Goal: Task Accomplishment & Management: Manage account settings

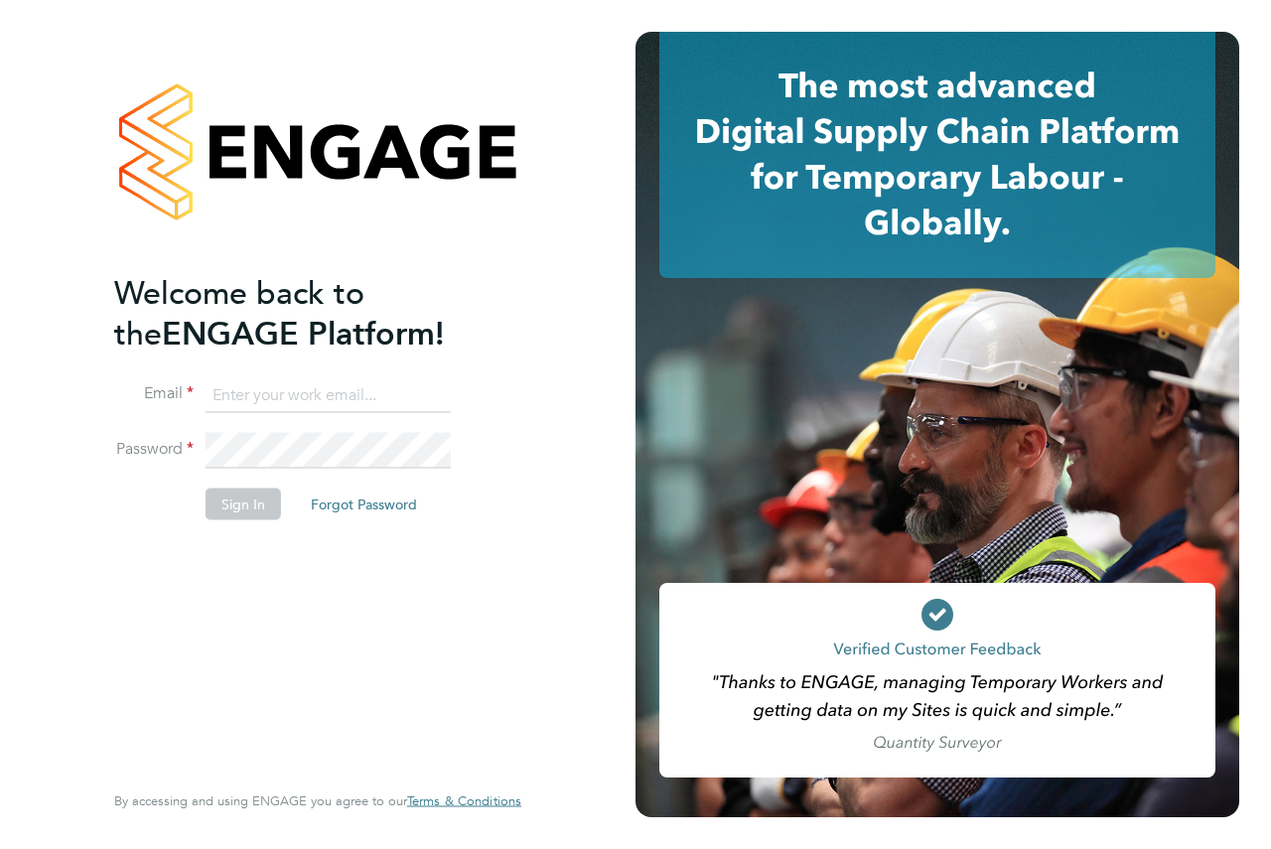
type input "andrew@axcis.co.uk"
drag, startPoint x: 435, startPoint y: 149, endPoint x: 428, endPoint y: 226, distance: 77.8
drag, startPoint x: 428, startPoint y: 226, endPoint x: 246, endPoint y: 529, distance: 353.1
click at [247, 530] on li "Sign In Forgot Password" at bounding box center [307, 514] width 387 height 52
click at [241, 520] on li "Sign In Forgot Password" at bounding box center [307, 514] width 387 height 52
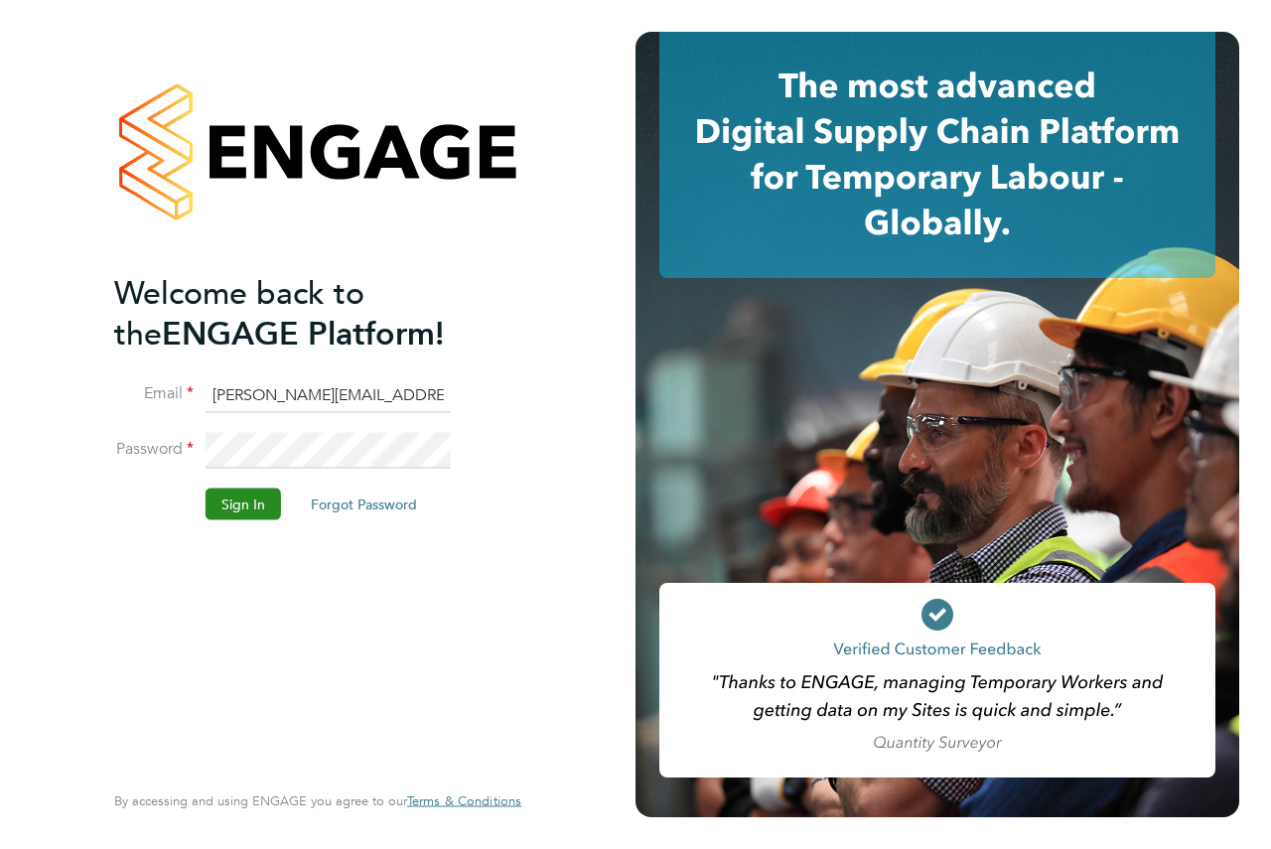
click at [242, 512] on button "Sign In" at bounding box center [243, 504] width 75 height 32
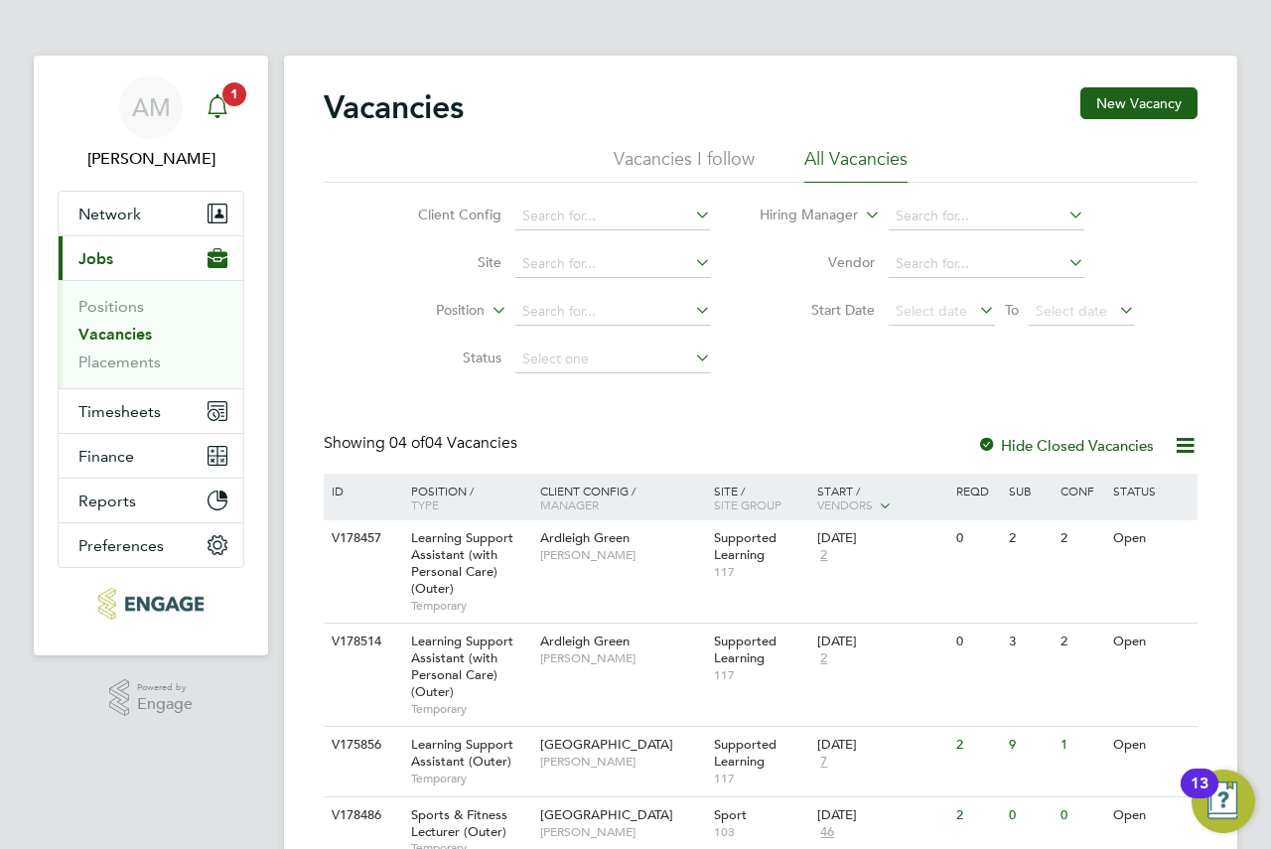
click at [234, 101] on span "1" at bounding box center [234, 94] width 24 height 24
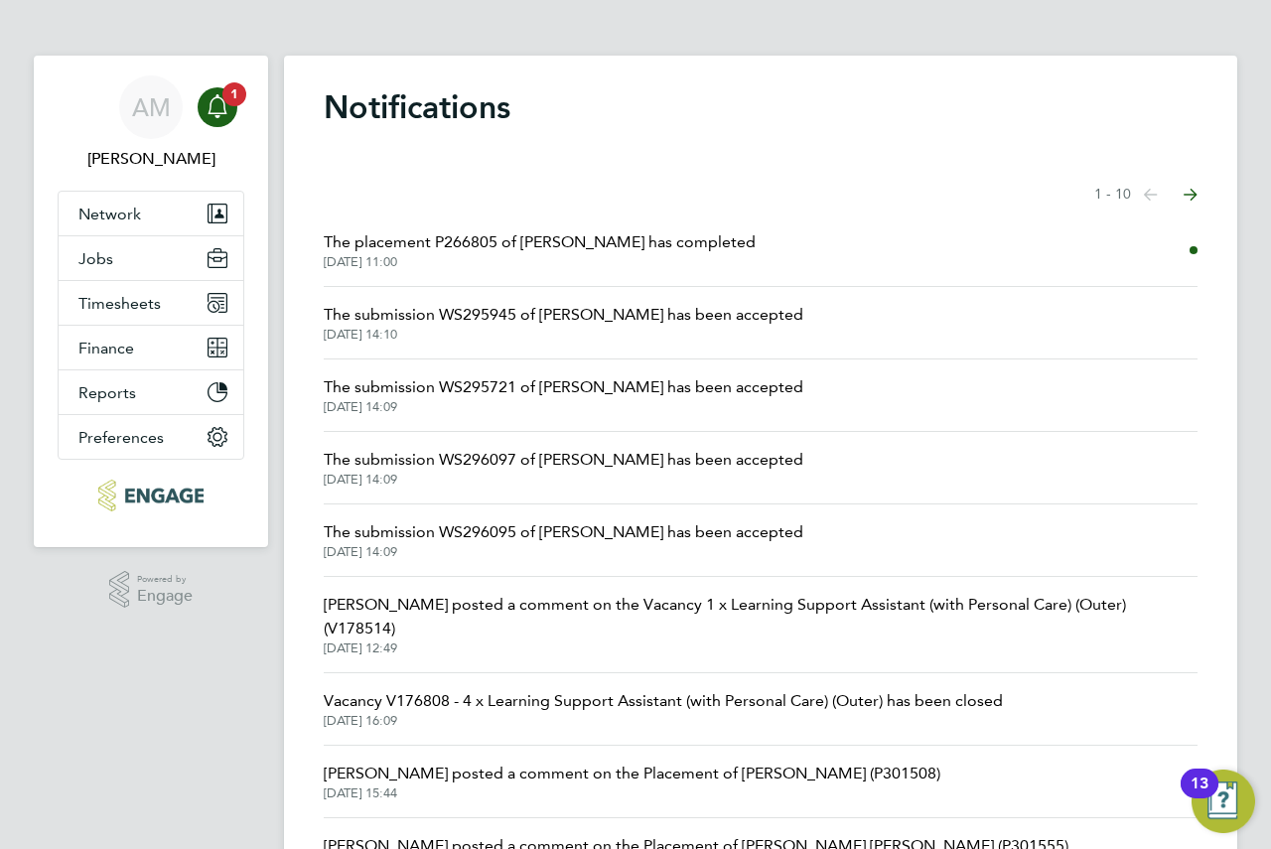
click at [807, 381] on li "The submission WS295721 of Arba Dreni has been accepted 29 Aug 2025, 14:09" at bounding box center [761, 395] width 874 height 72
drag, startPoint x: 692, startPoint y: 406, endPoint x: 678, endPoint y: 403, distance: 14.2
click at [692, 406] on span "29 Aug 2025, 14:09" at bounding box center [564, 407] width 480 height 16
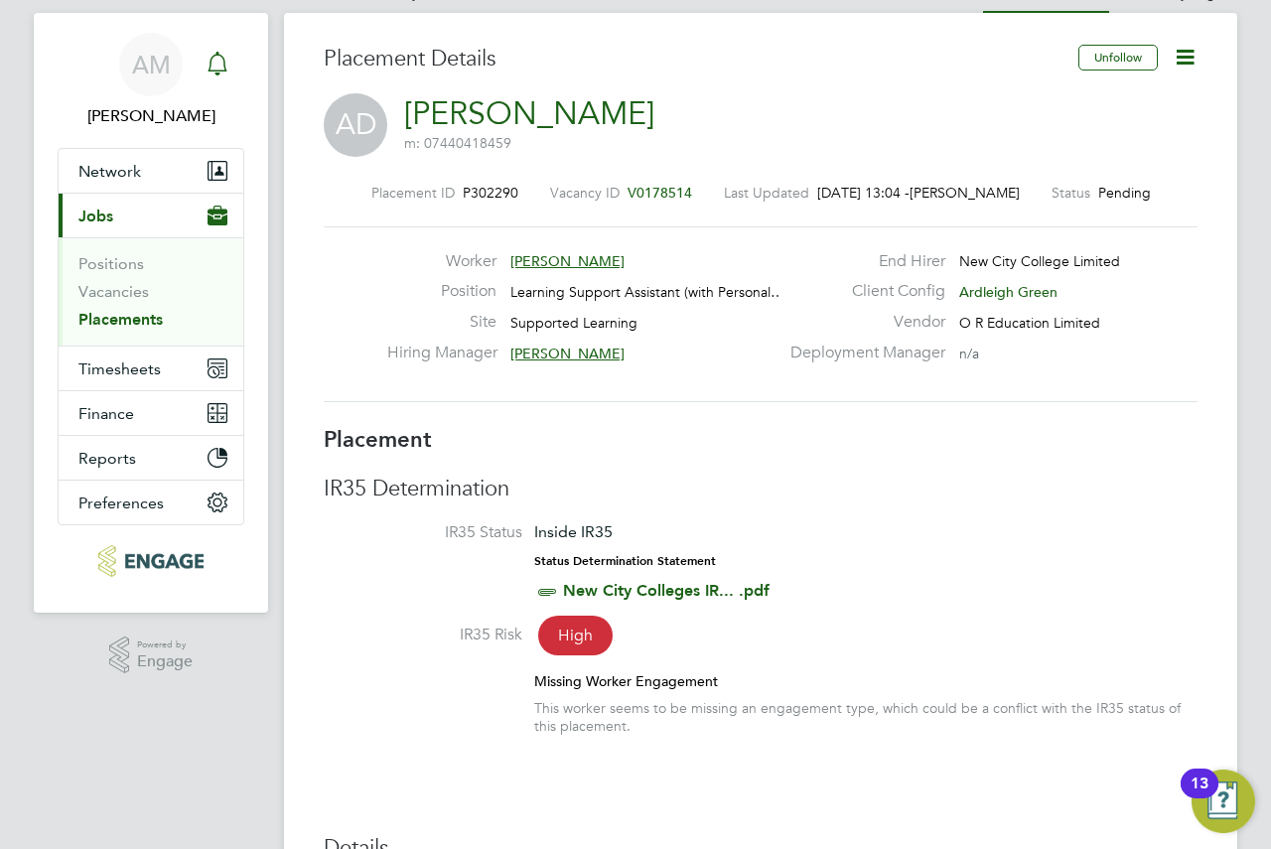
click at [218, 44] on link "Notifications" at bounding box center [218, 65] width 40 height 64
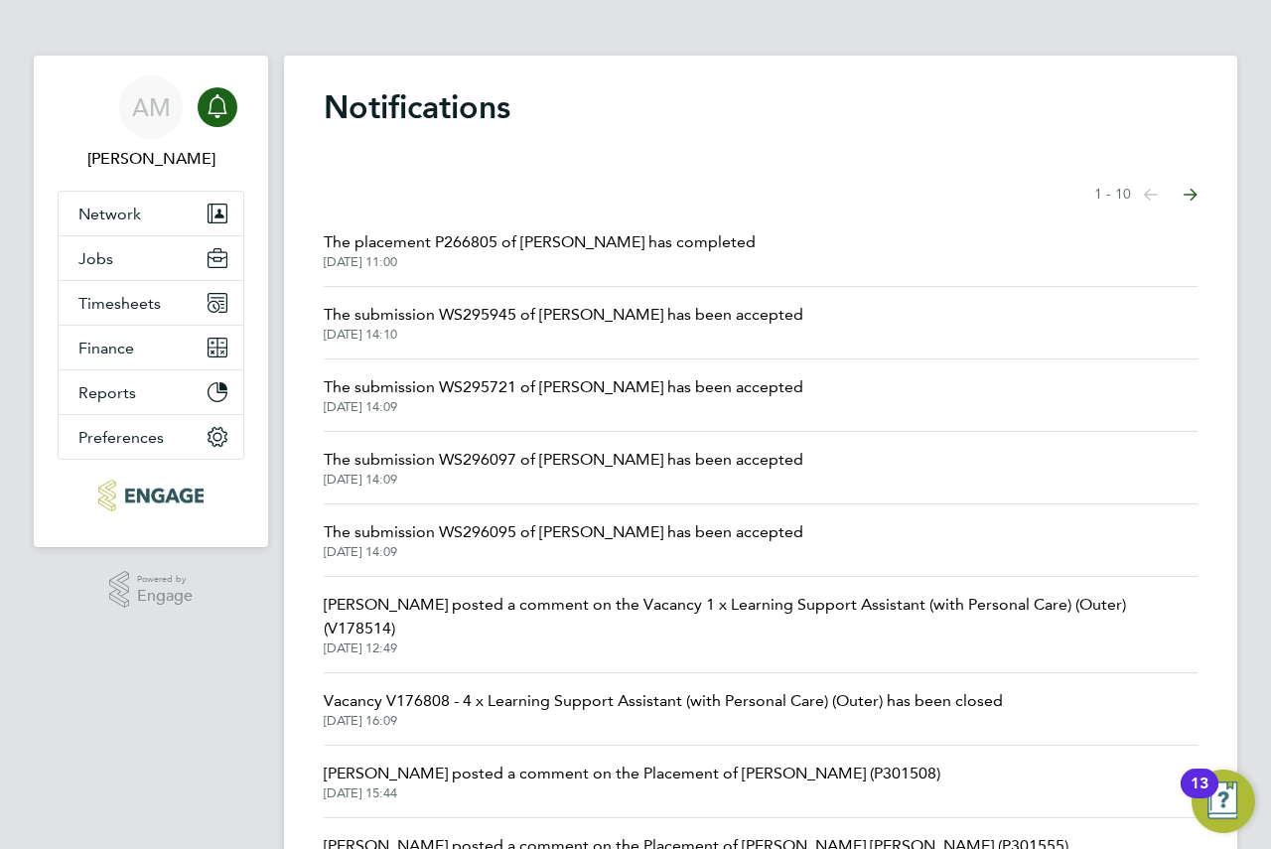
click at [847, 477] on li "The submission WS296097 of Mariam Diaoune has been accepted 29 Aug 2025, 14:09" at bounding box center [761, 468] width 874 height 72
click at [669, 468] on span "The submission WS296097 of Mariam Diaoune has been accepted" at bounding box center [564, 460] width 480 height 24
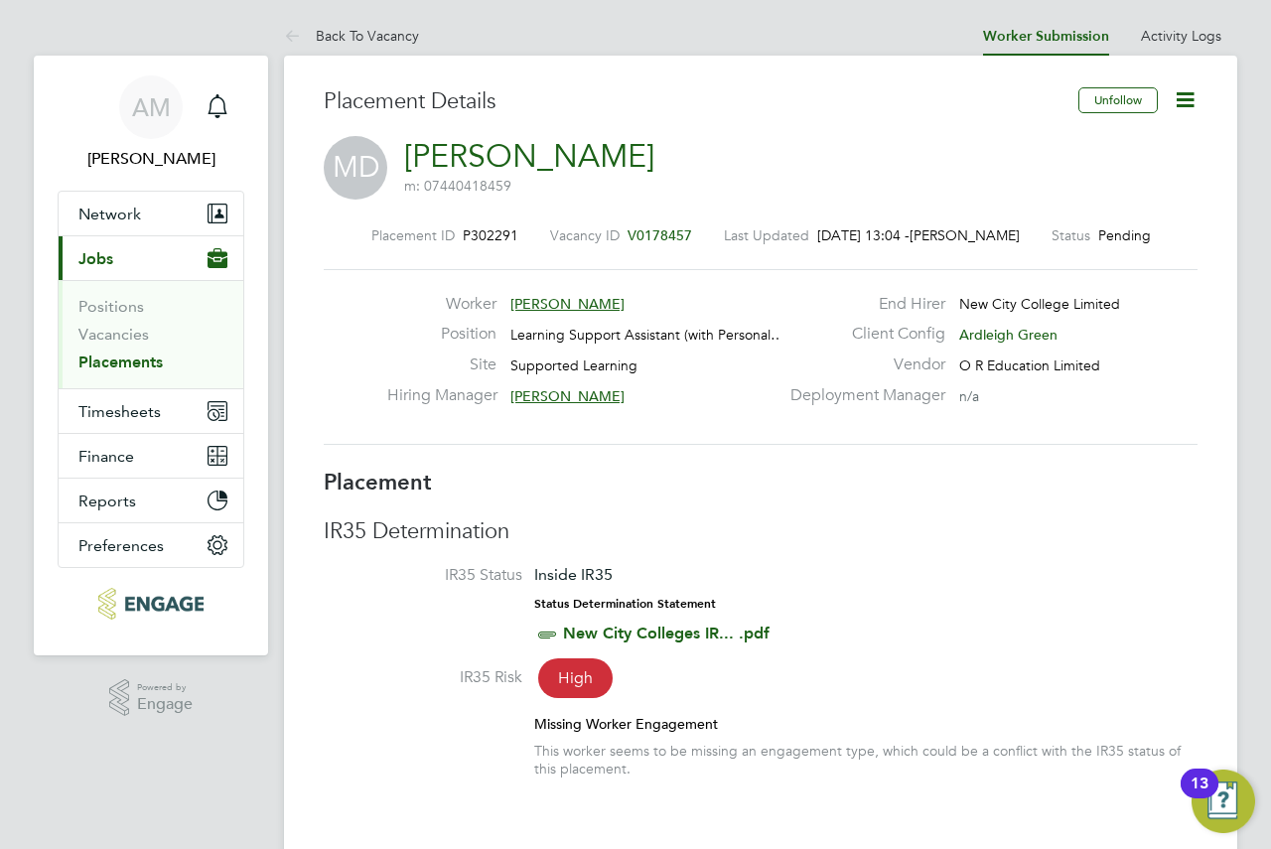
click at [579, 301] on span "[PERSON_NAME]" at bounding box center [567, 304] width 114 height 18
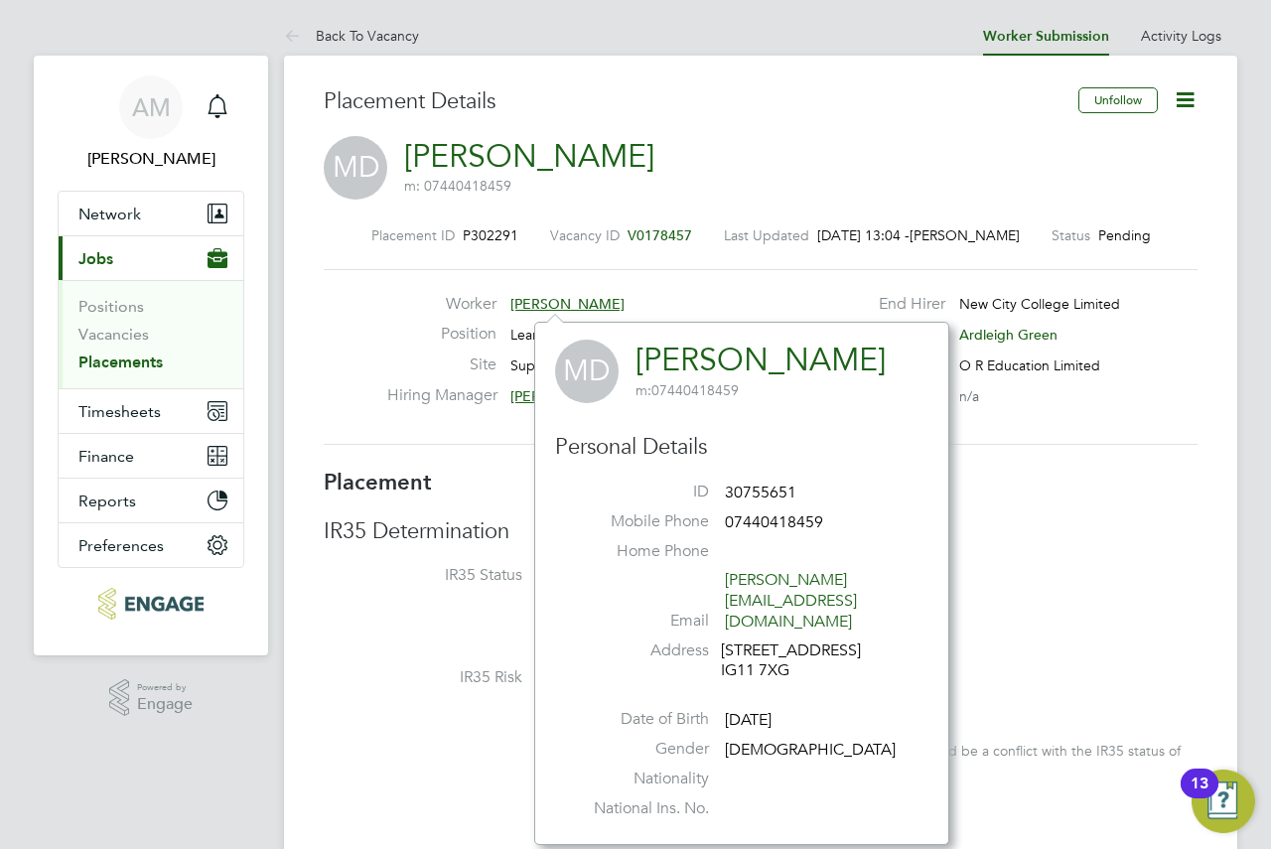
drag, startPoint x: 767, startPoint y: 194, endPoint x: 855, endPoint y: 137, distance: 104.1
drag, startPoint x: 855, startPoint y: 137, endPoint x: 1185, endPoint y: 113, distance: 331.5
click at [1185, 112] on icon at bounding box center [1185, 99] width 25 height 25
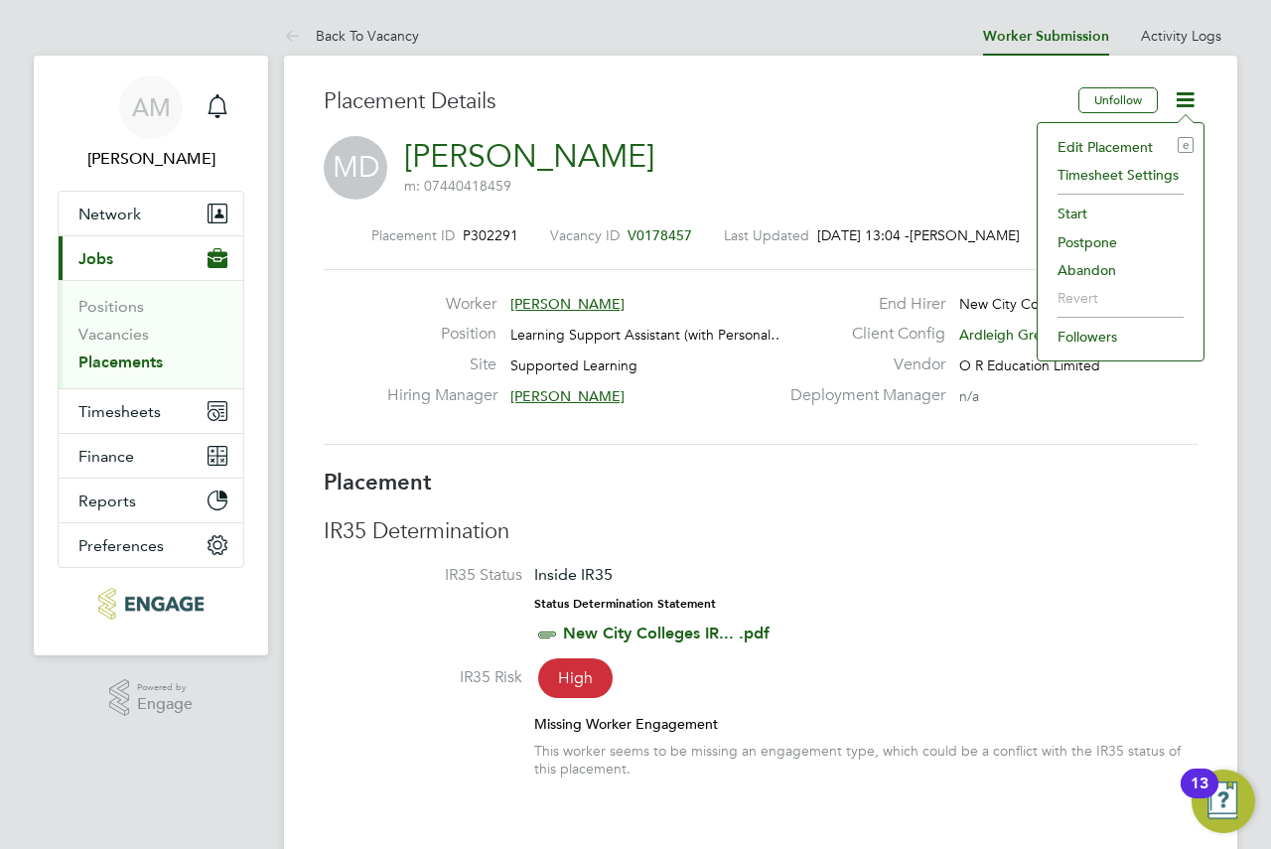
click at [1123, 212] on li "Start" at bounding box center [1120, 214] width 146 height 28
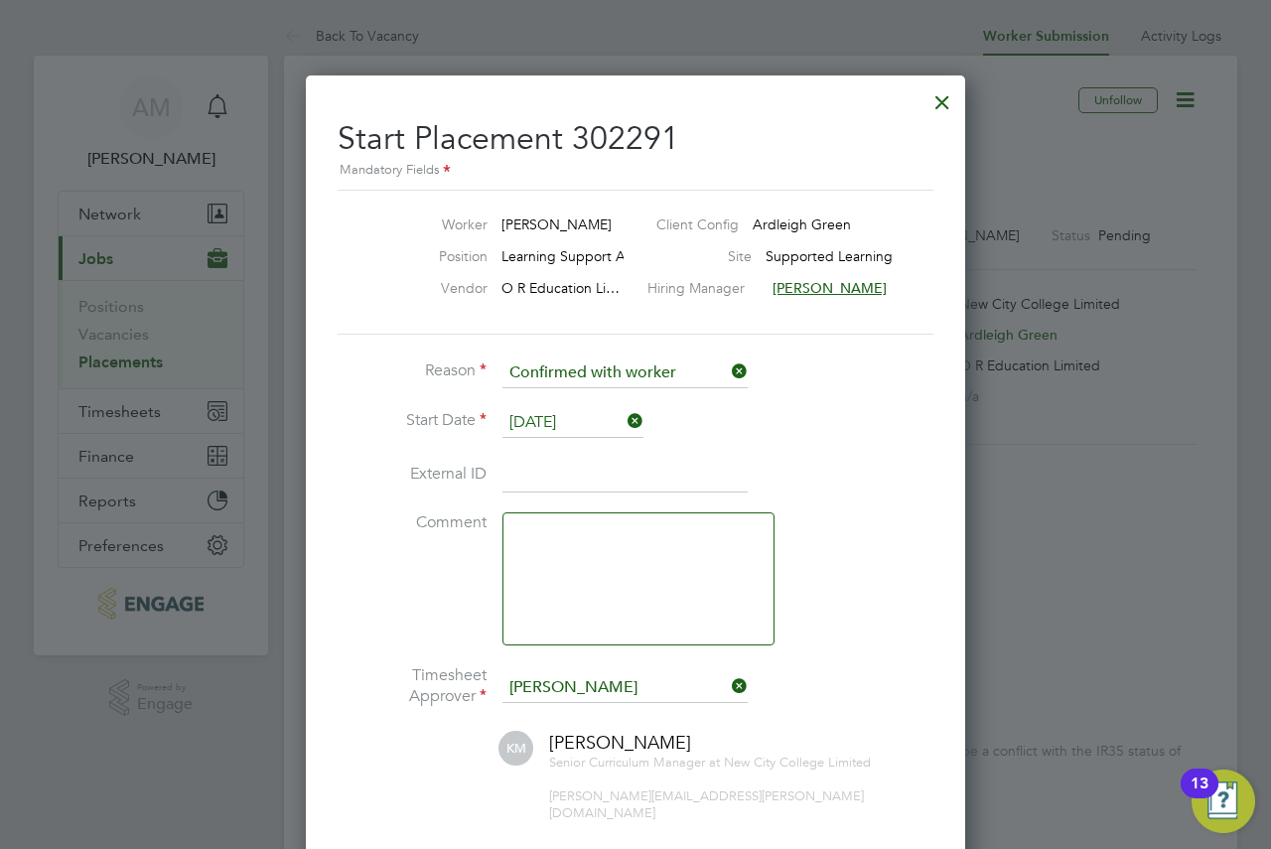
drag, startPoint x: 836, startPoint y: 133, endPoint x: 721, endPoint y: 125, distance: 115.4
click at [721, 125] on h2 "Start Placement 302291 Mandatory Fields" at bounding box center [636, 142] width 596 height 78
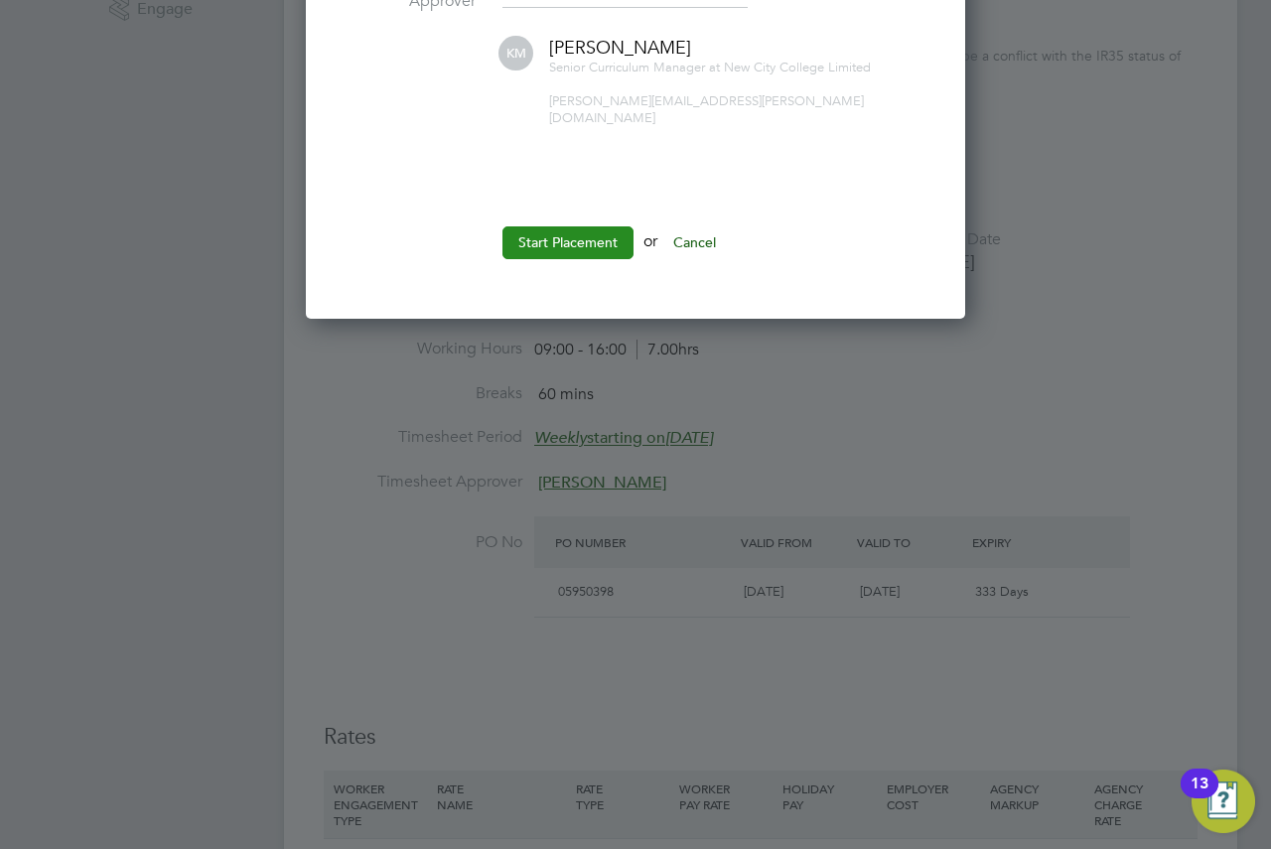
click at [561, 232] on button "Start Placement" at bounding box center [567, 242] width 131 height 32
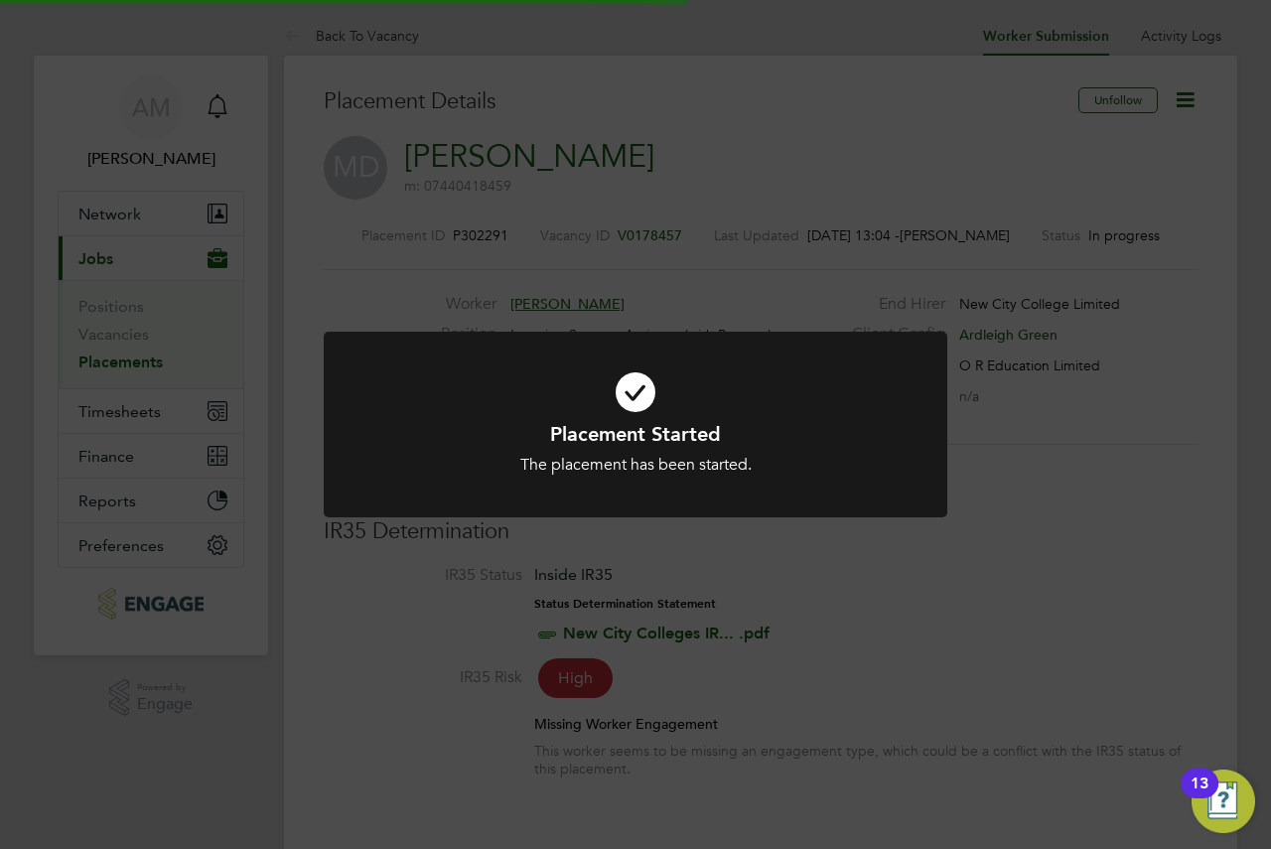
click at [743, 322] on div "Placement Started The placement has been started. Cancel Okay" at bounding box center [635, 424] width 1271 height 849
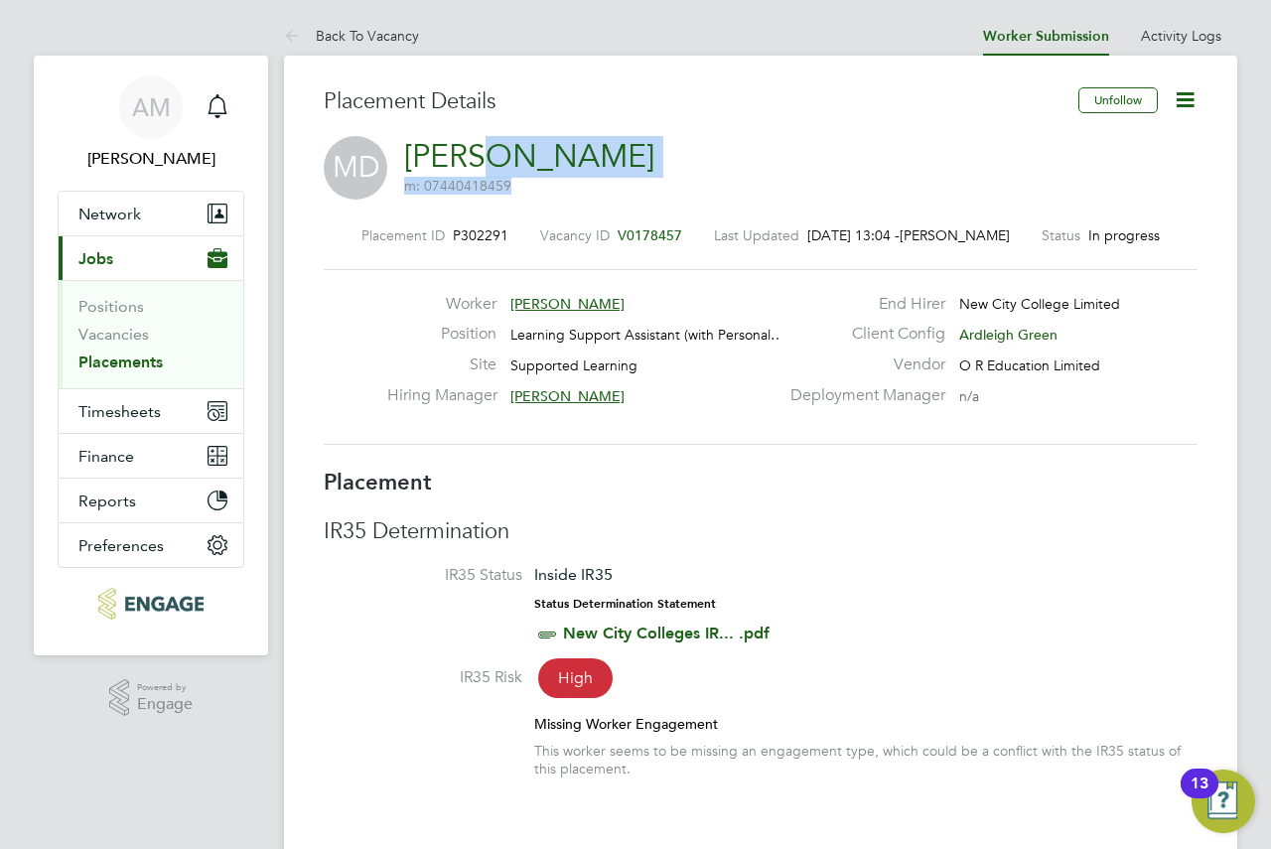
drag, startPoint x: 657, startPoint y: 150, endPoint x: 489, endPoint y: 155, distance: 167.9
click at [483, 156] on div "MD Mariam Diaoune m: 07440418459" at bounding box center [761, 170] width 874 height 68
drag, startPoint x: 651, startPoint y: 148, endPoint x: 577, endPoint y: 159, distance: 75.3
click at [650, 148] on div "MD Mariam Diaoune m: 07440418459" at bounding box center [761, 170] width 874 height 68
drag, startPoint x: 663, startPoint y: 160, endPoint x: 573, endPoint y: 168, distance: 90.7
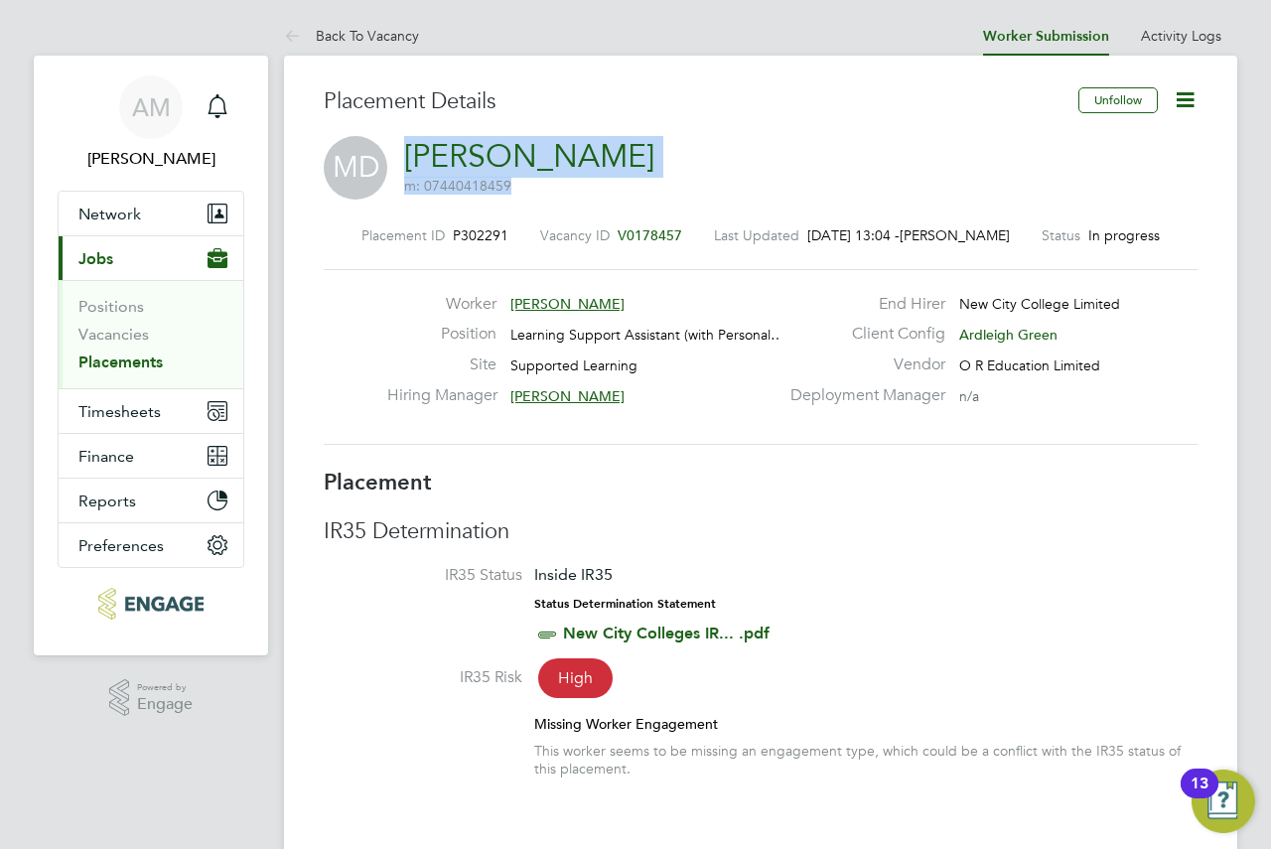
click at [416, 166] on div "MD Mariam Diaoune m: 07440418459" at bounding box center [761, 170] width 874 height 68
click at [751, 173] on div "MD Mariam Diaoune m: 07440418459" at bounding box center [761, 170] width 874 height 68
click at [602, 172] on link "[PERSON_NAME]" at bounding box center [529, 156] width 250 height 39
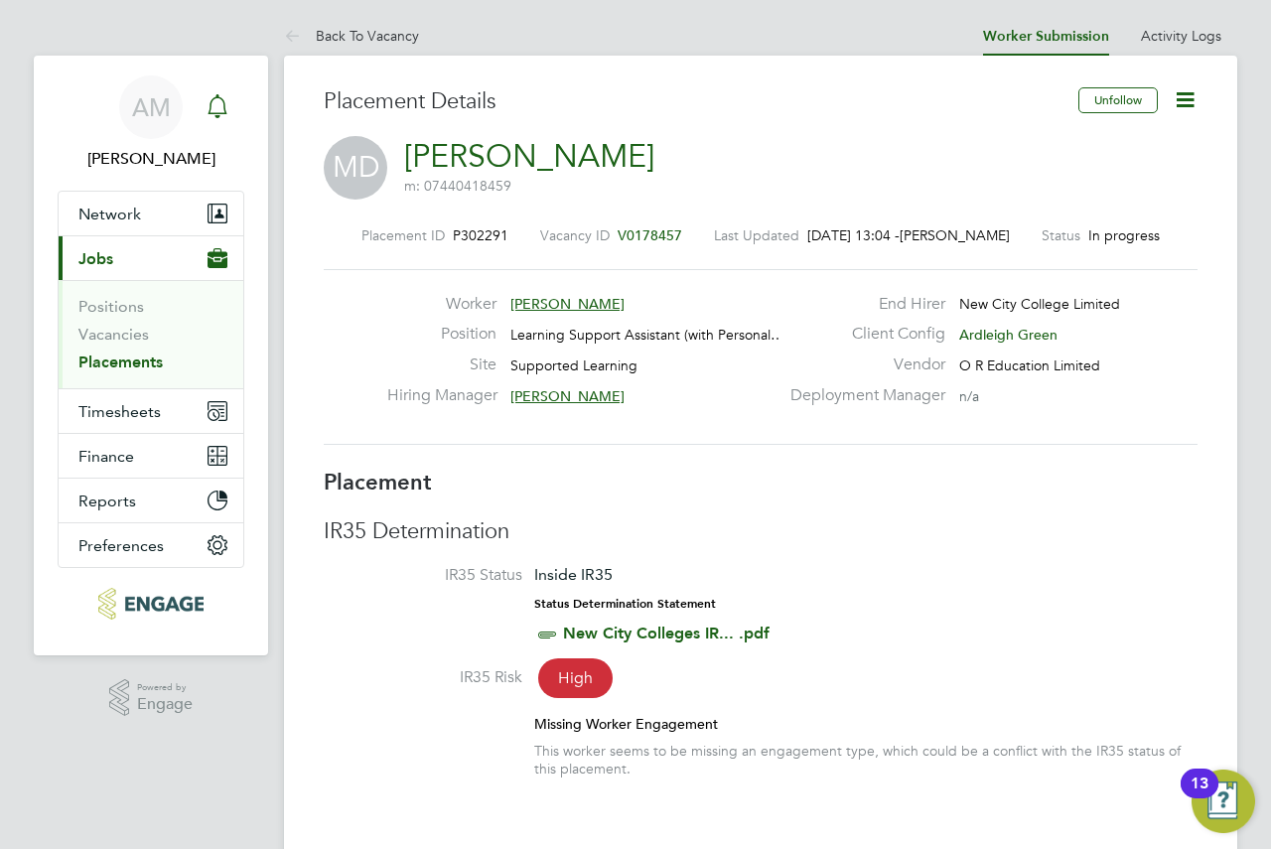
click at [229, 120] on div "Main navigation" at bounding box center [218, 107] width 40 height 40
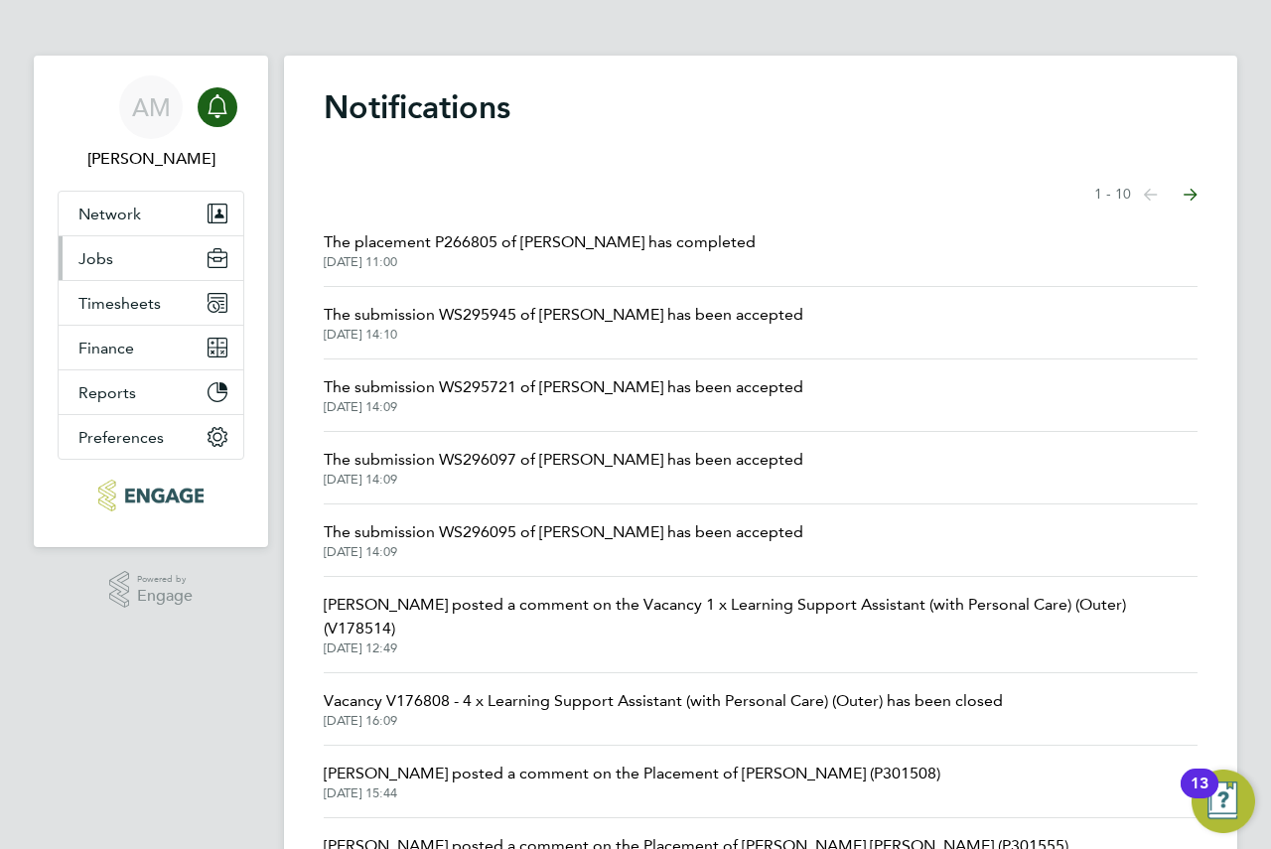
click at [140, 269] on button "Jobs" at bounding box center [151, 258] width 185 height 44
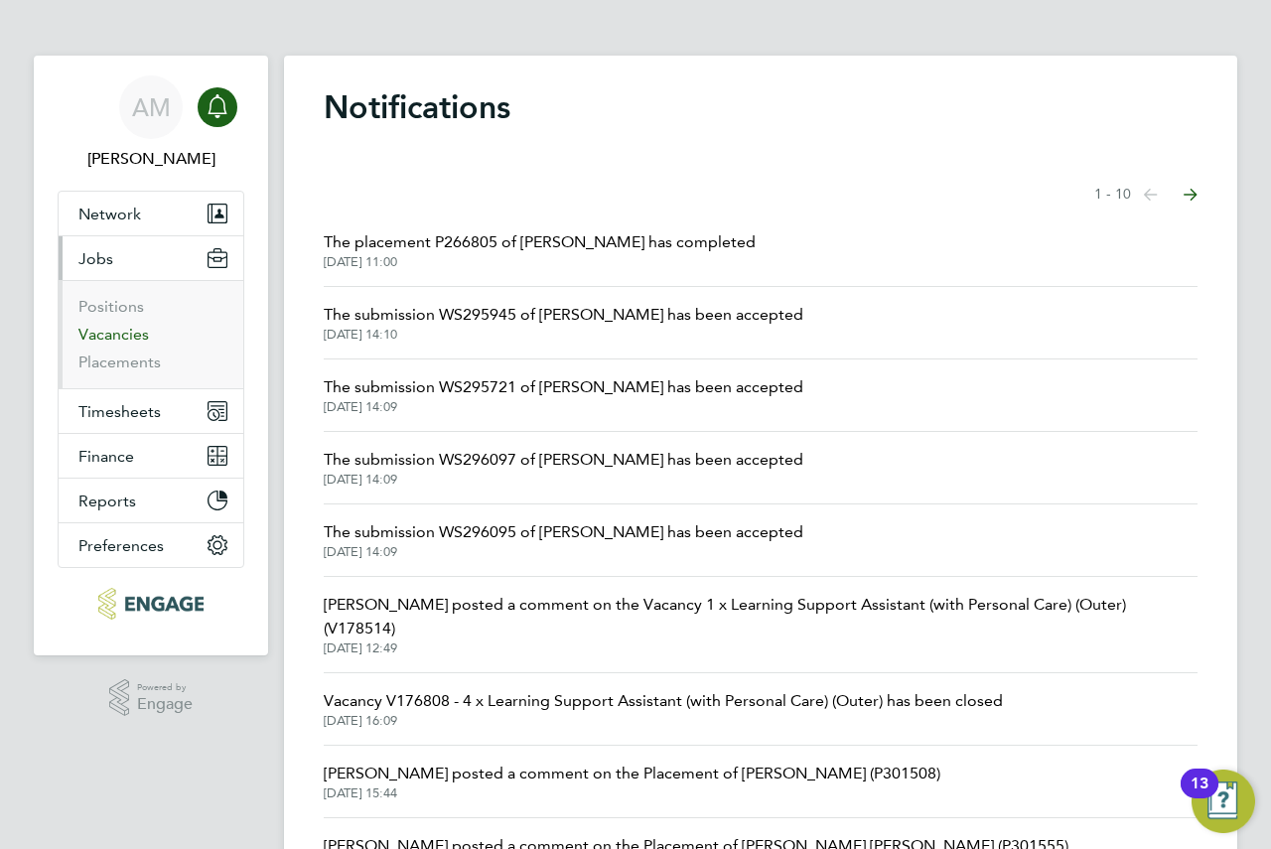
click at [131, 336] on link "Vacancies" at bounding box center [113, 334] width 70 height 19
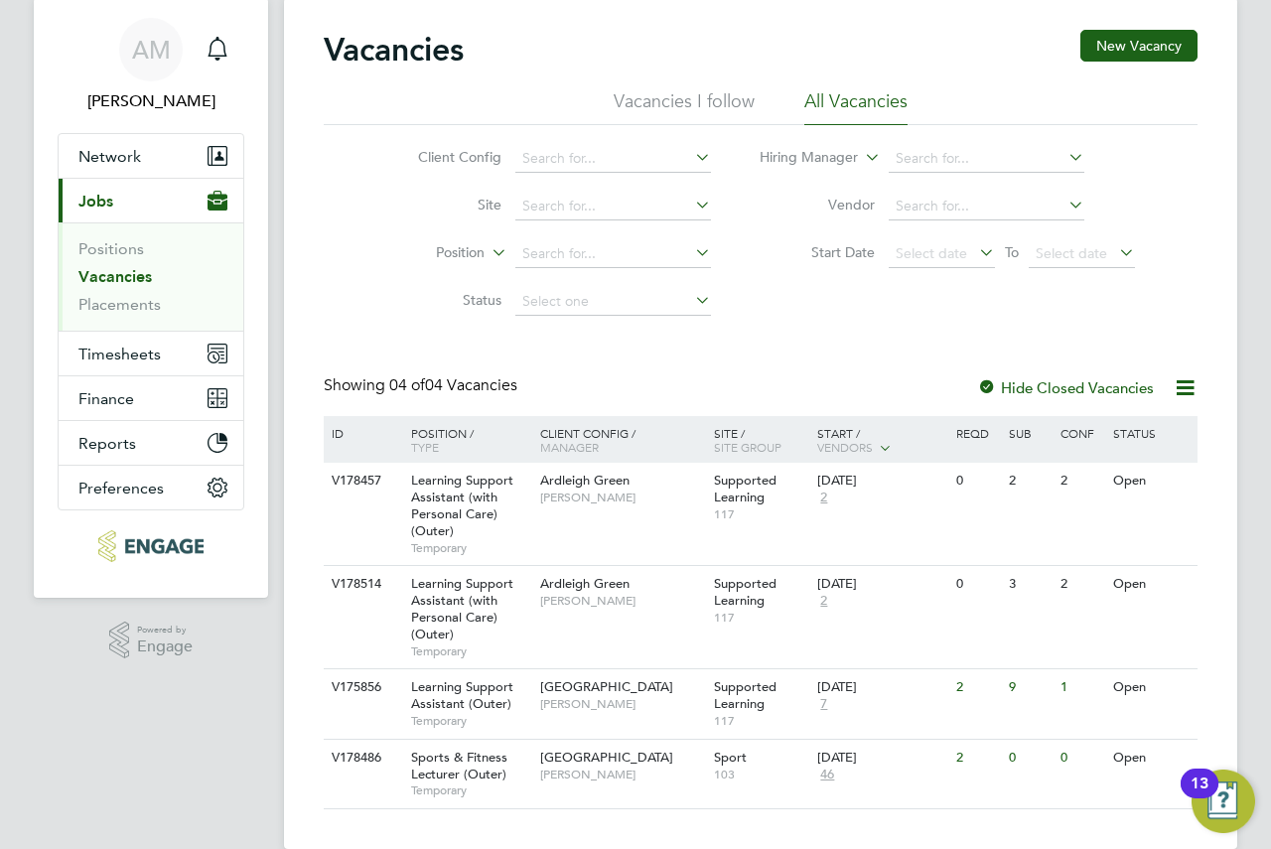
scroll to position [89, 0]
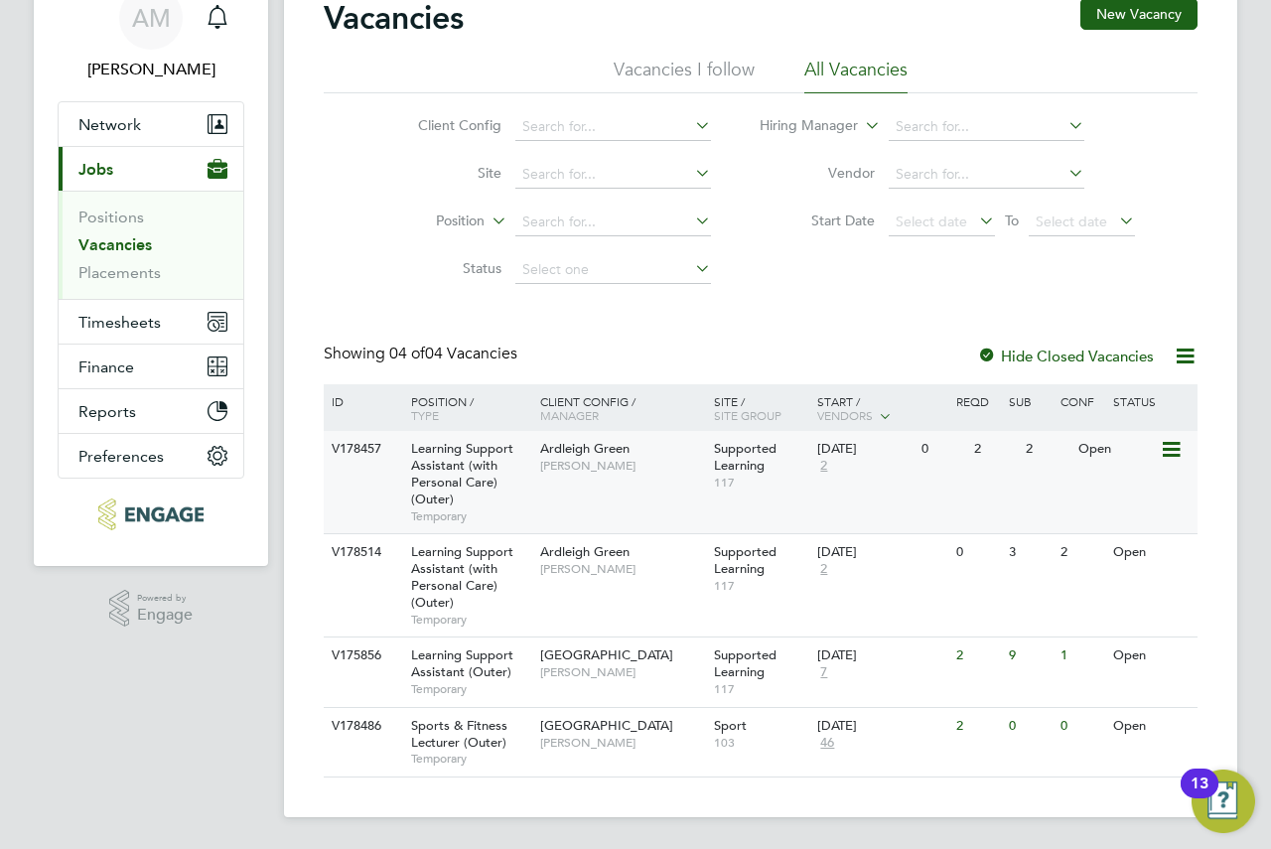
click at [659, 468] on span "[PERSON_NAME]" at bounding box center [622, 466] width 164 height 16
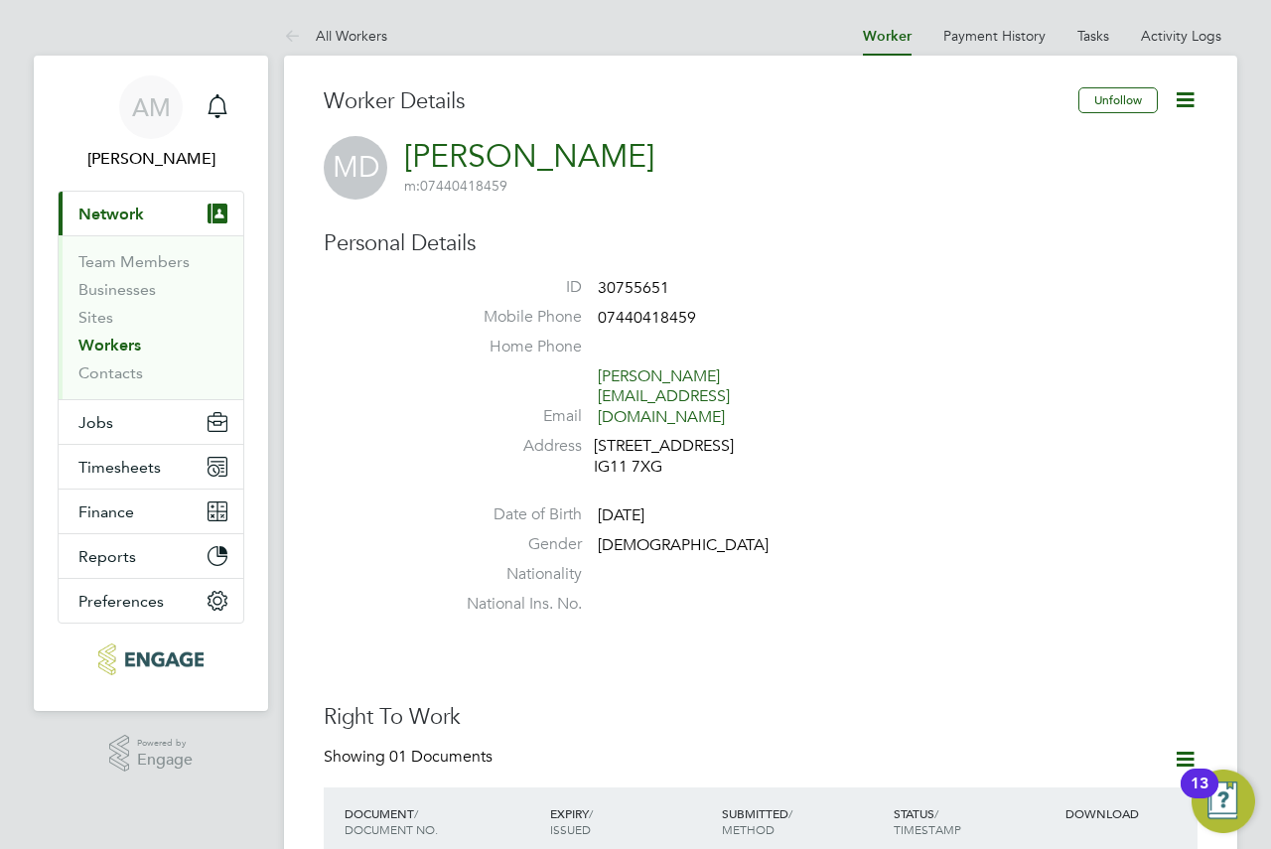
click at [630, 166] on link "[PERSON_NAME]" at bounding box center [529, 156] width 250 height 39
drag, startPoint x: 649, startPoint y: 159, endPoint x: 488, endPoint y: 152, distance: 161.0
click at [488, 152] on div "MD Mariam Diaoune m: 07440418459" at bounding box center [761, 168] width 874 height 64
click at [530, 189] on span "m: 07440418459" at bounding box center [529, 186] width 250 height 18
drag, startPoint x: 475, startPoint y: 189, endPoint x: 421, endPoint y: 186, distance: 53.7
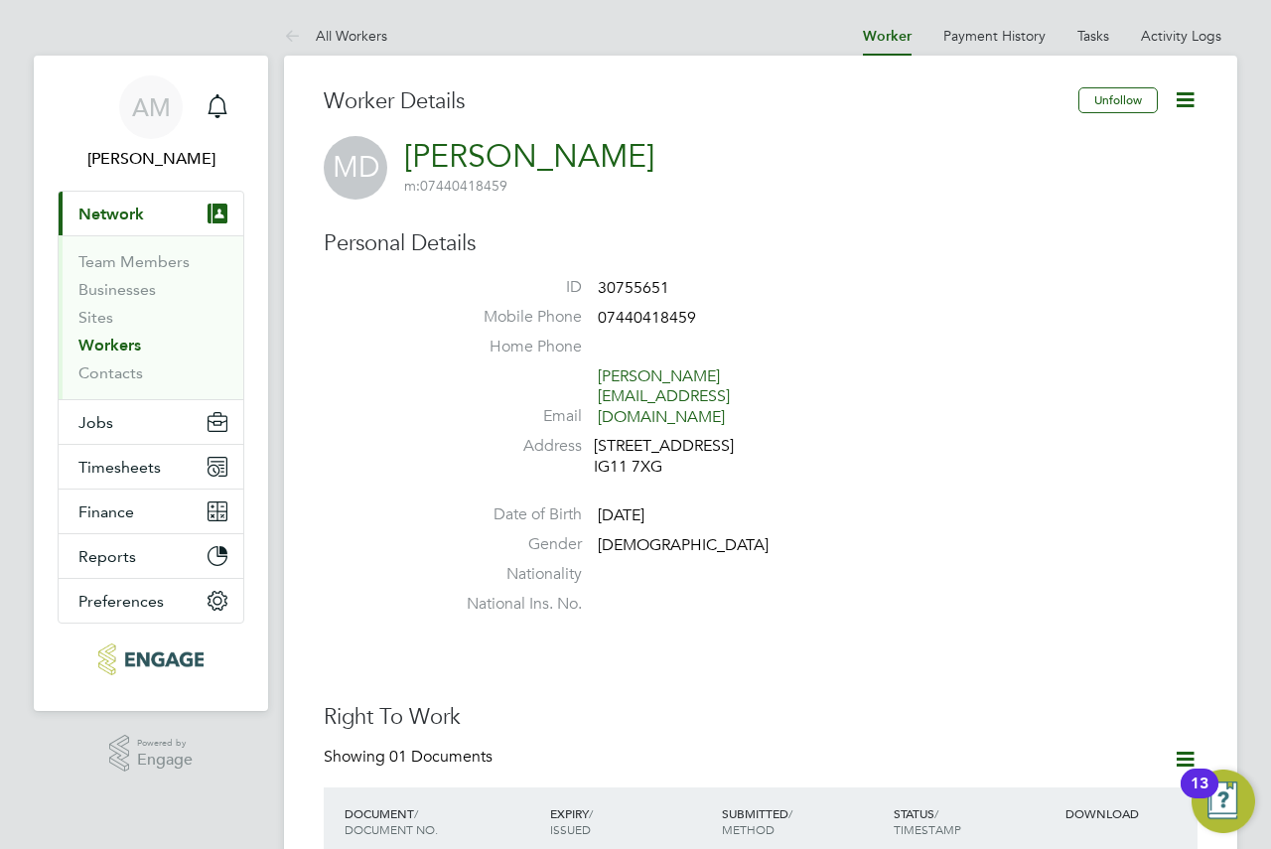
click at [421, 186] on span "m: 07440418459" at bounding box center [529, 186] width 250 height 18
copy span "07440418459"
click at [520, 196] on div "MD Mariam Diaoune m: 07440418459" at bounding box center [761, 168] width 874 height 64
drag, startPoint x: 501, startPoint y: 188, endPoint x: 487, endPoint y: 190, distance: 14.0
click at [487, 190] on span "m: 07440418459" at bounding box center [455, 186] width 103 height 18
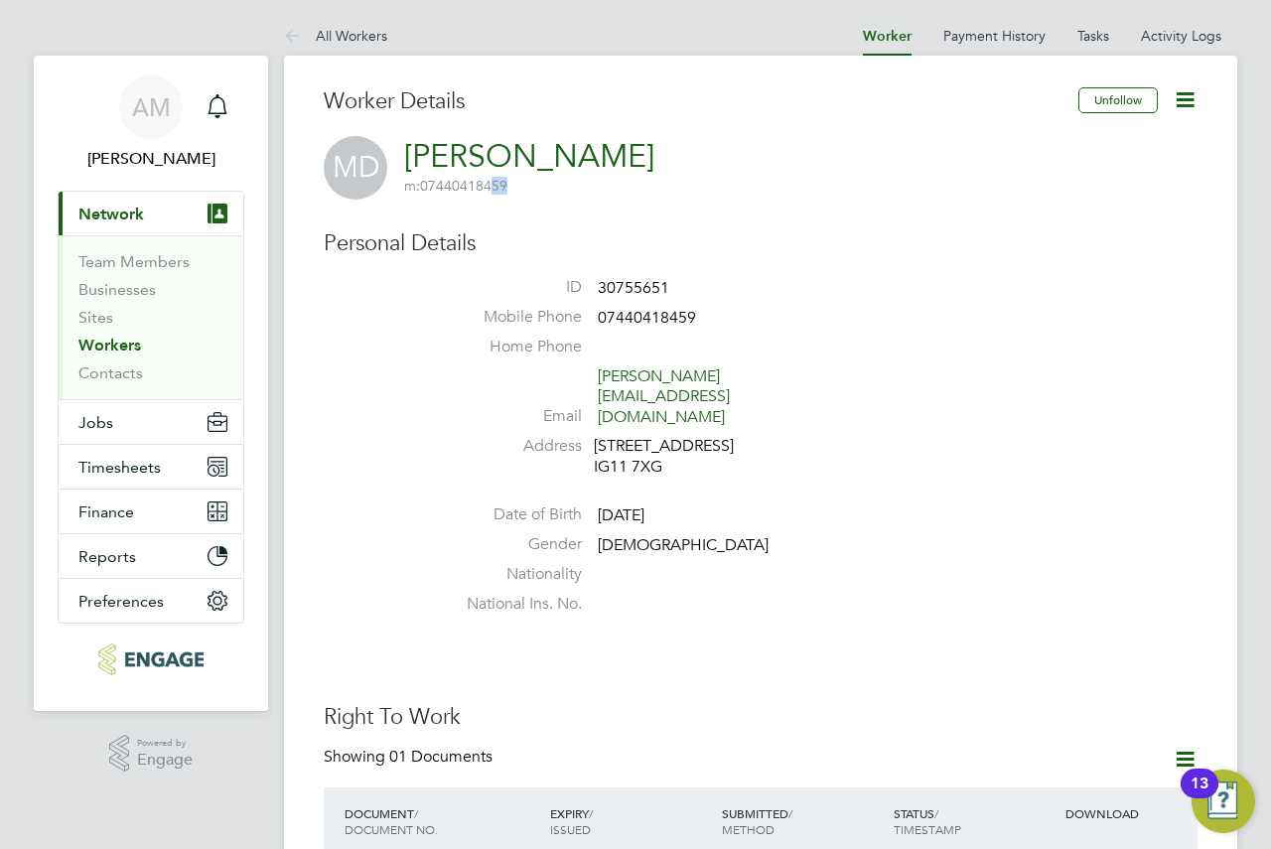
click at [486, 190] on span "m: 07440418459" at bounding box center [455, 186] width 103 height 18
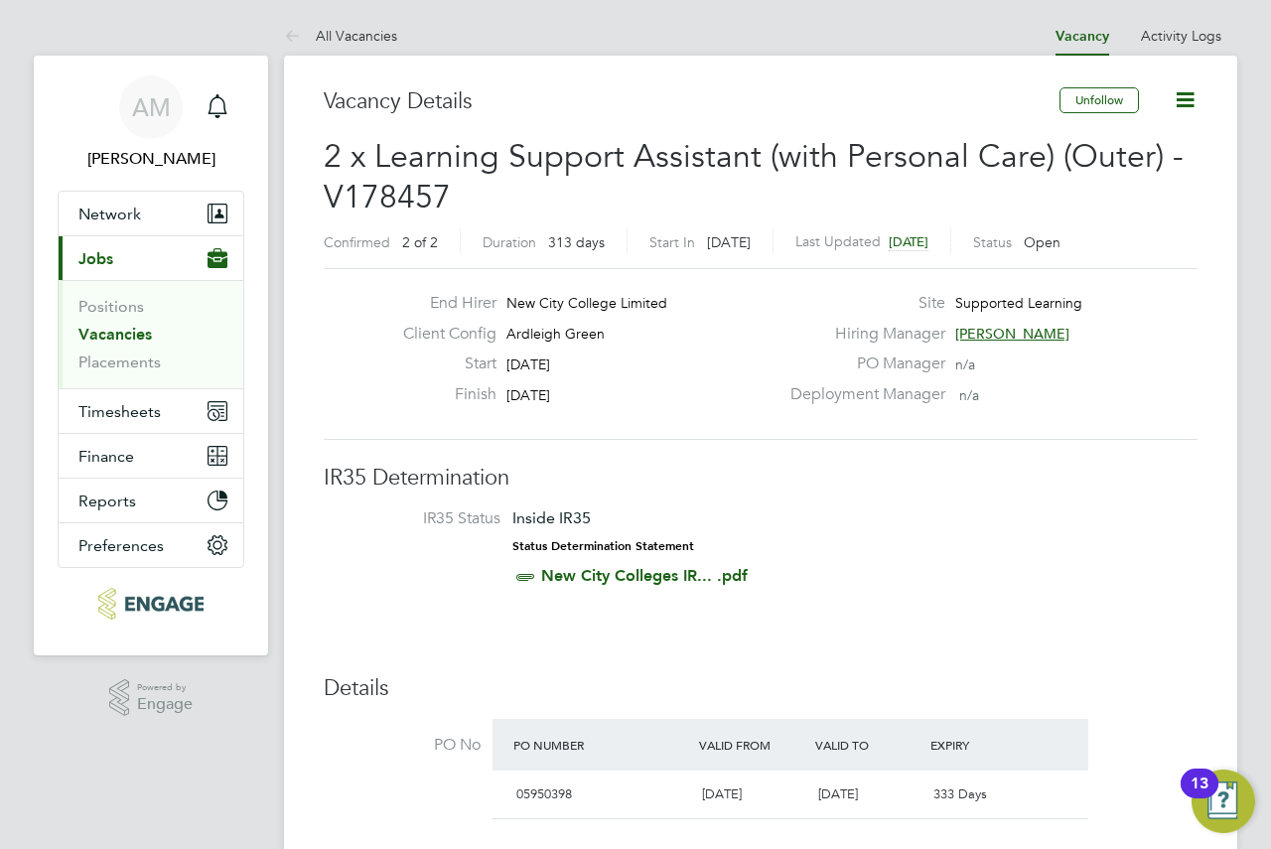
click at [128, 331] on link "Vacancies" at bounding box center [114, 334] width 73 height 19
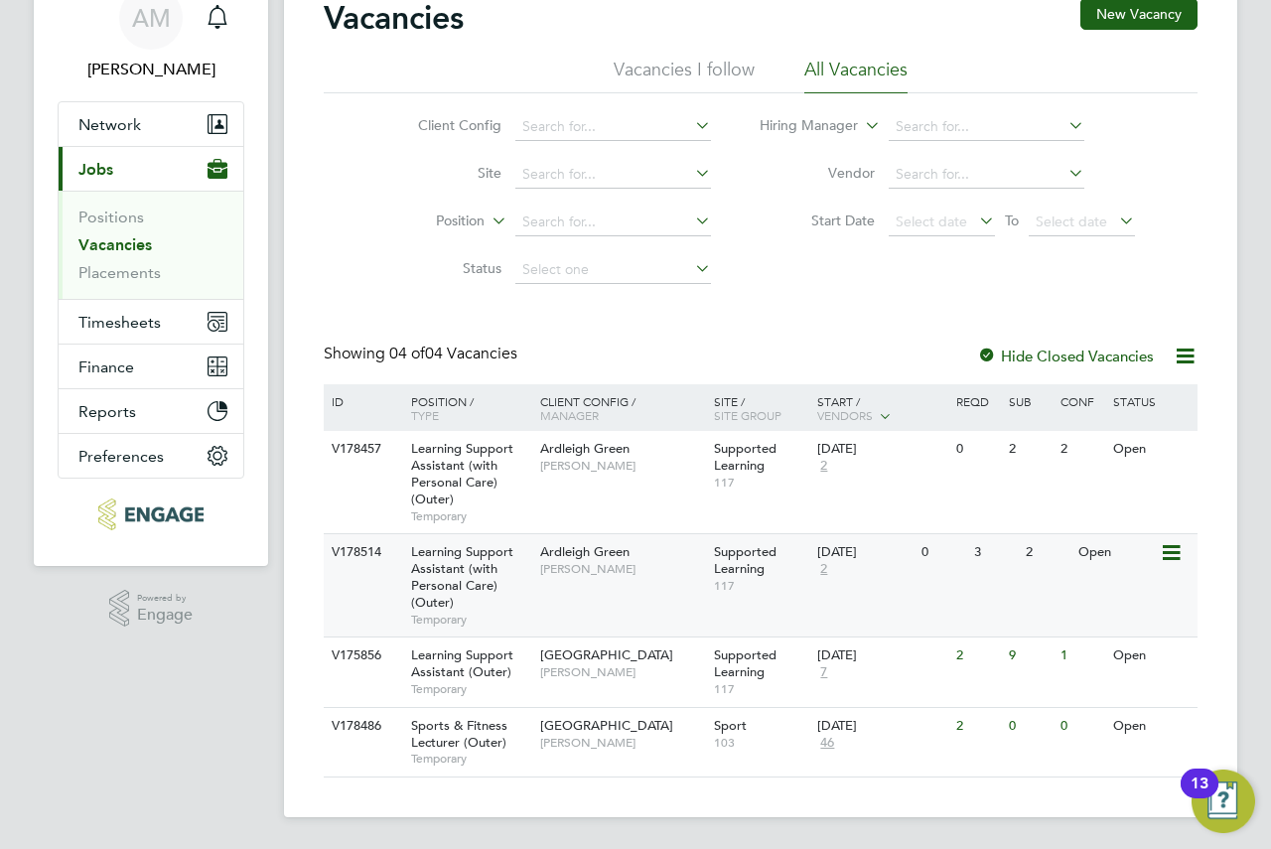
drag, startPoint x: 623, startPoint y: 535, endPoint x: 547, endPoint y: 584, distance: 90.6
click at [547, 584] on div "Ardleigh Green [PERSON_NAME]" at bounding box center [622, 560] width 174 height 52
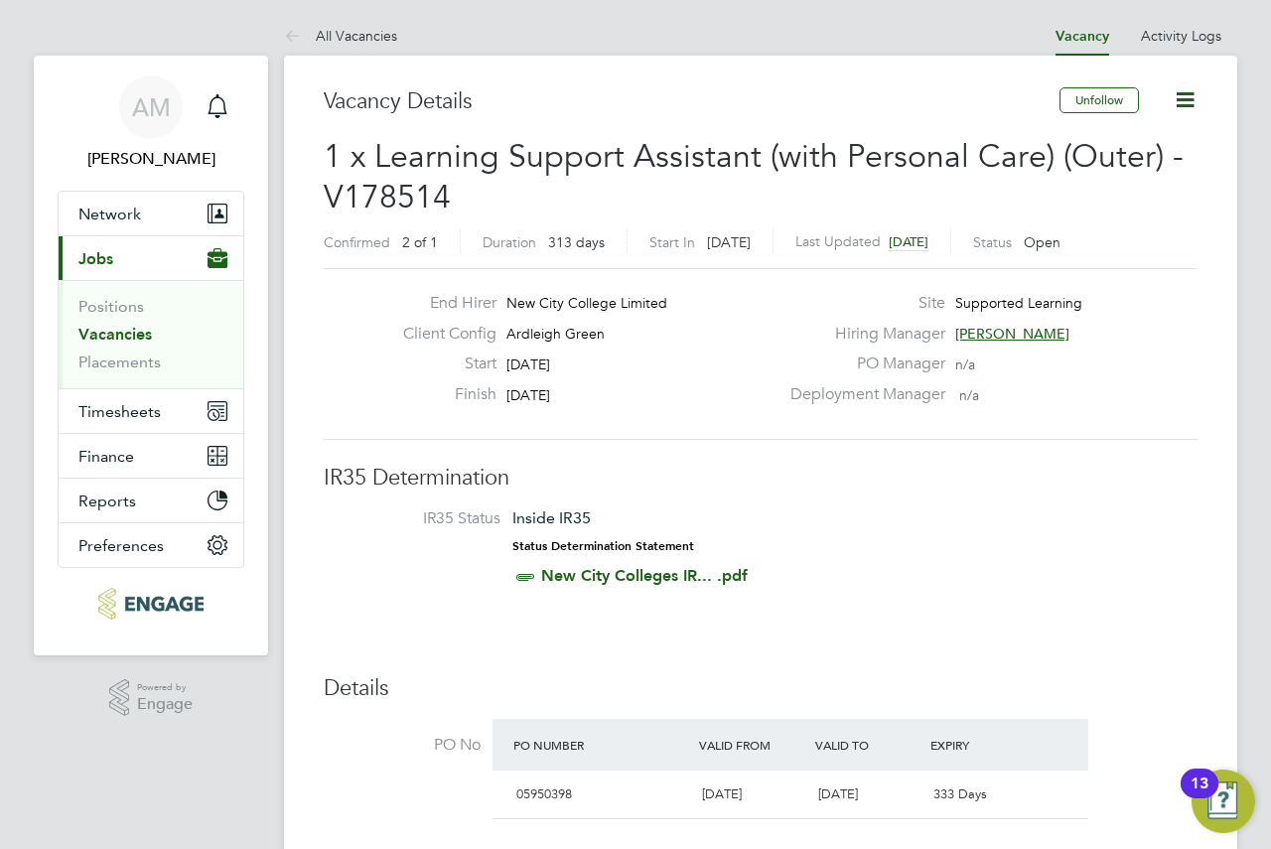
click at [141, 329] on link "Vacancies" at bounding box center [114, 334] width 73 height 19
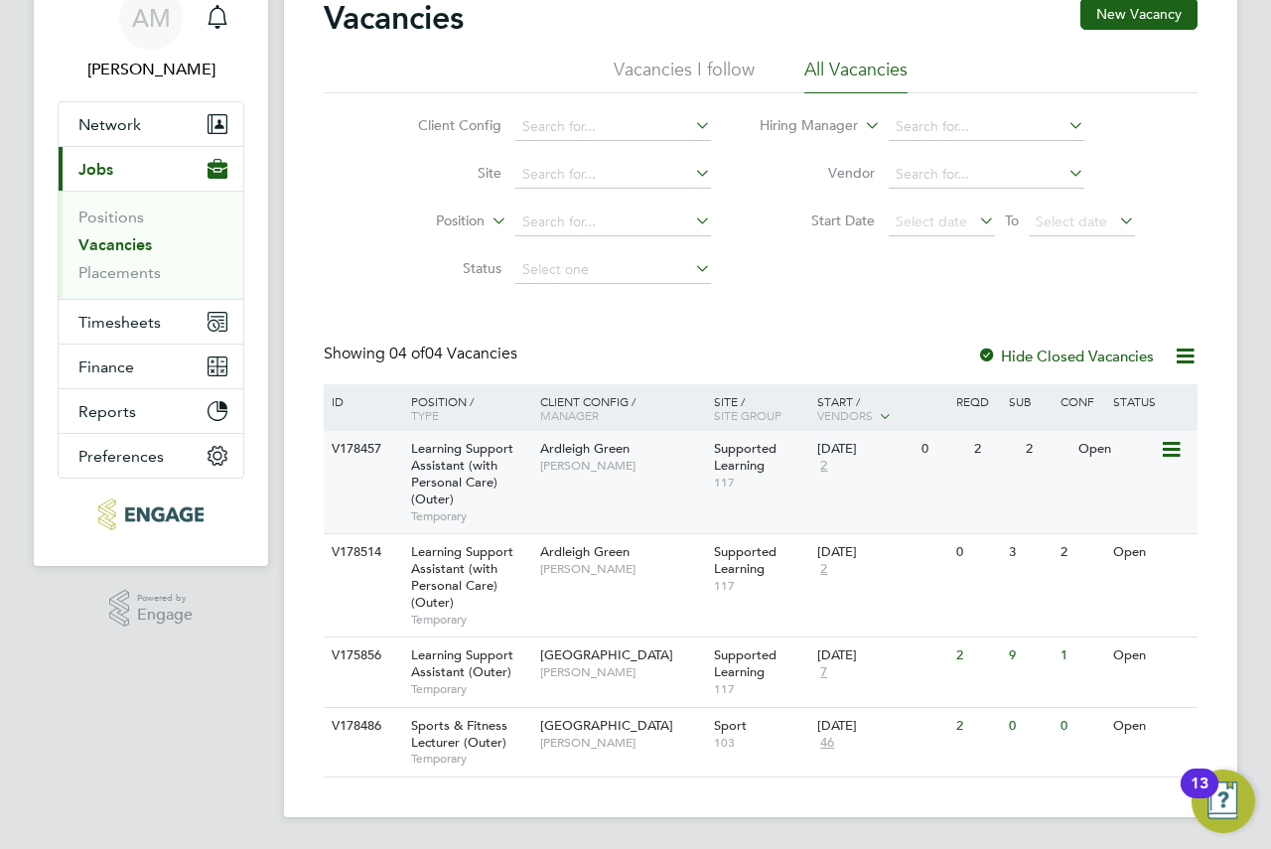
click at [673, 466] on span "[PERSON_NAME]" at bounding box center [622, 466] width 164 height 16
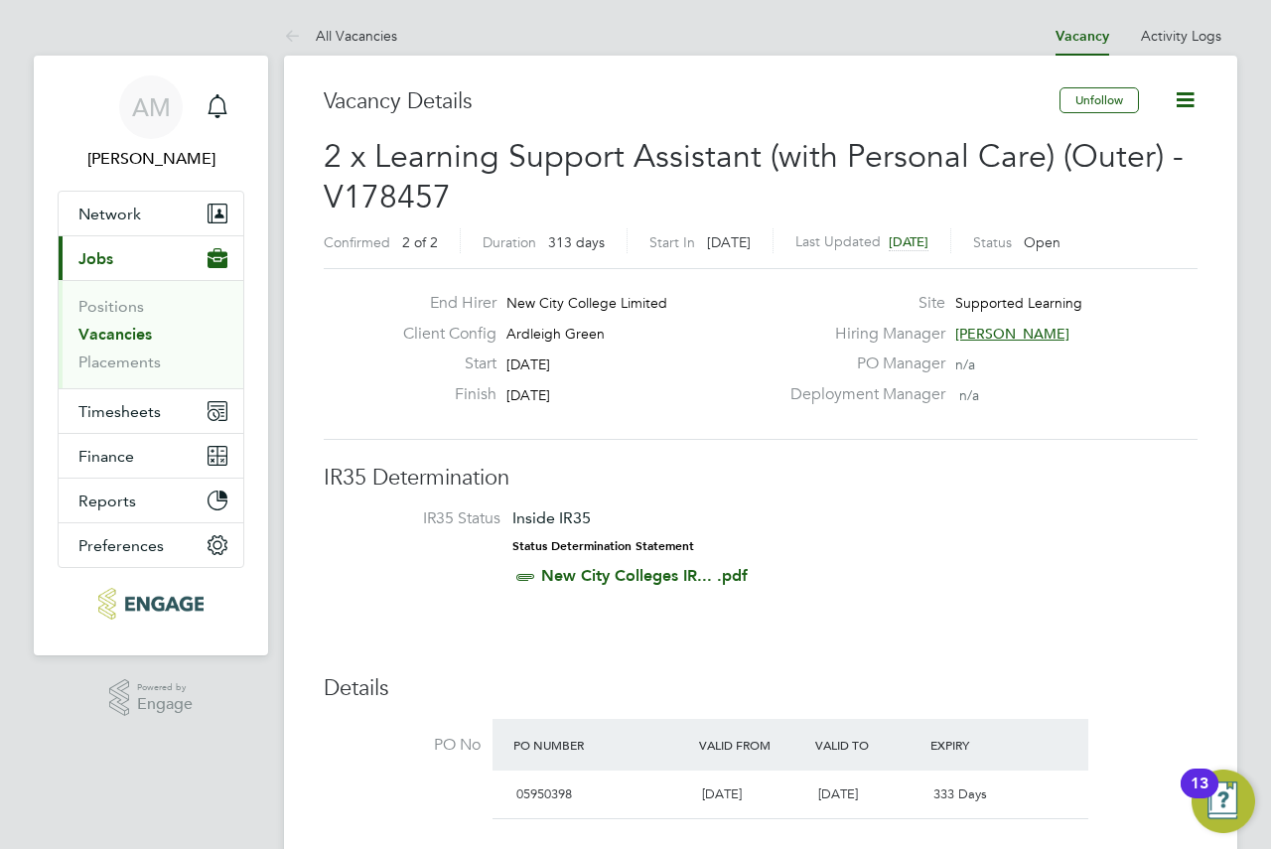
click at [78, 258] on span "Jobs" at bounding box center [95, 258] width 35 height 19
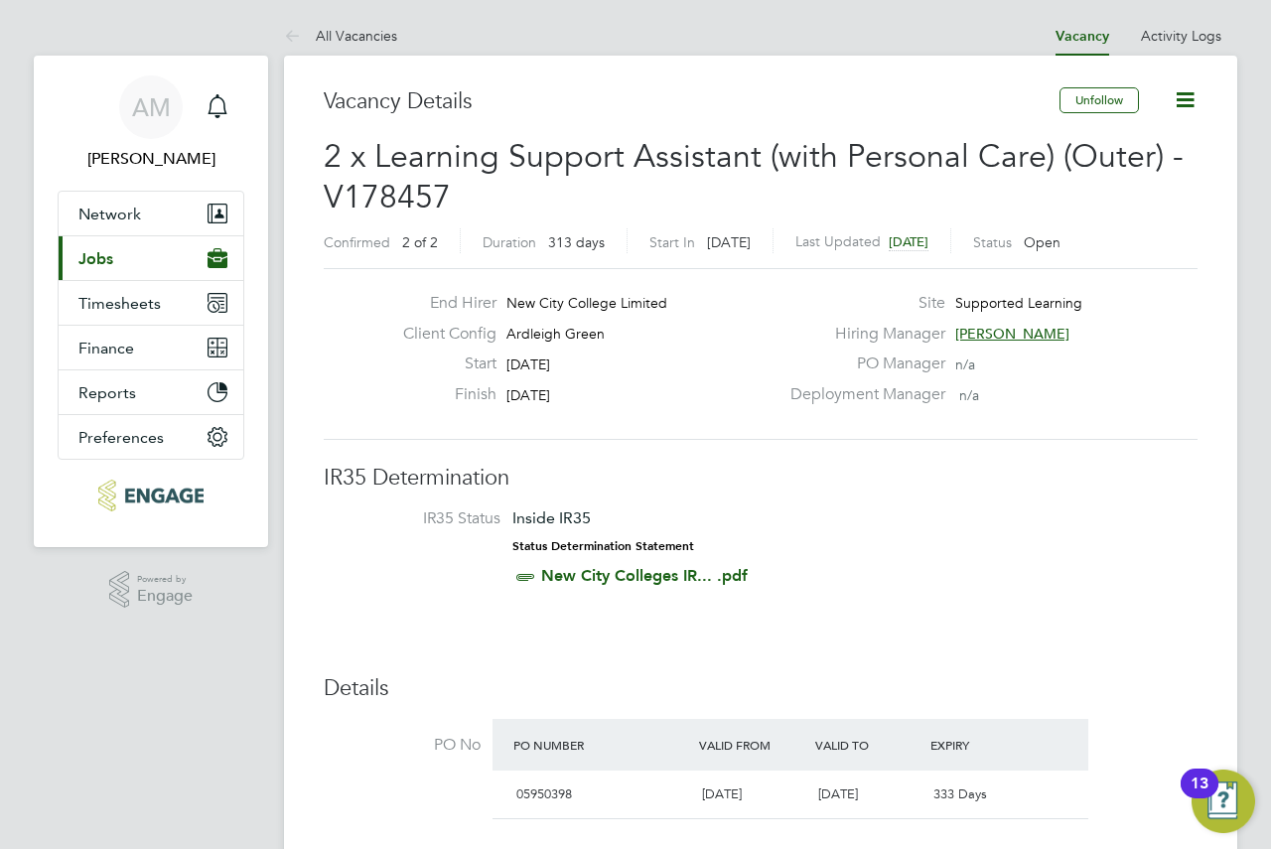
click at [129, 255] on button "Current page: Jobs" at bounding box center [151, 258] width 185 height 44
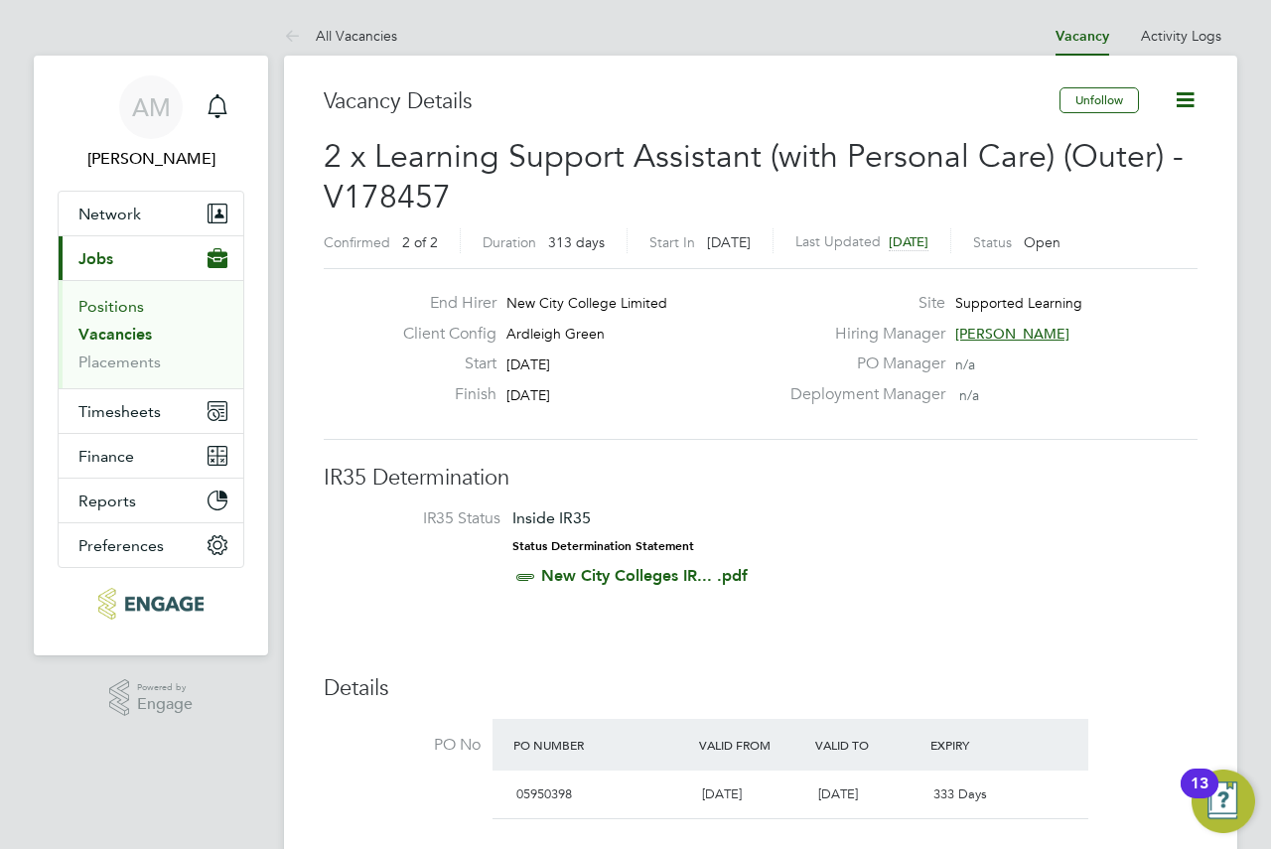
click at [128, 312] on link "Positions" at bounding box center [111, 306] width 66 height 19
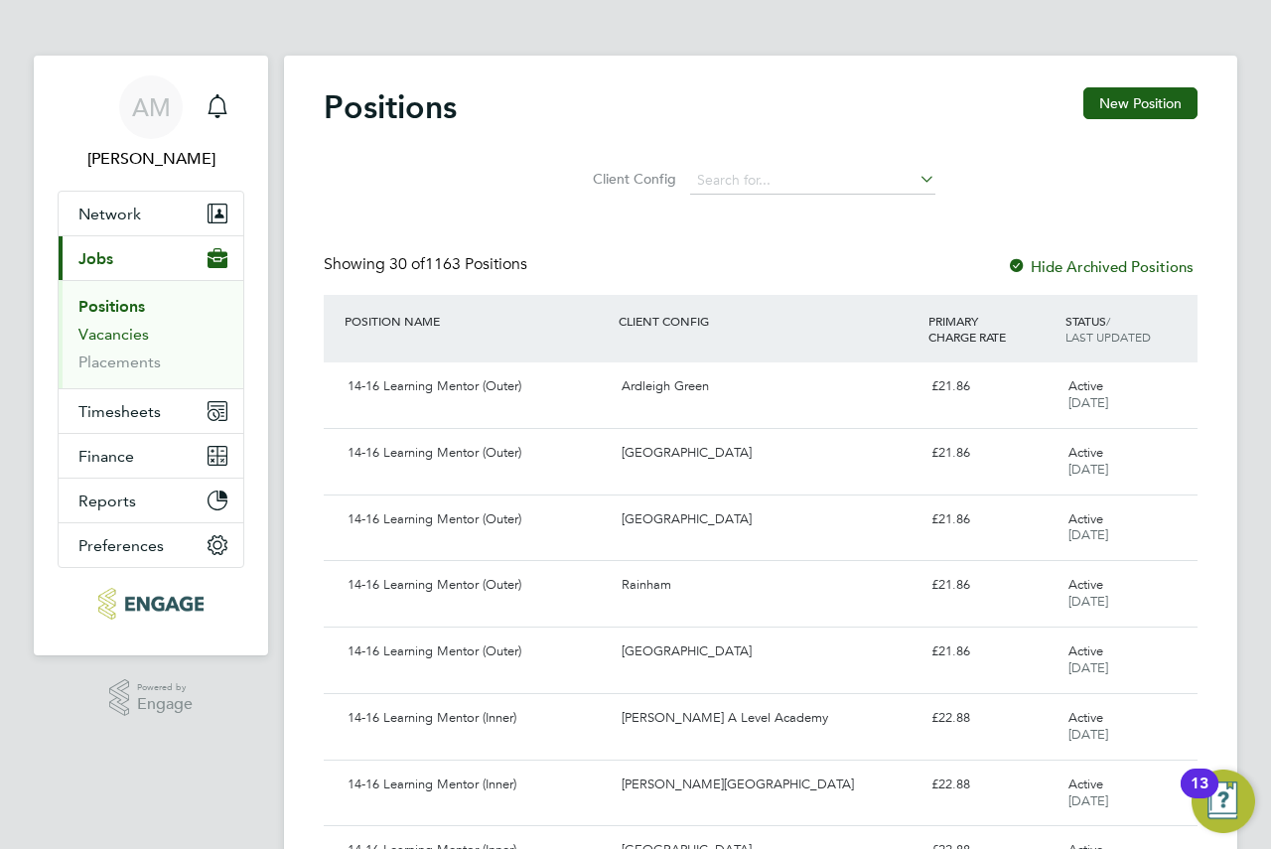
click at [133, 329] on link "Vacancies" at bounding box center [113, 334] width 70 height 19
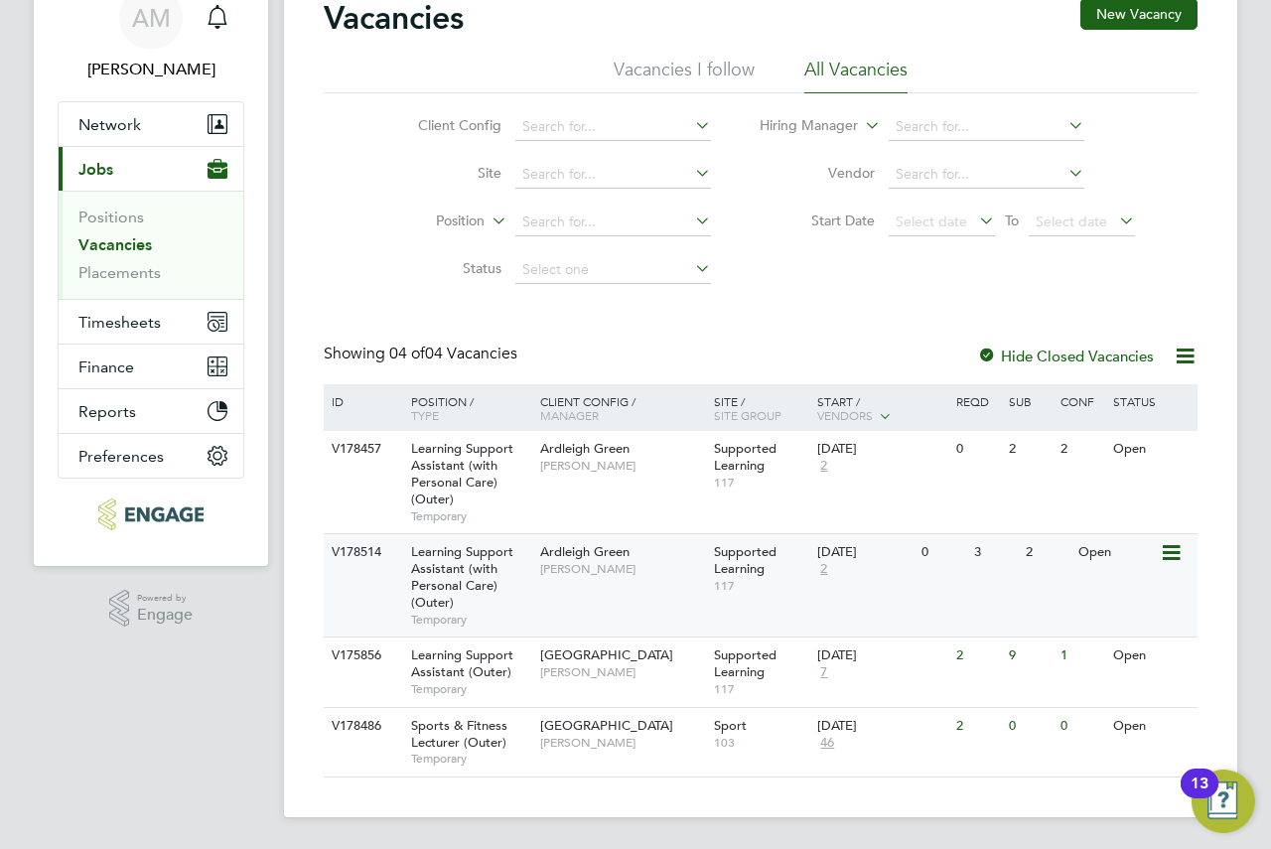
drag, startPoint x: 622, startPoint y: 456, endPoint x: 536, endPoint y: 566, distance: 140.0
click at [536, 566] on div "Ardleigh Green Karen Marcelline" at bounding box center [622, 560] width 174 height 52
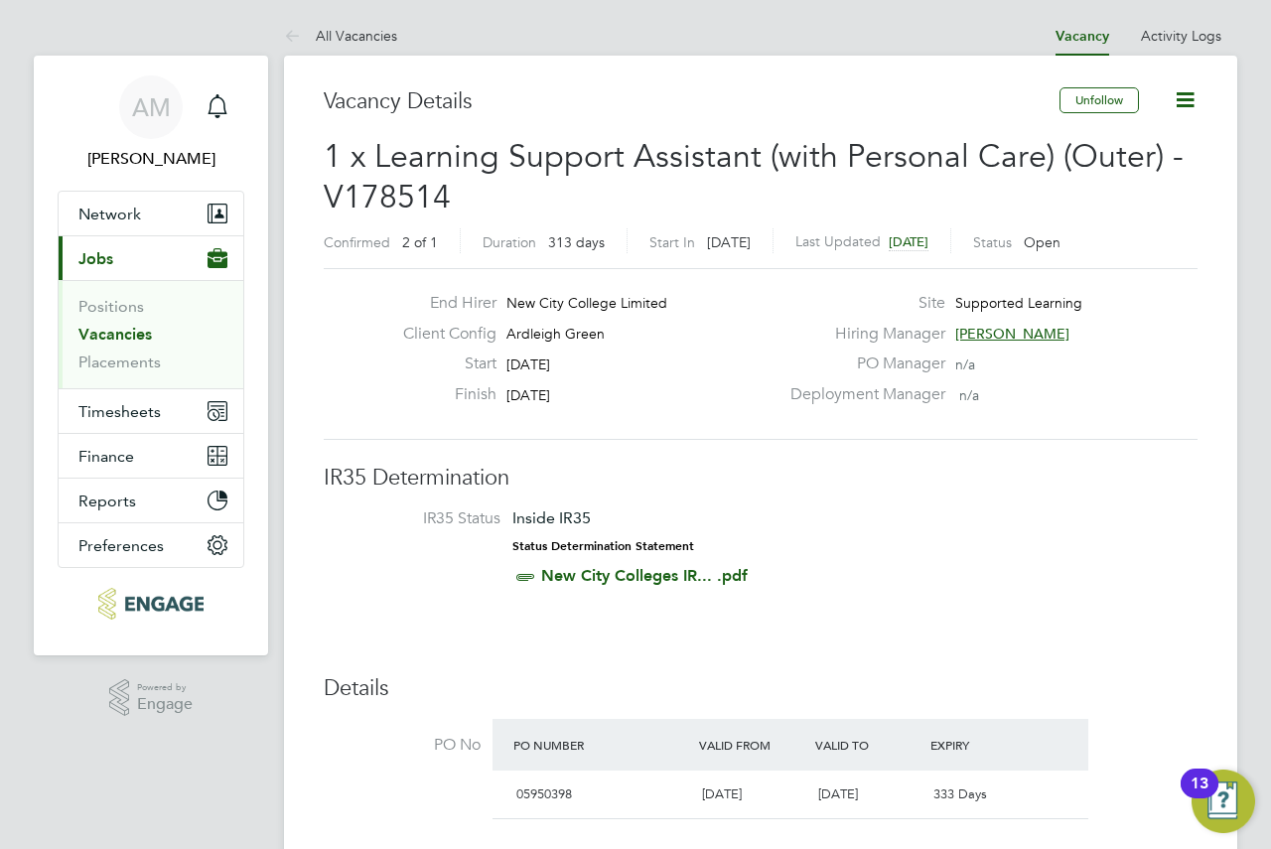
click at [122, 331] on link "Vacancies" at bounding box center [114, 334] width 73 height 19
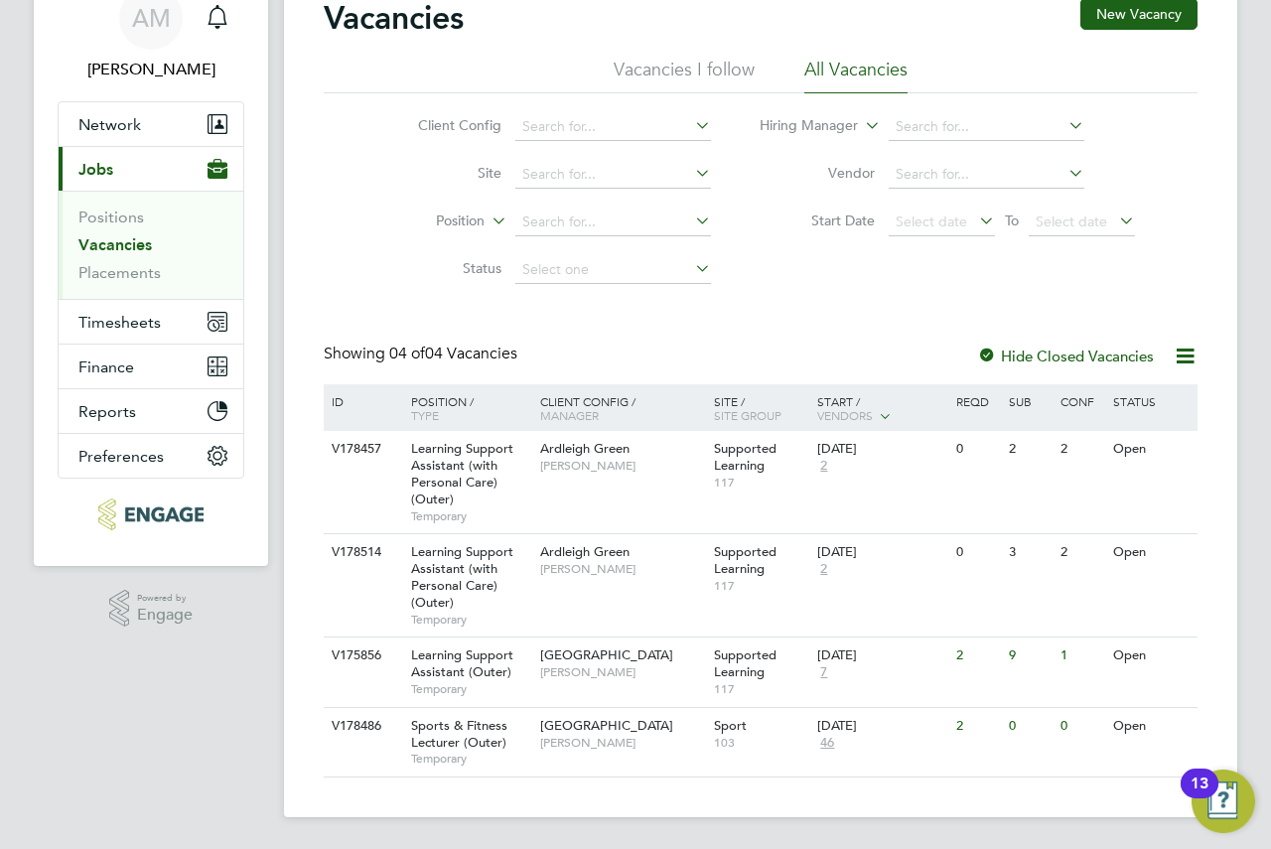
click at [984, 363] on div at bounding box center [987, 357] width 20 height 20
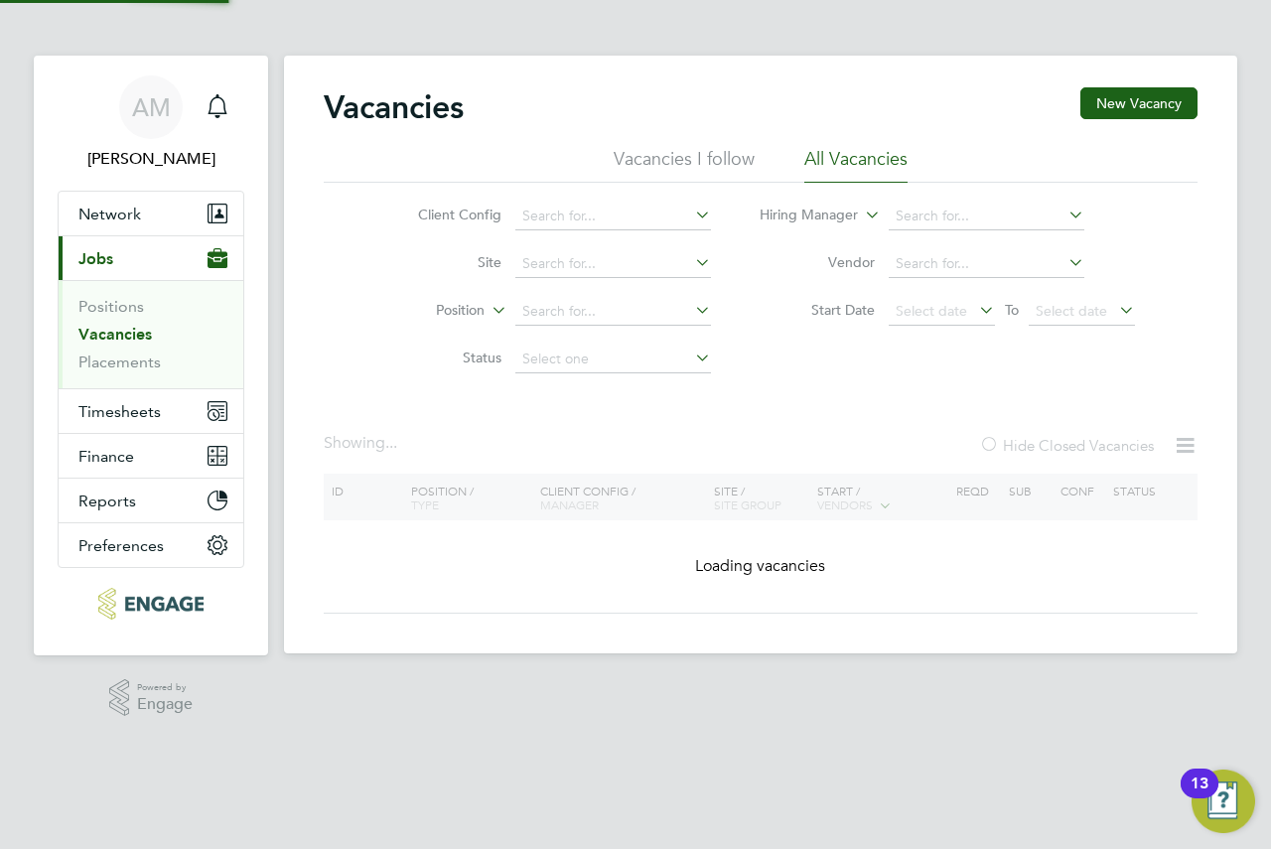
click at [99, 330] on link "Vacancies" at bounding box center [114, 334] width 73 height 19
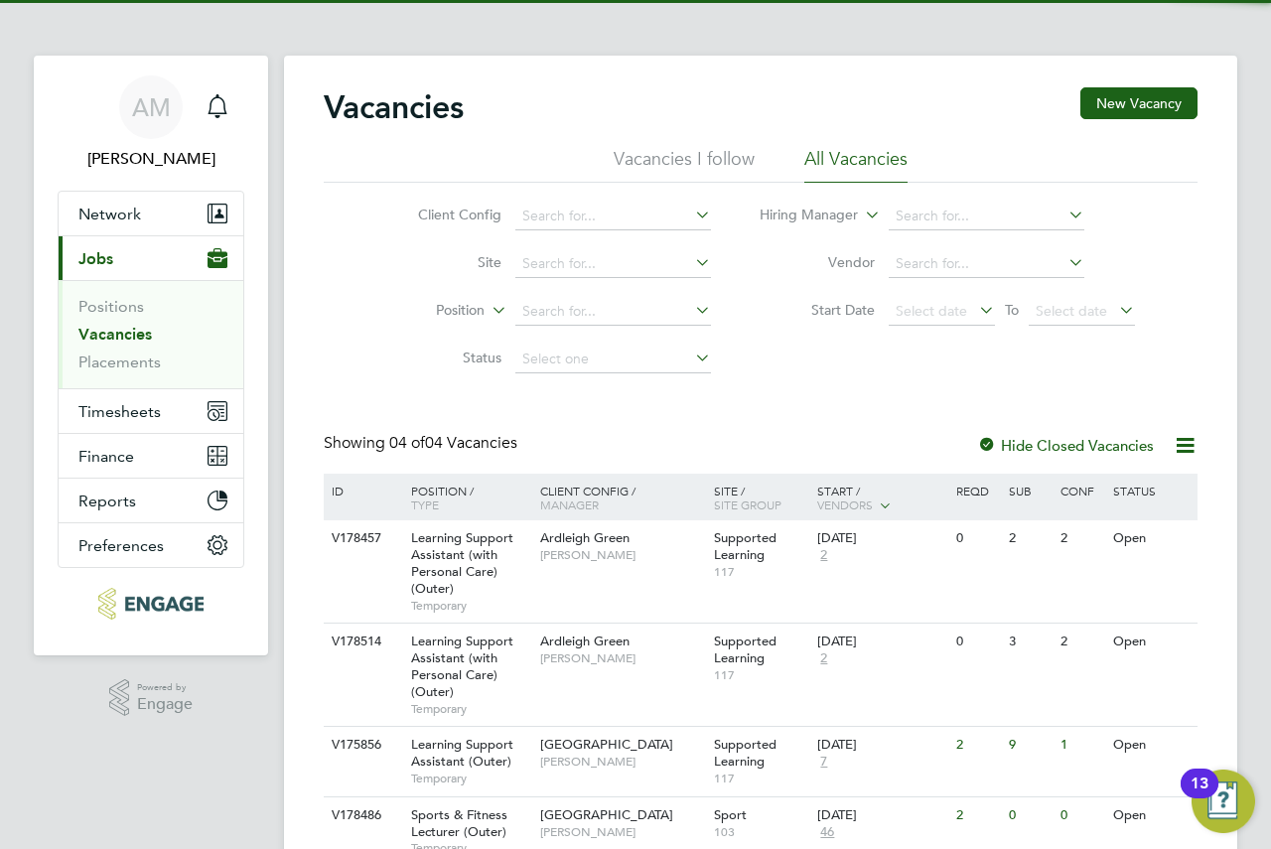
click at [1180, 444] on icon at bounding box center [1185, 445] width 25 height 25
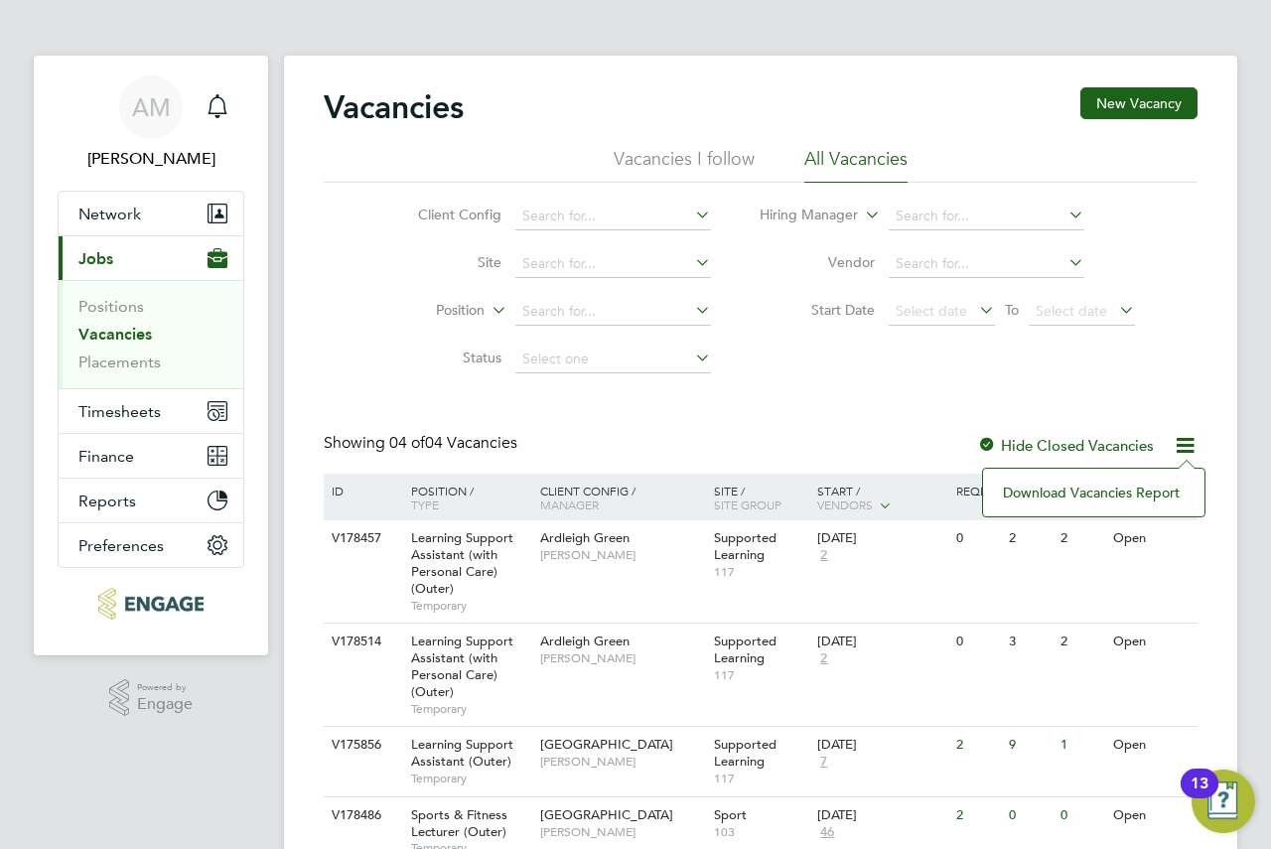
click at [1012, 386] on div "Vacancies New Vacancy Vacancies I follow All Vacancies Client Config Site Posit…" at bounding box center [761, 476] width 874 height 779
click at [1064, 214] on icon at bounding box center [1064, 215] width 0 height 28
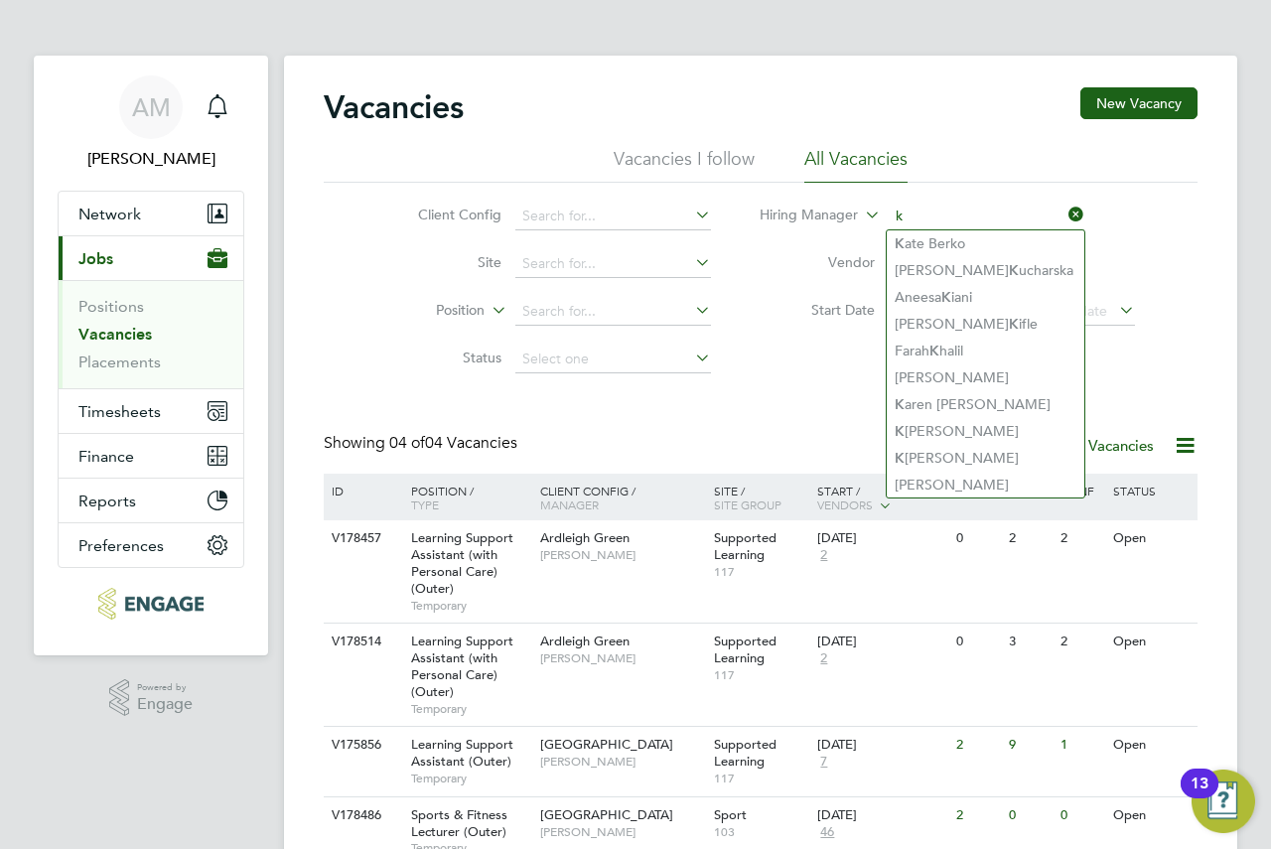
type input "k"
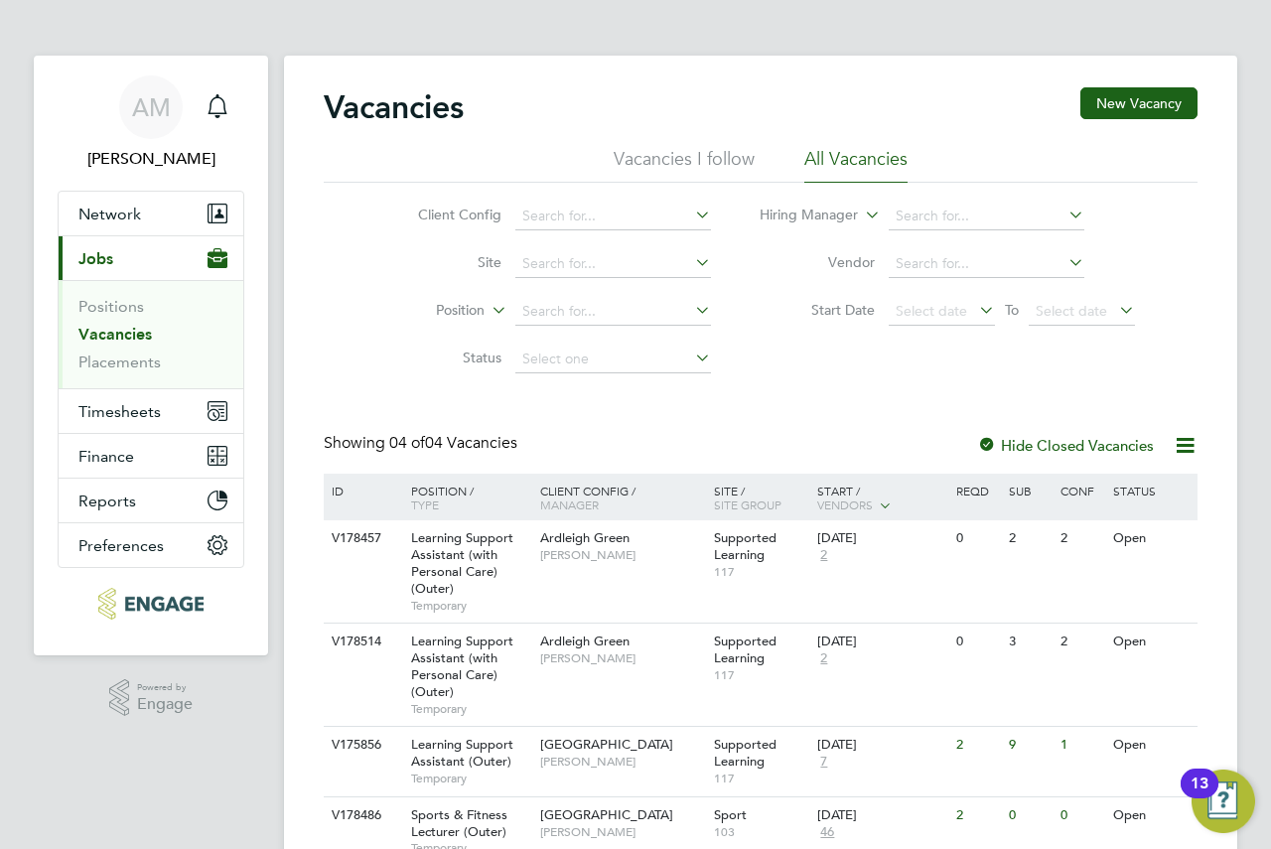
drag, startPoint x: 140, startPoint y: 321, endPoint x: 118, endPoint y: 334, distance: 25.4
click at [118, 334] on link "Vacancies" at bounding box center [114, 334] width 73 height 19
click at [122, 340] on link "Vacancies" at bounding box center [114, 334] width 73 height 19
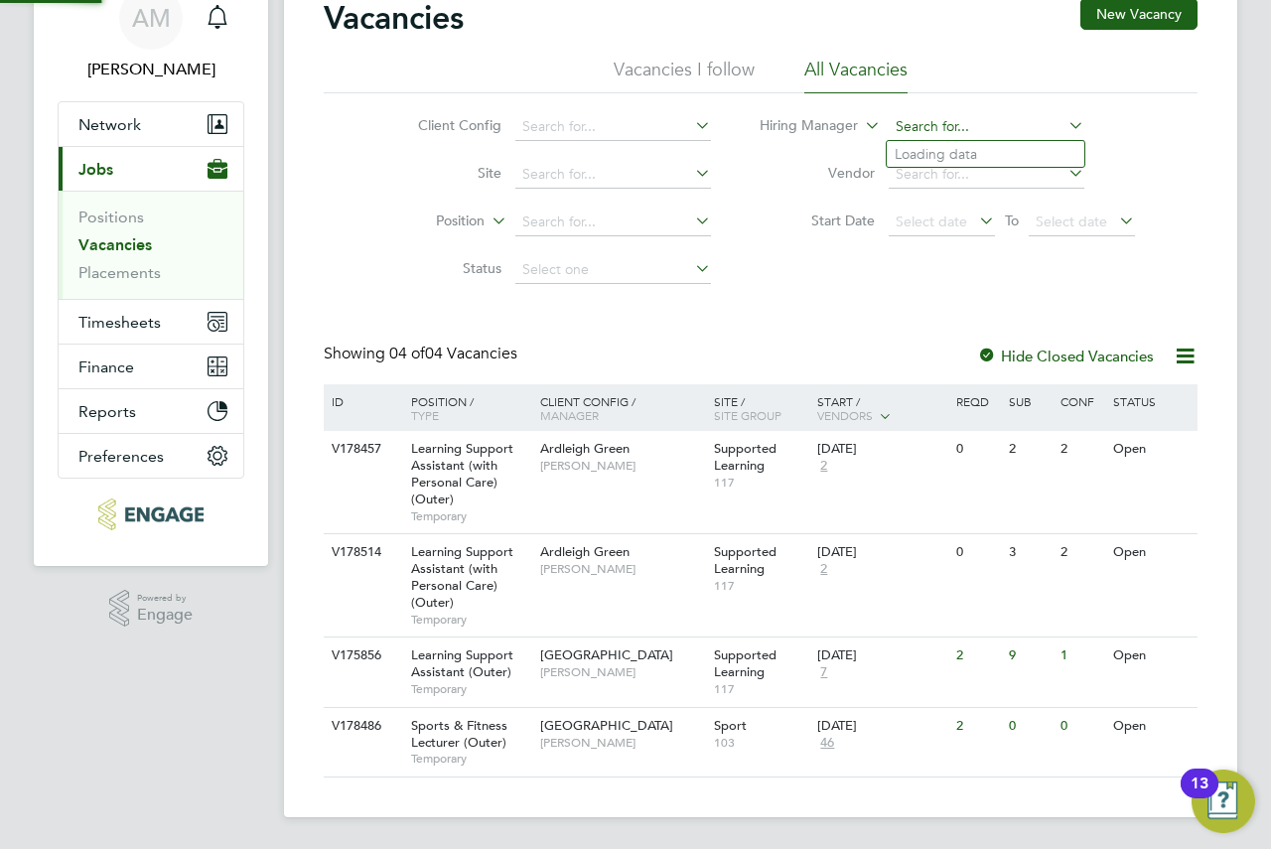
click at [913, 136] on input at bounding box center [987, 127] width 196 height 28
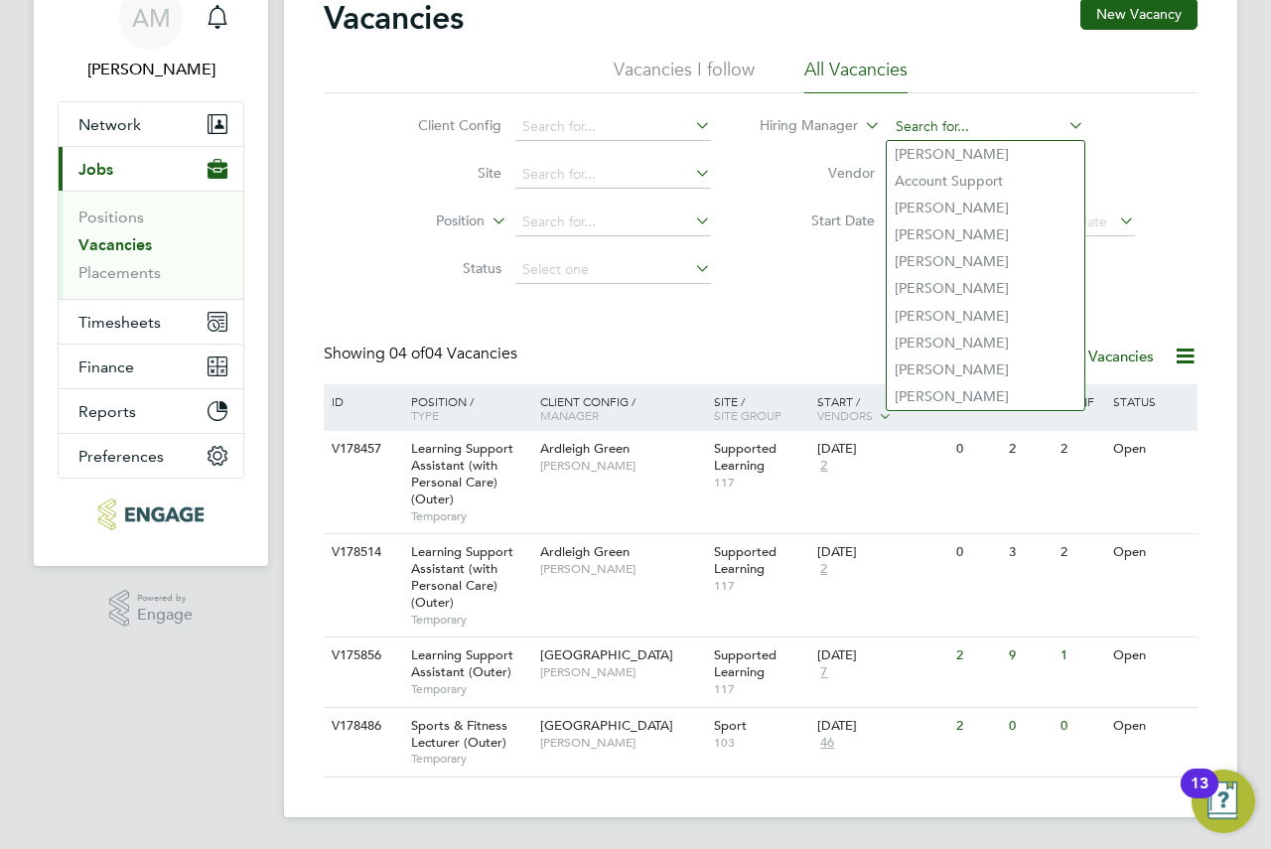
click at [914, 131] on input at bounding box center [987, 127] width 196 height 28
click at [917, 124] on input at bounding box center [987, 127] width 196 height 28
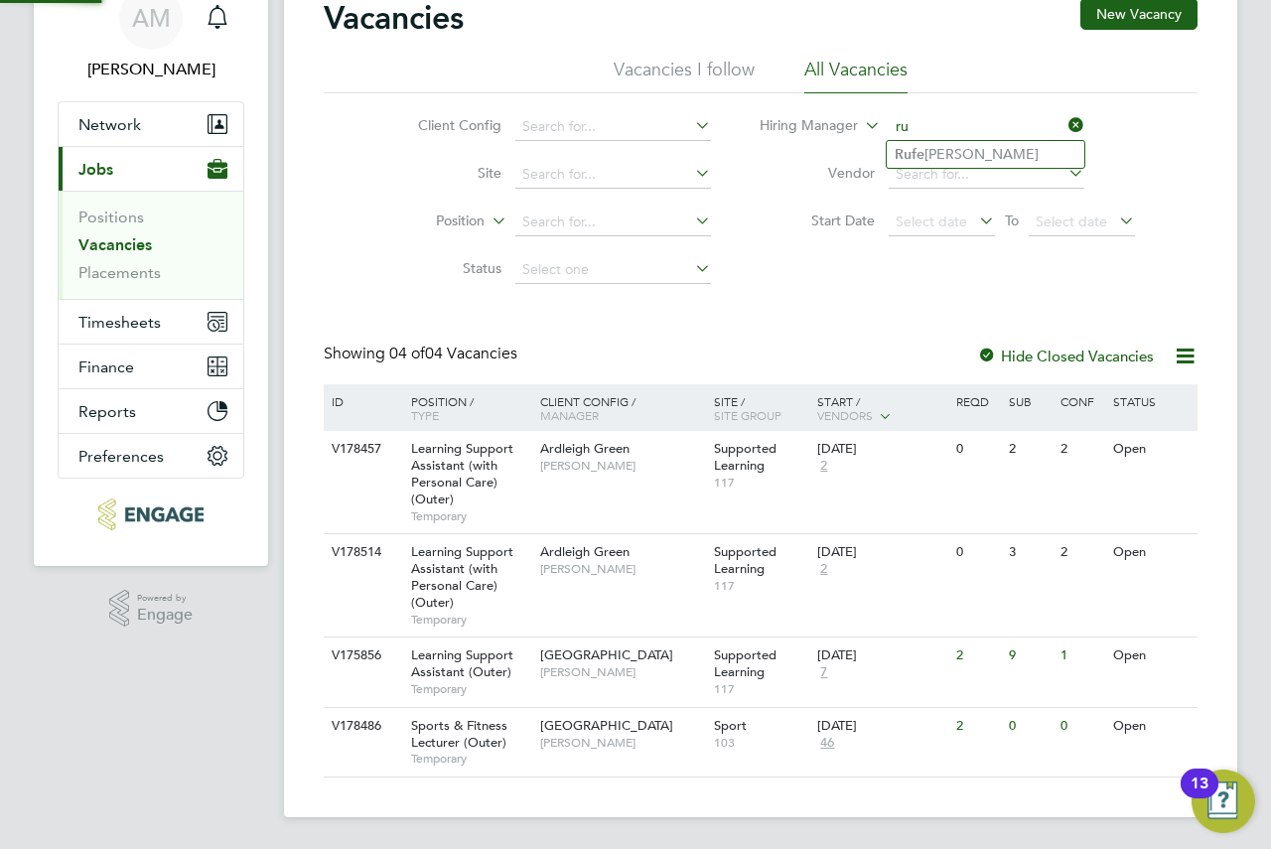
type input "r"
click at [948, 157] on li "Sheeba Kurian" at bounding box center [986, 154] width 198 height 27
type input "Sheeba Kurian"
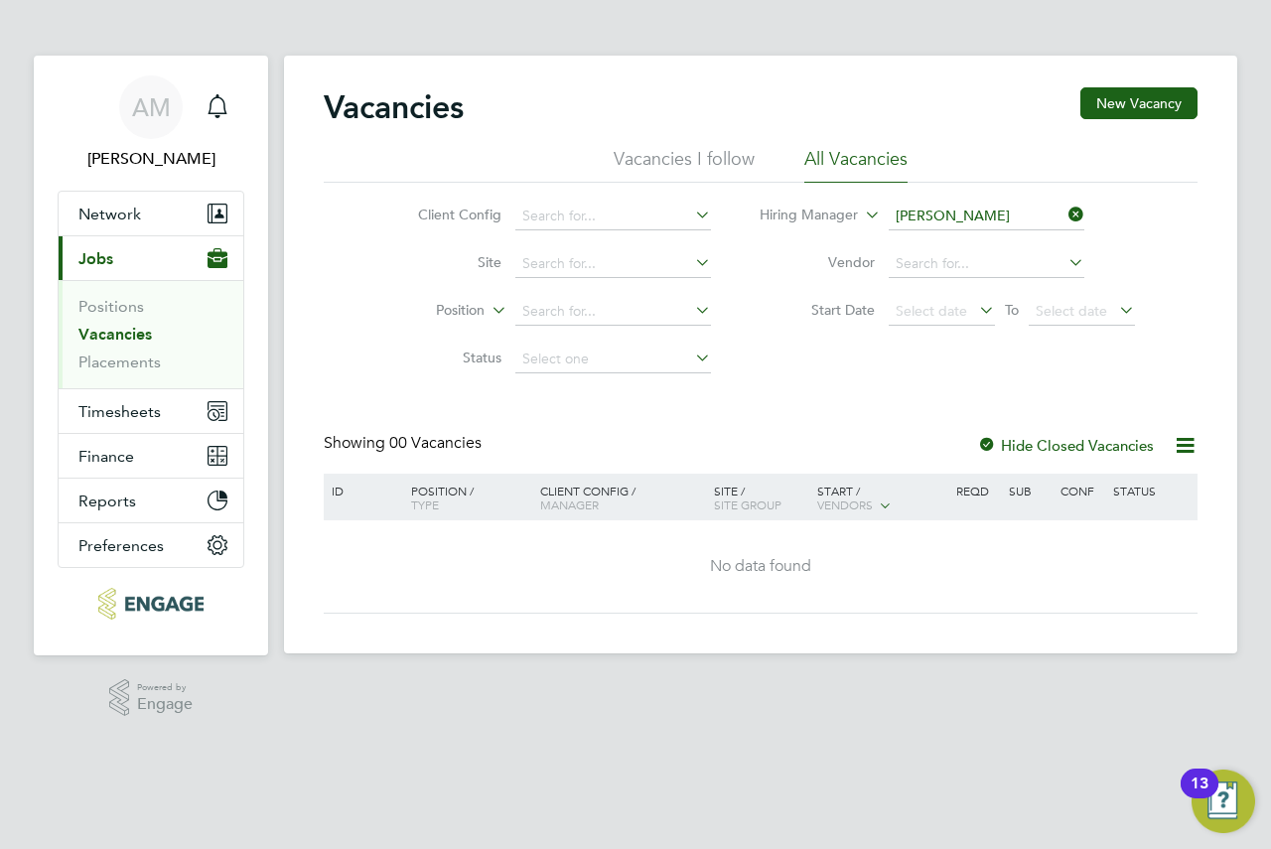
click at [133, 329] on link "Vacancies" at bounding box center [114, 334] width 73 height 19
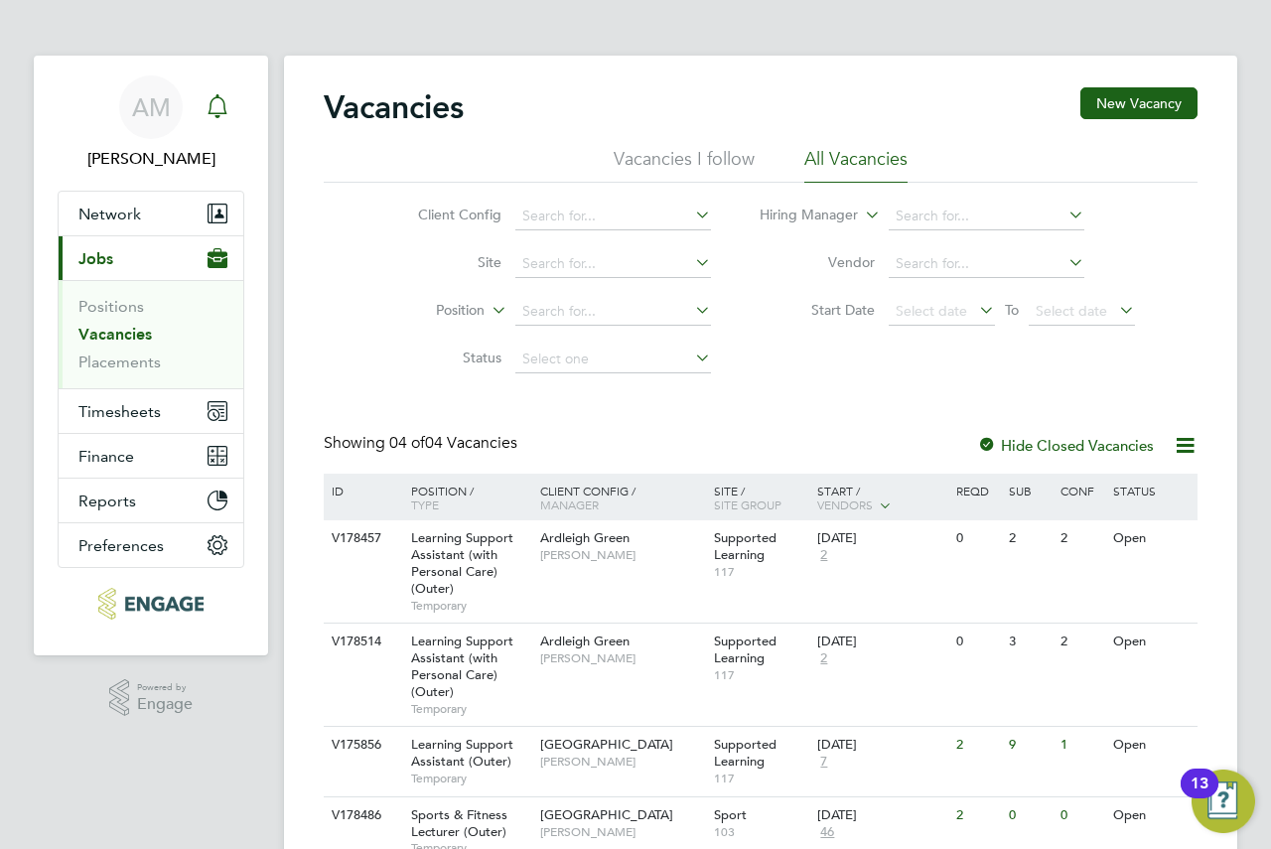
click at [216, 115] on icon "Main navigation" at bounding box center [216, 116] width 5 height 3
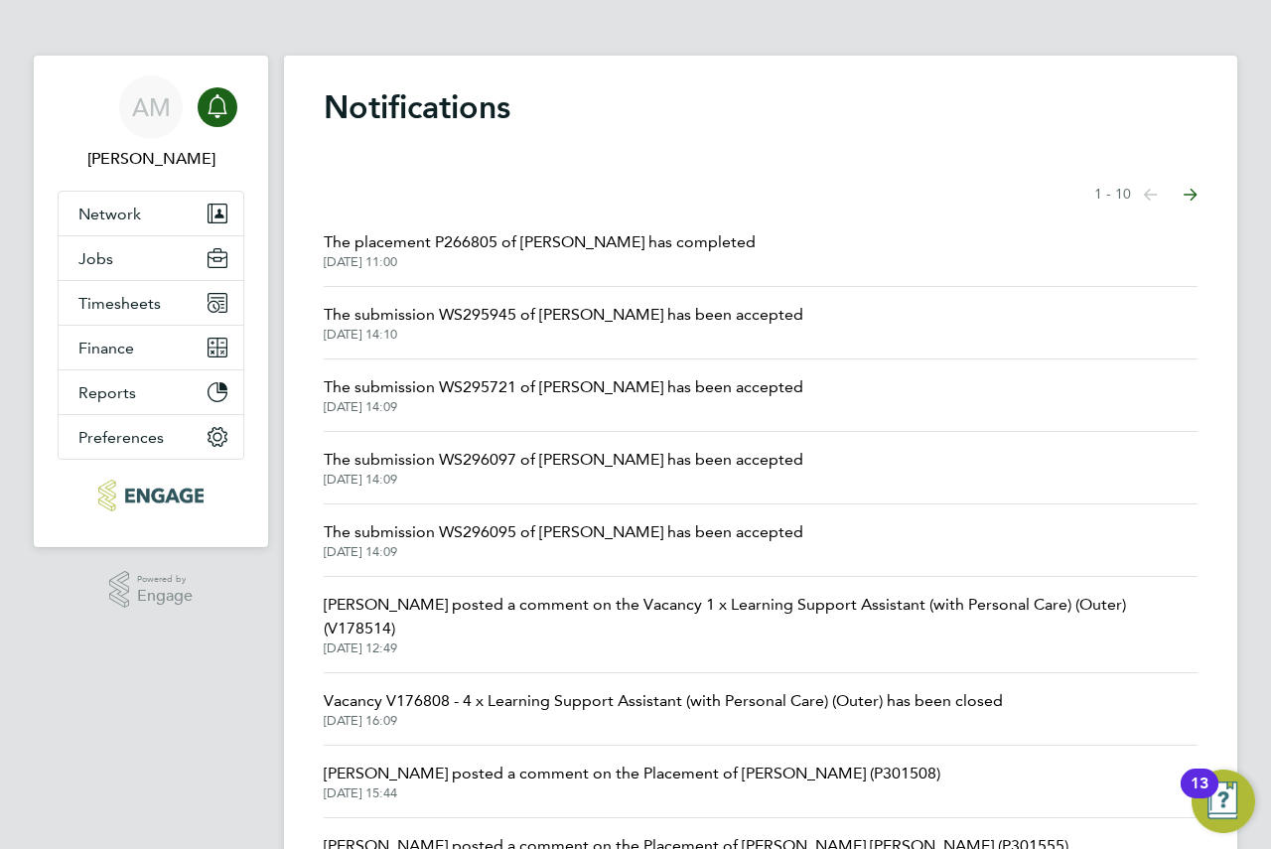
click at [682, 399] on span "29 Aug 2025, 14:09" at bounding box center [564, 407] width 480 height 16
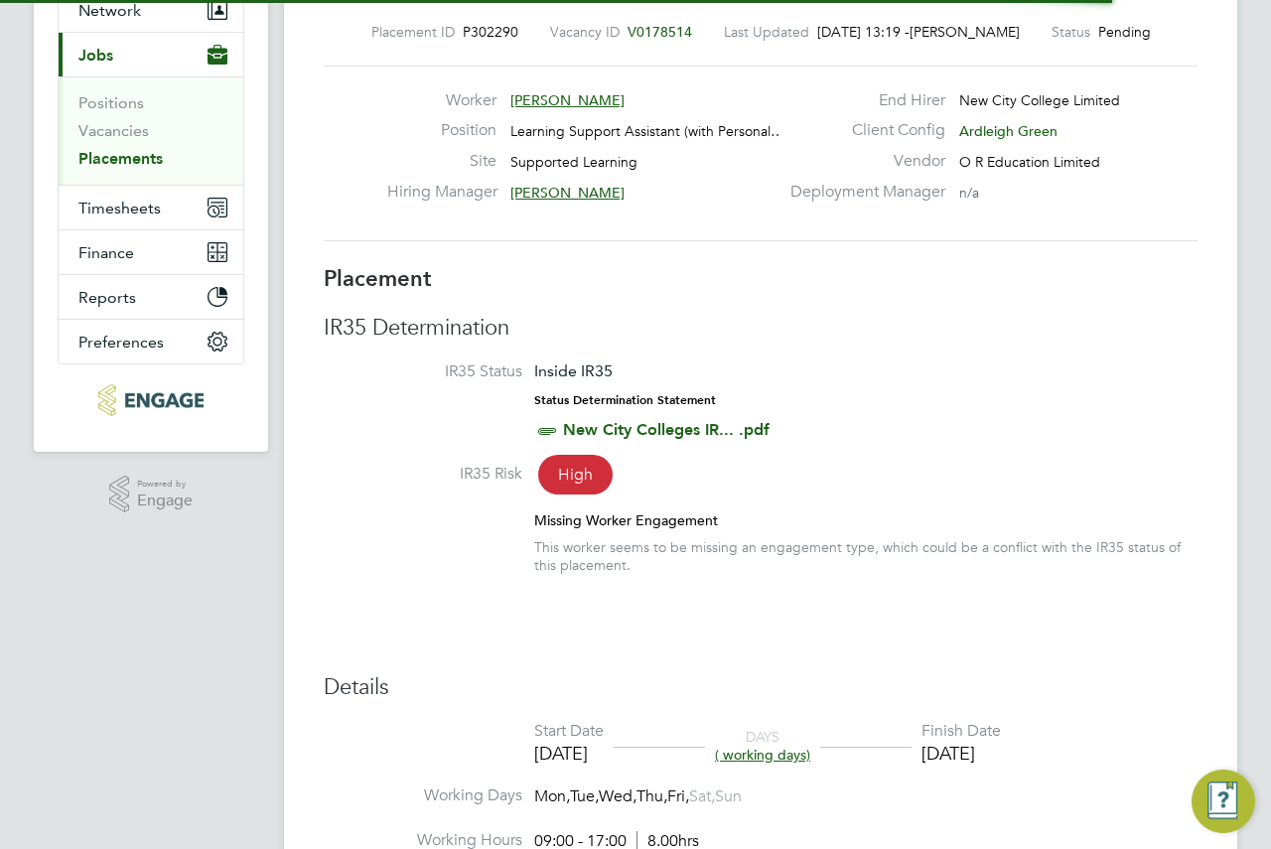
scroll to position [397, 0]
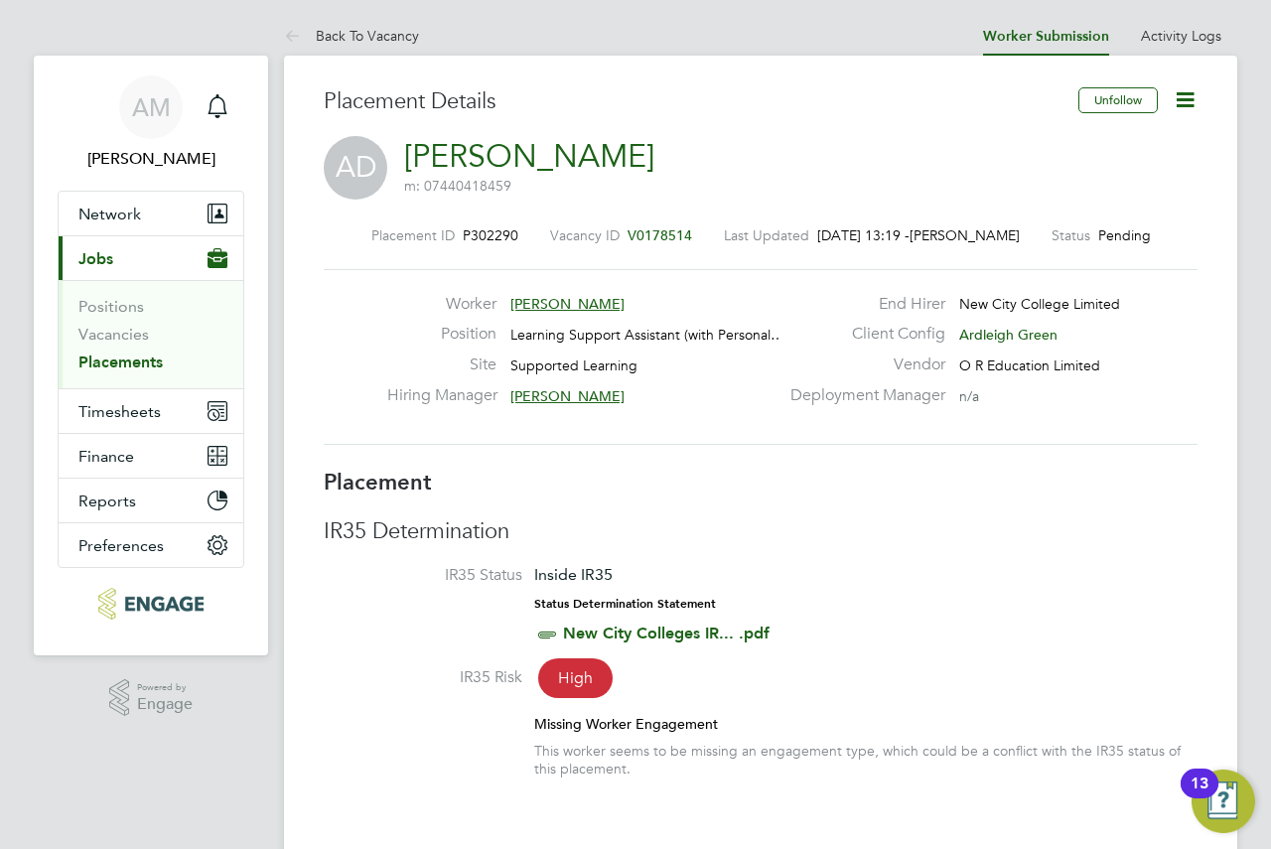
click at [1174, 96] on icon at bounding box center [1185, 99] width 25 height 25
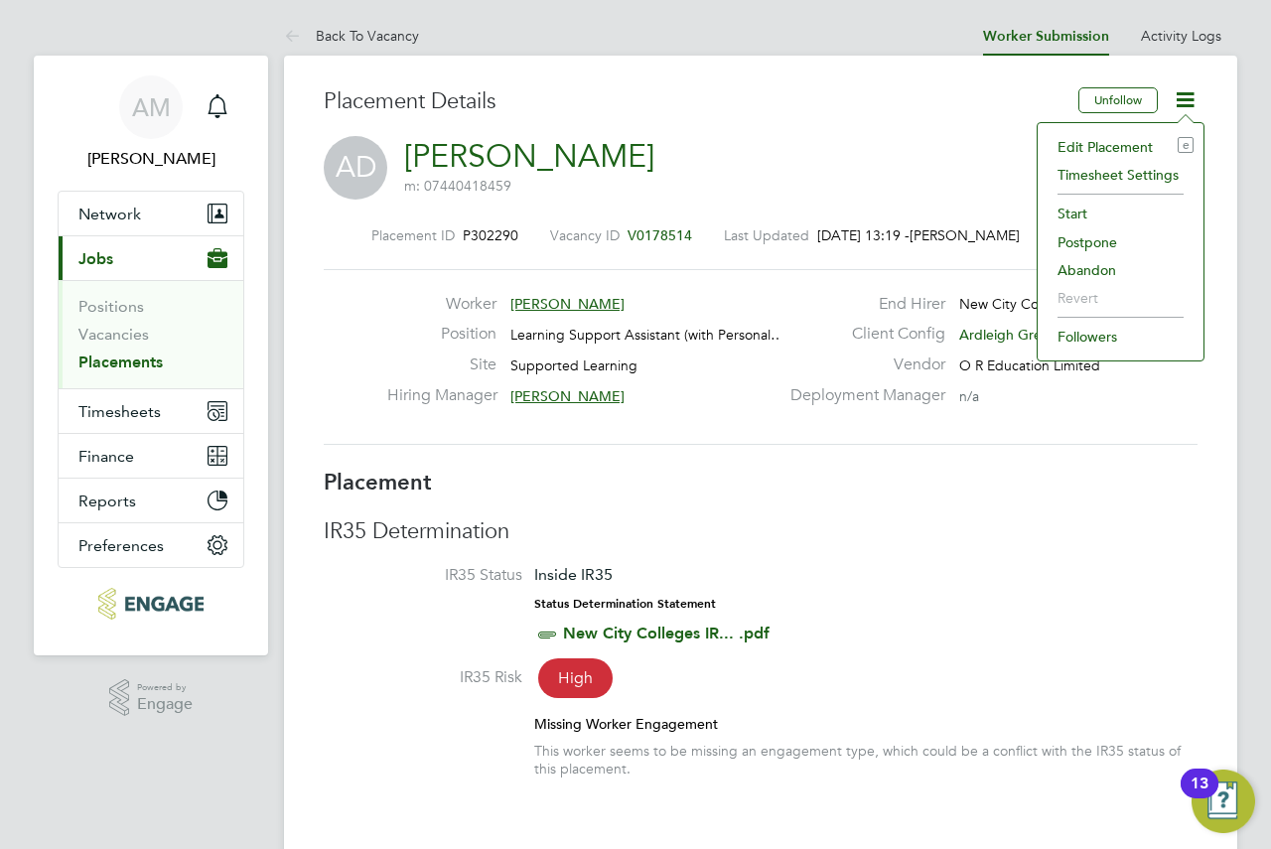
click at [1086, 210] on li "Start" at bounding box center [1120, 214] width 146 height 28
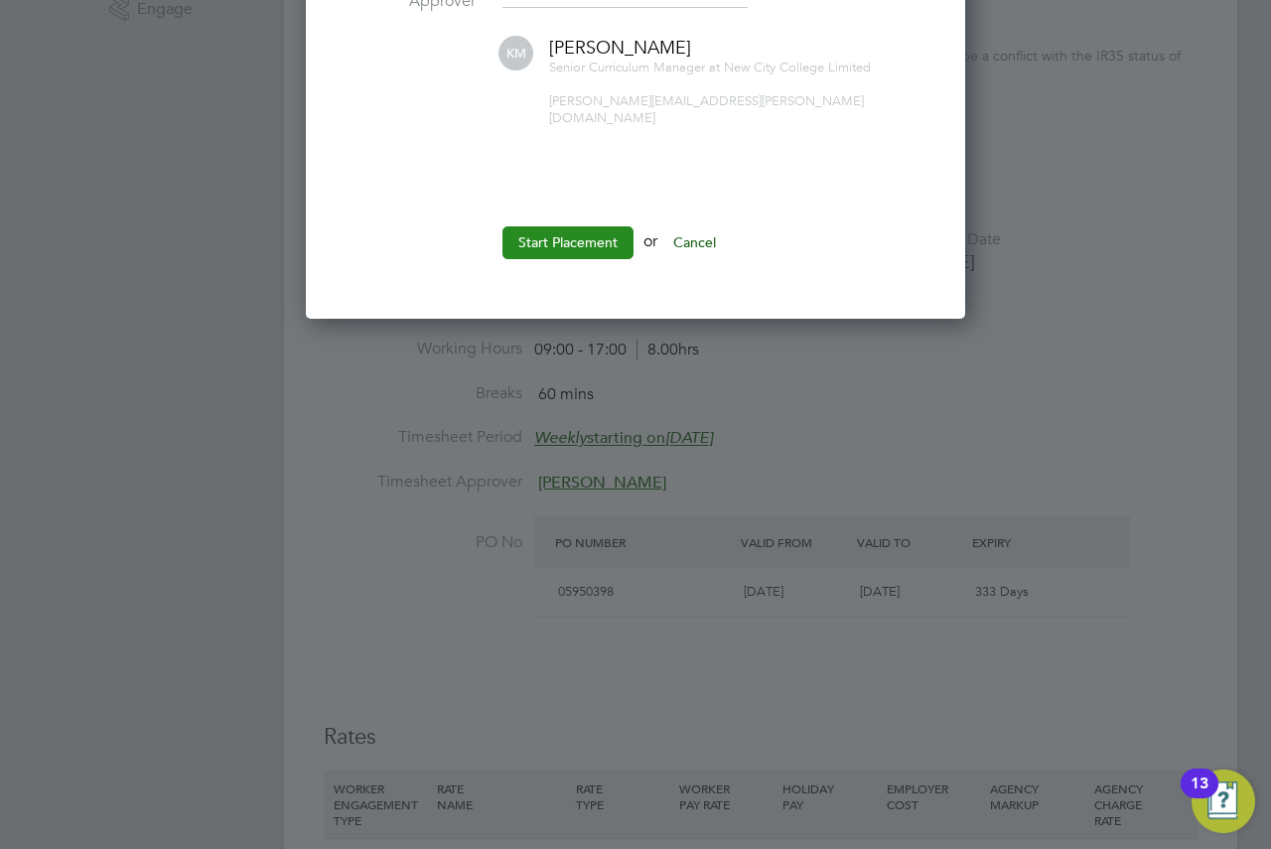
click at [524, 226] on button "Start Placement" at bounding box center [567, 242] width 131 height 32
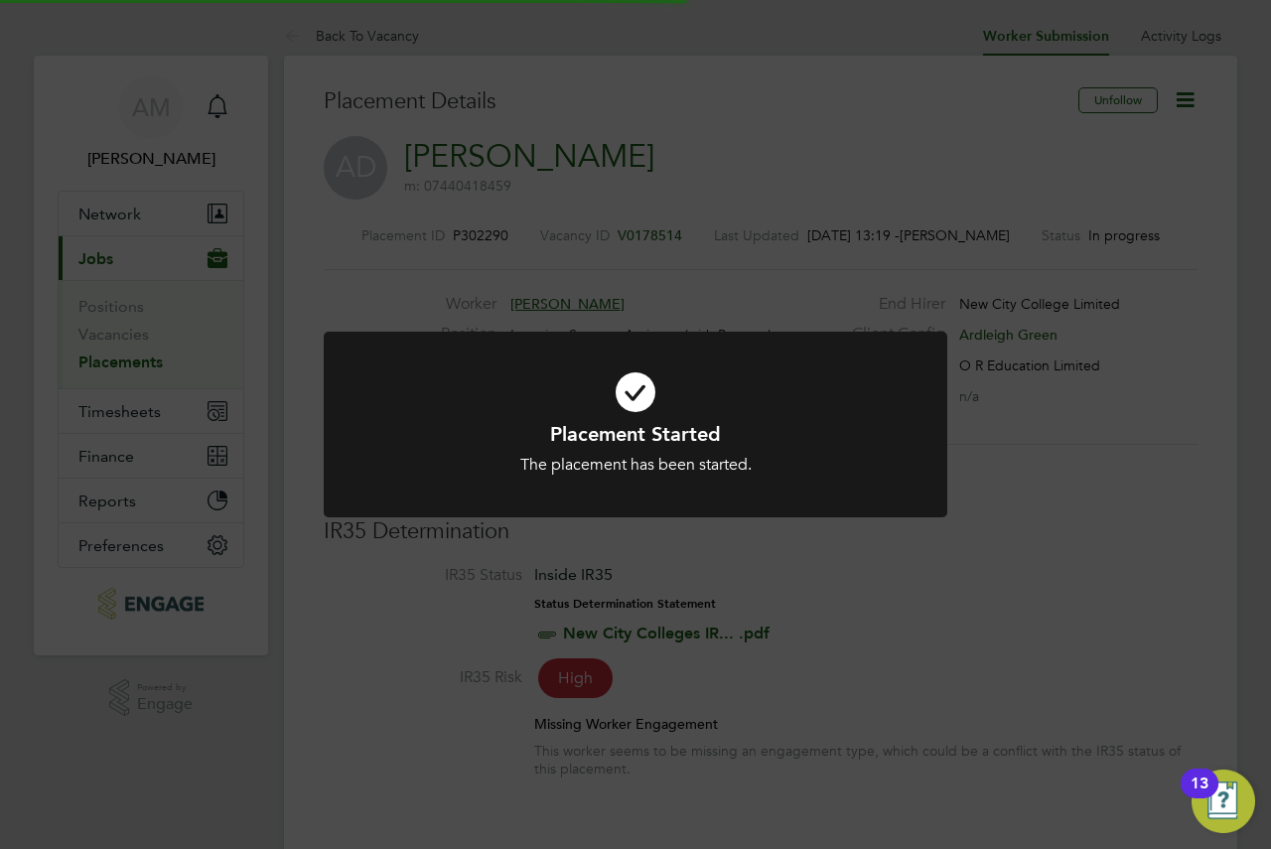
drag, startPoint x: 899, startPoint y: 217, endPoint x: 921, endPoint y: 388, distance: 172.2
click at [899, 217] on div "Placement Started The placement has been started. Cancel Okay" at bounding box center [635, 424] width 1271 height 849
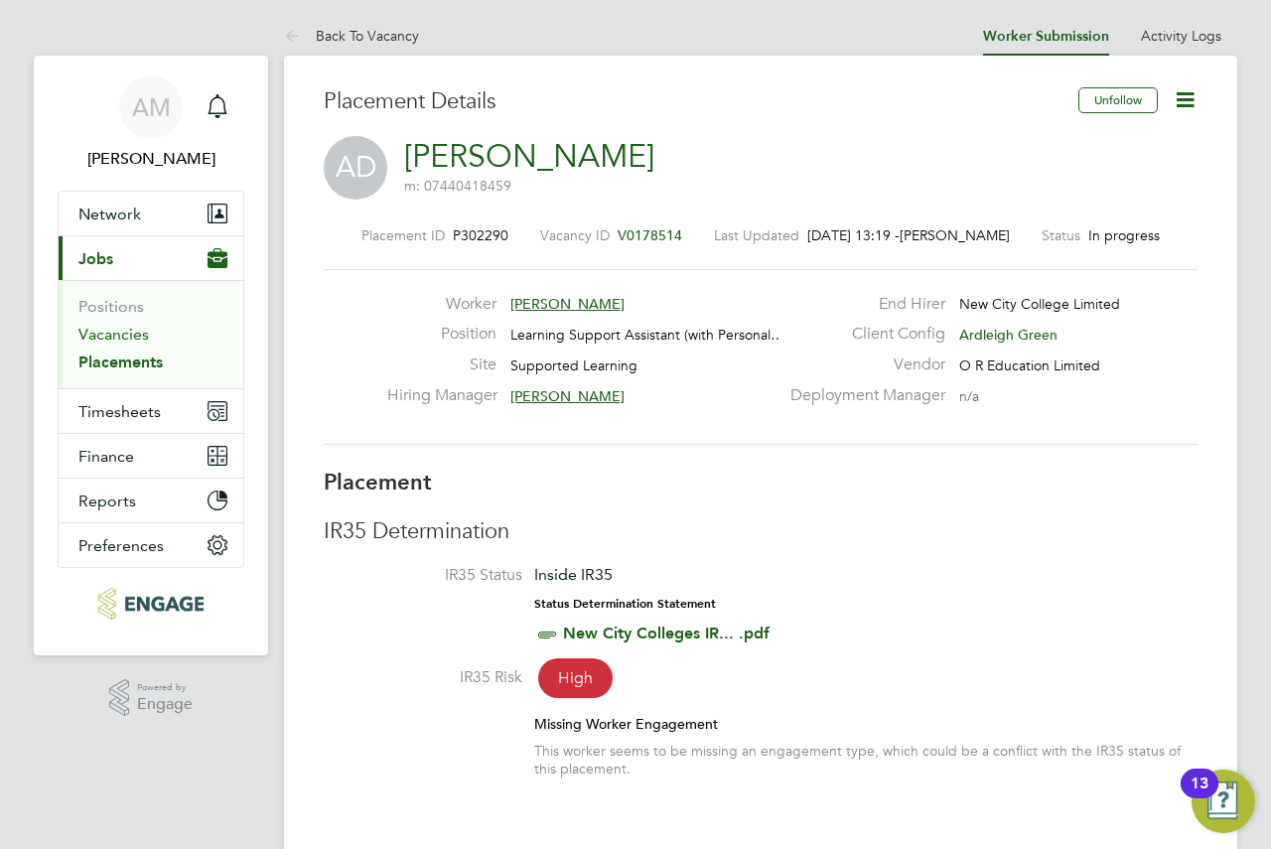
click at [121, 335] on link "Vacancies" at bounding box center [113, 334] width 70 height 19
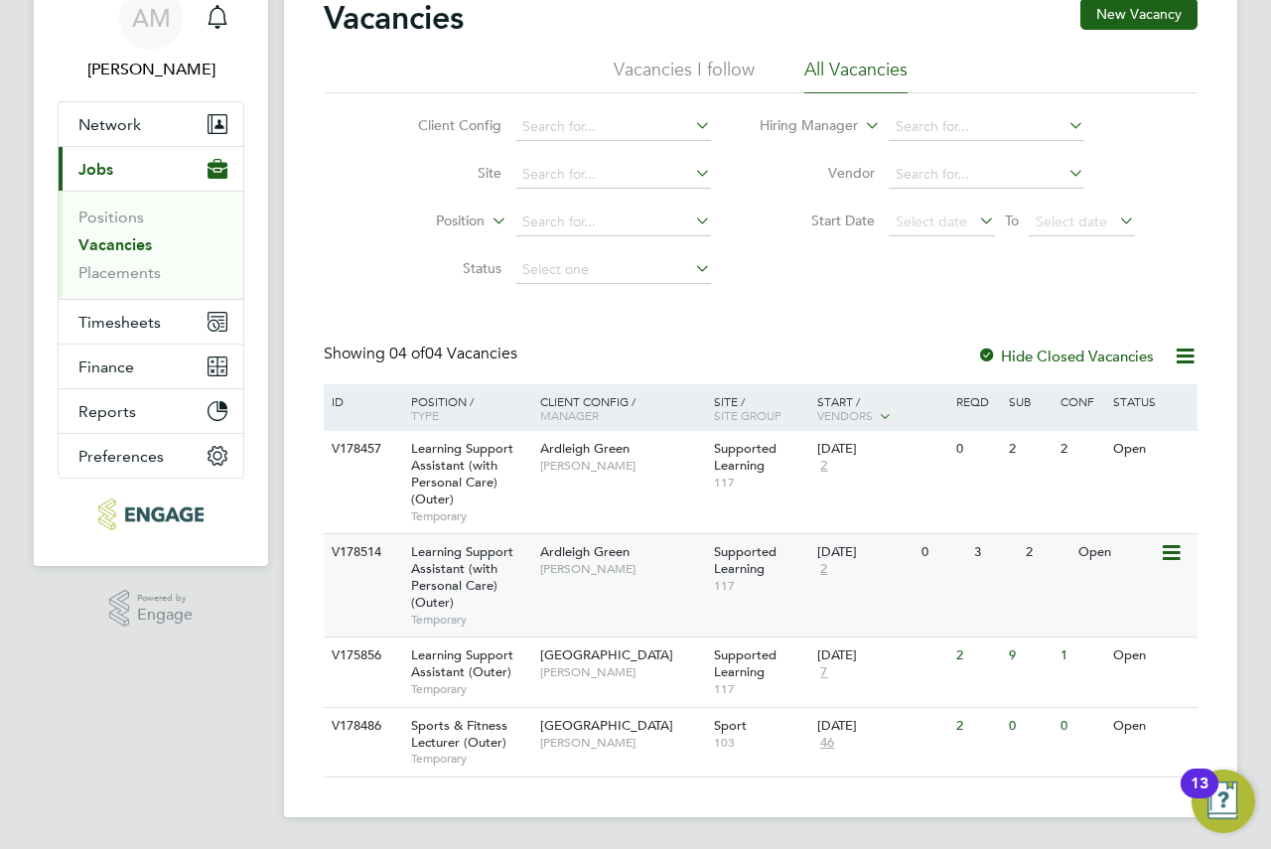
click at [709, 594] on div "Supported Learning 117" at bounding box center [761, 568] width 104 height 69
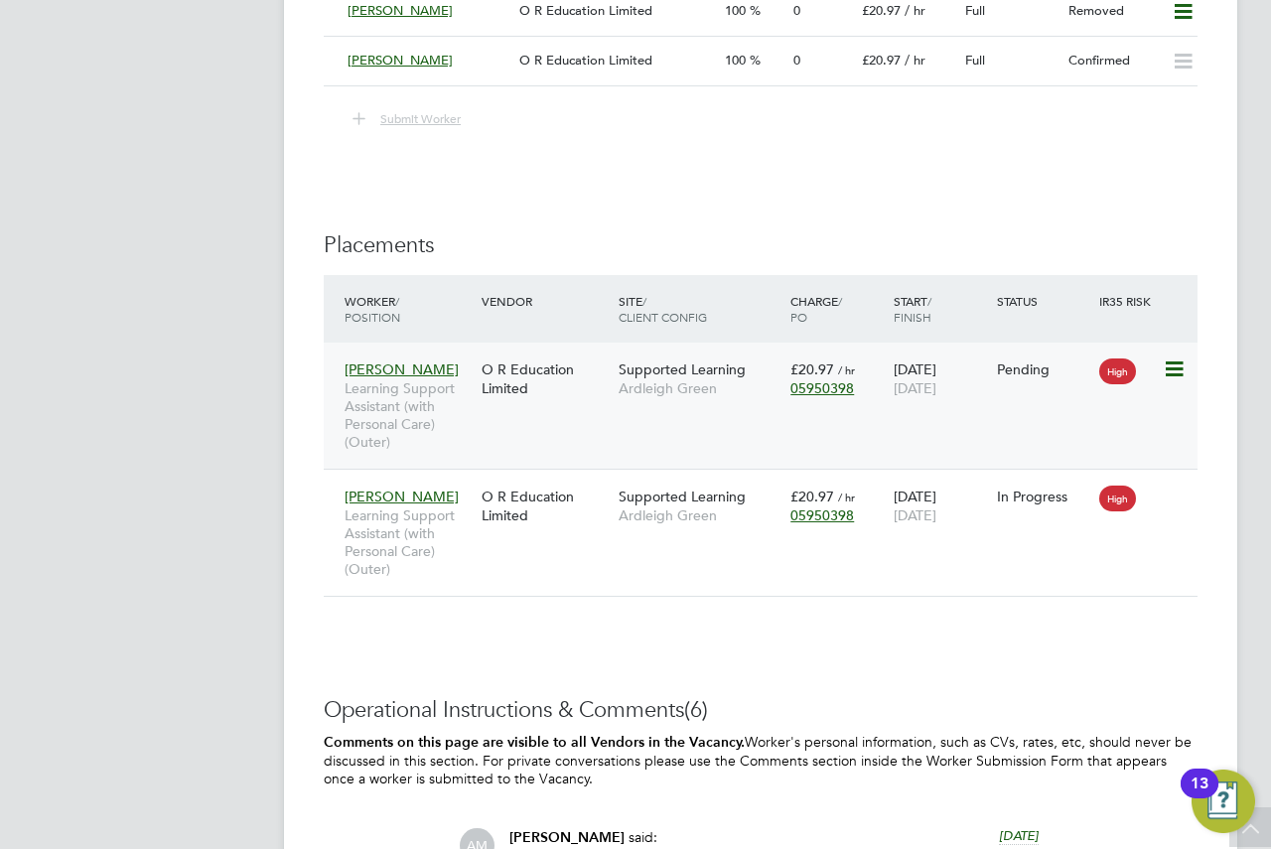
click at [1022, 400] on div "[PERSON_NAME] Learning Support Assistant (with Personal Care) (Outer) O R Educa…" at bounding box center [761, 406] width 874 height 126
click at [910, 398] on div "01 Sep 2025 10 Jul 2026" at bounding box center [940, 378] width 103 height 56
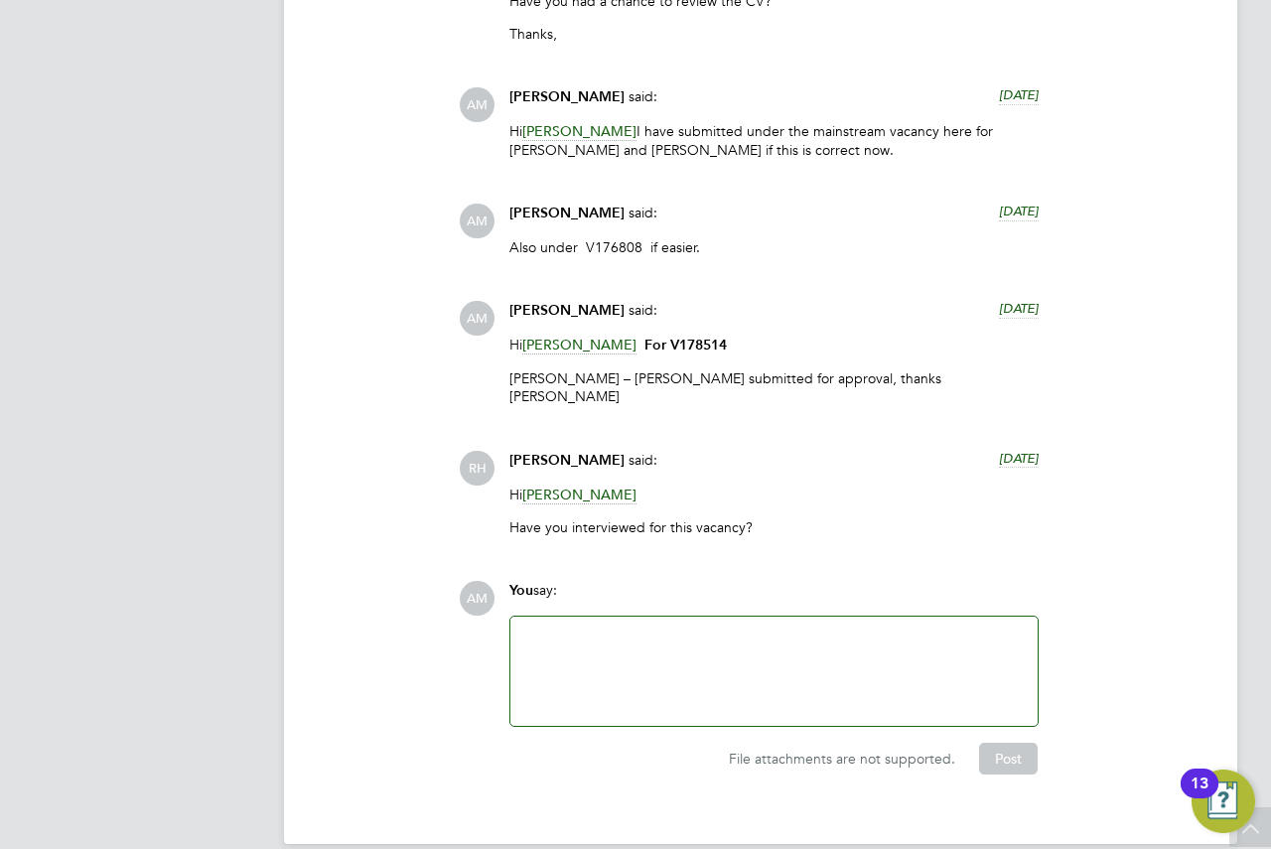
scroll to position [5194, 0]
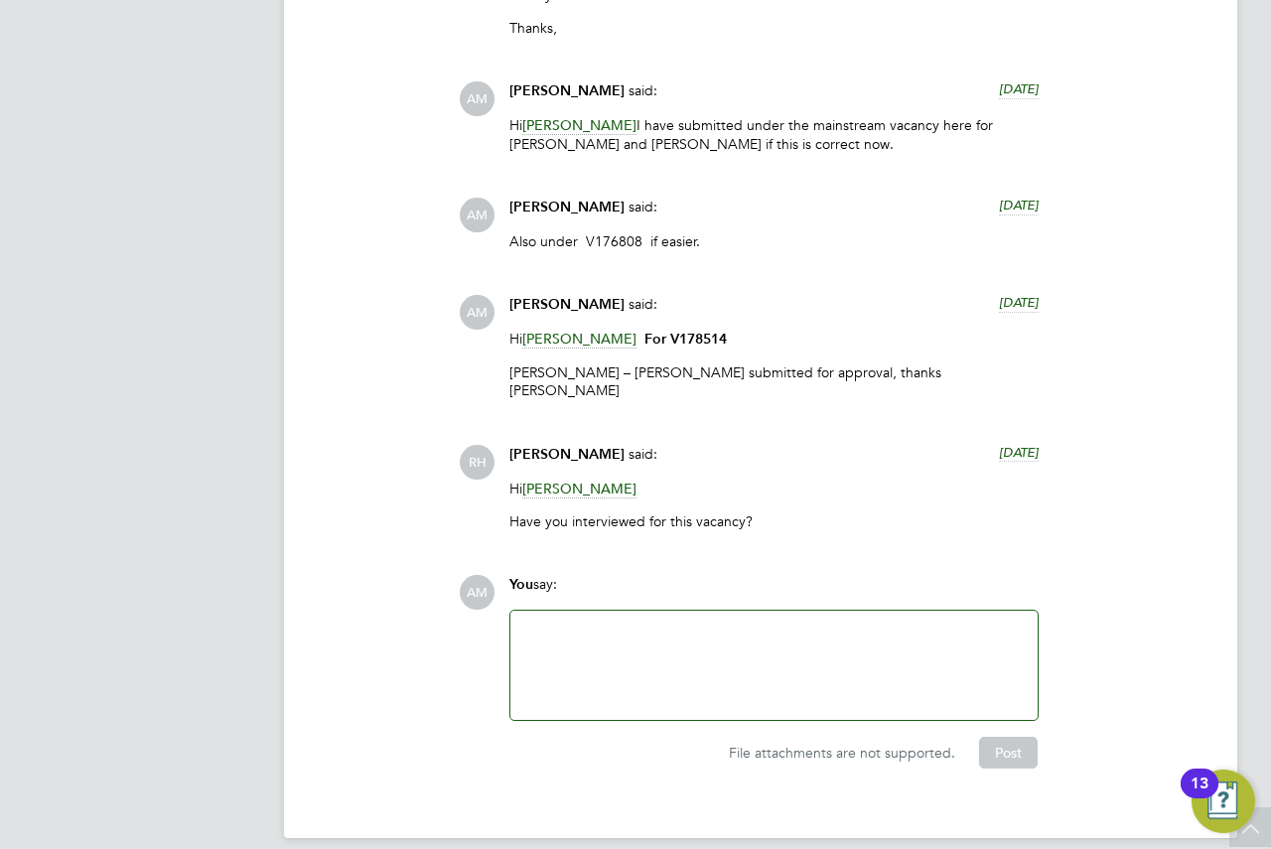
click at [789, 646] on div at bounding box center [773, 664] width 503 height 85
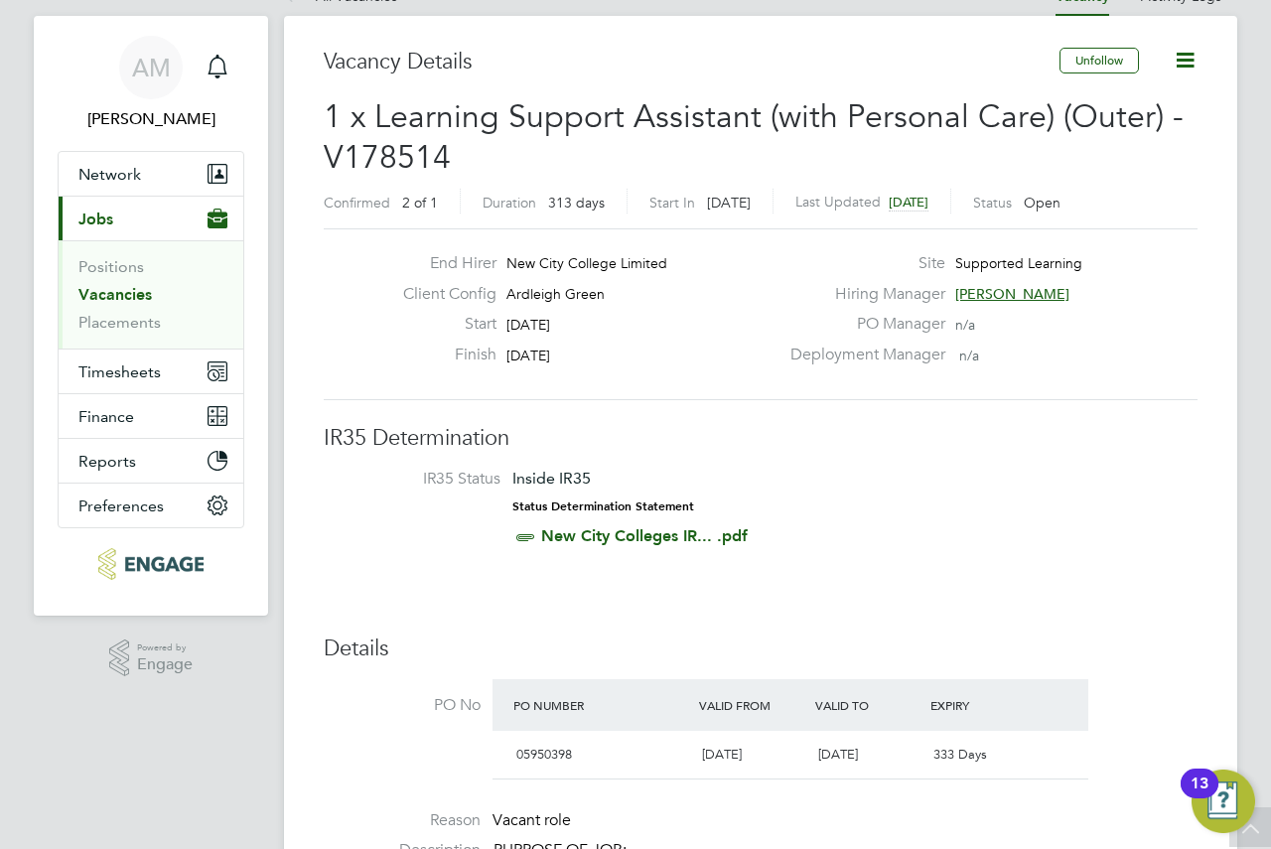
scroll to position [0, 0]
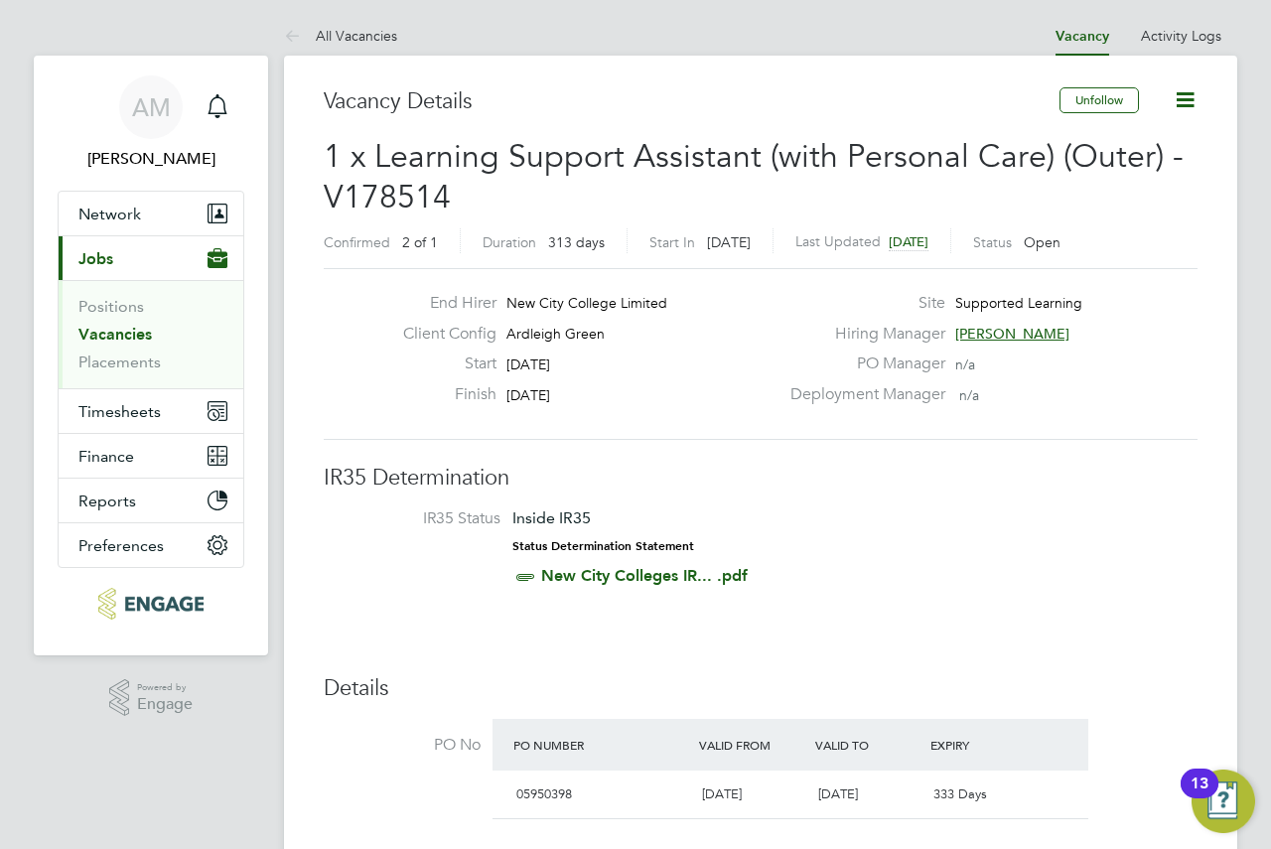
click at [1185, 92] on icon at bounding box center [1185, 99] width 25 height 25
click at [124, 334] on link "Vacancies" at bounding box center [114, 334] width 73 height 19
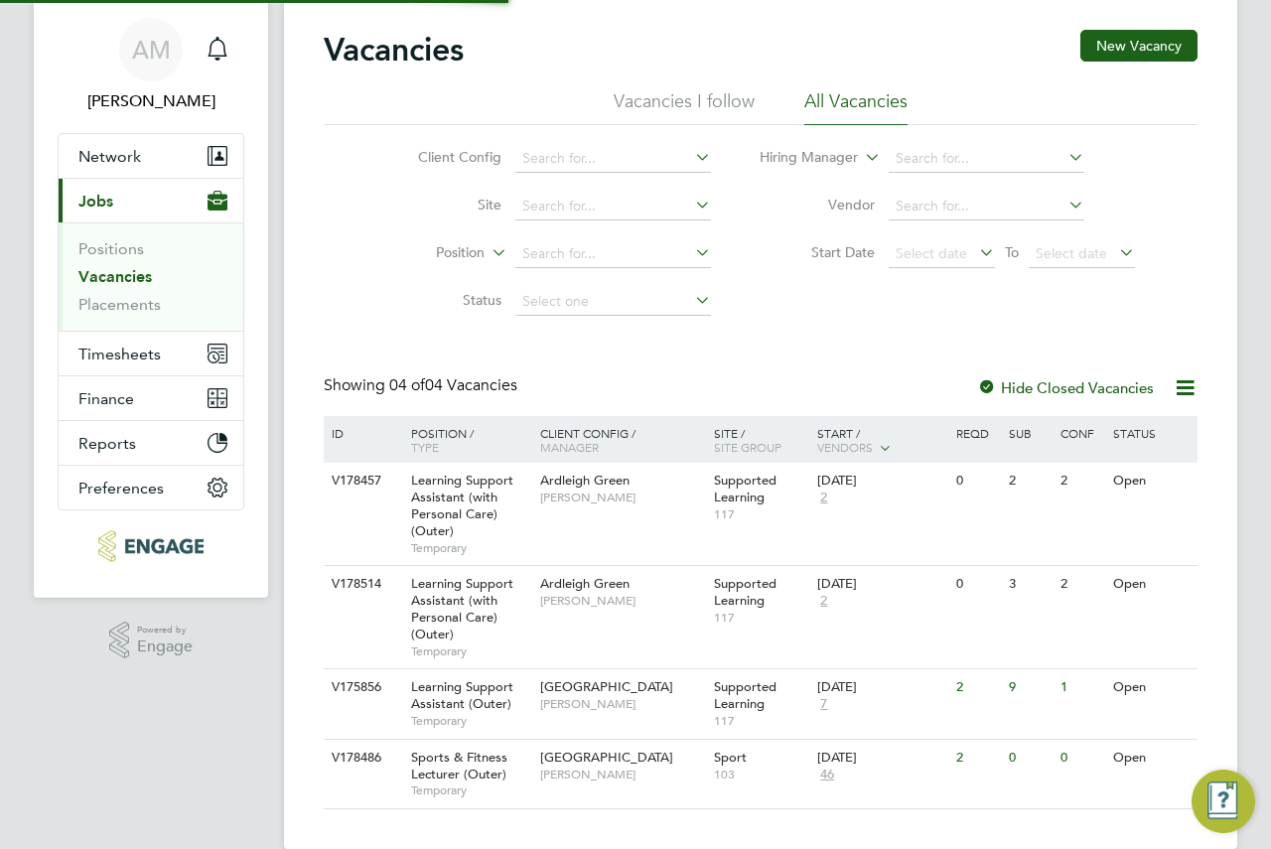
scroll to position [89, 0]
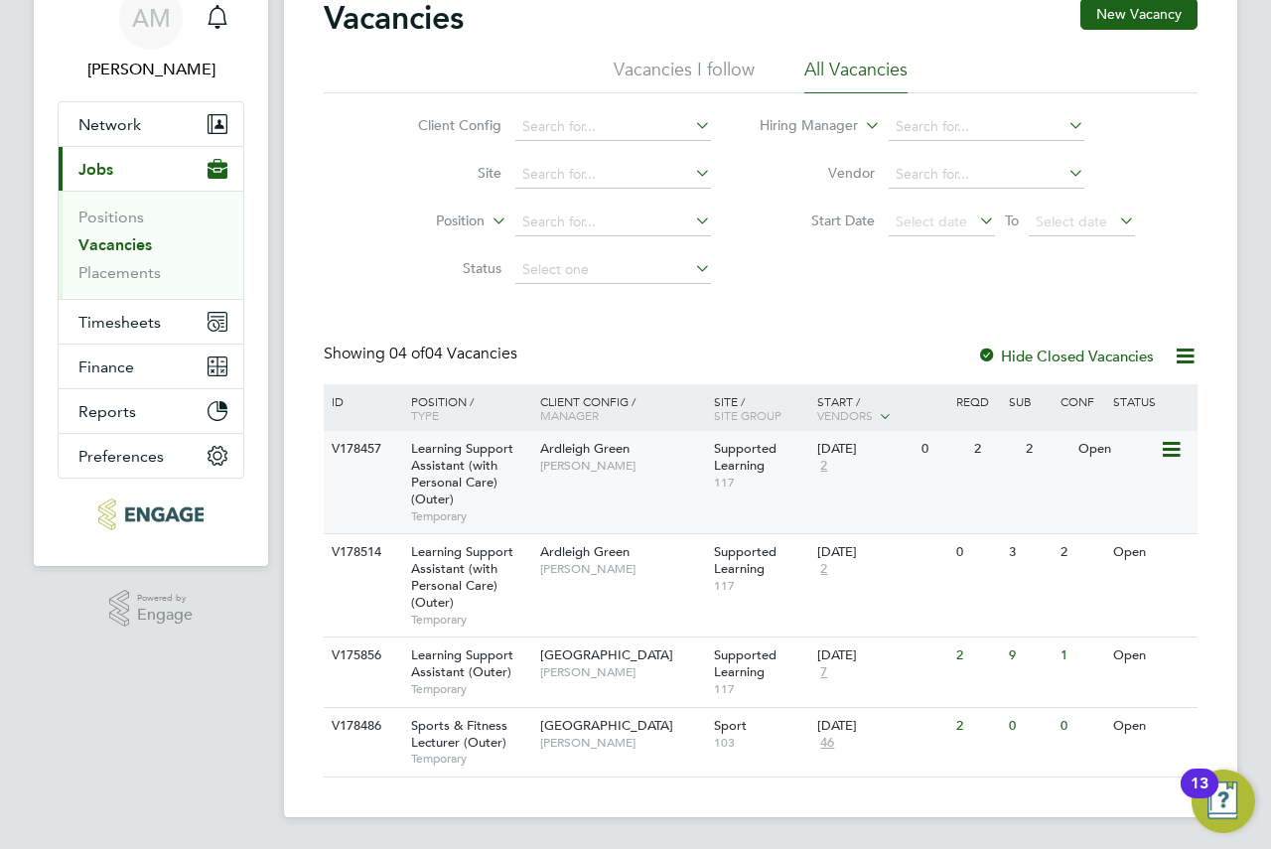
click at [656, 487] on div "V178457 Learning Support Assistant (with Personal Care) (Outer) Temporary Ardle…" at bounding box center [761, 482] width 874 height 102
click at [852, 593] on div "V178514 Learning Support Assistant (with Personal Care) (Outer) Temporary Ardle…" at bounding box center [761, 584] width 874 height 103
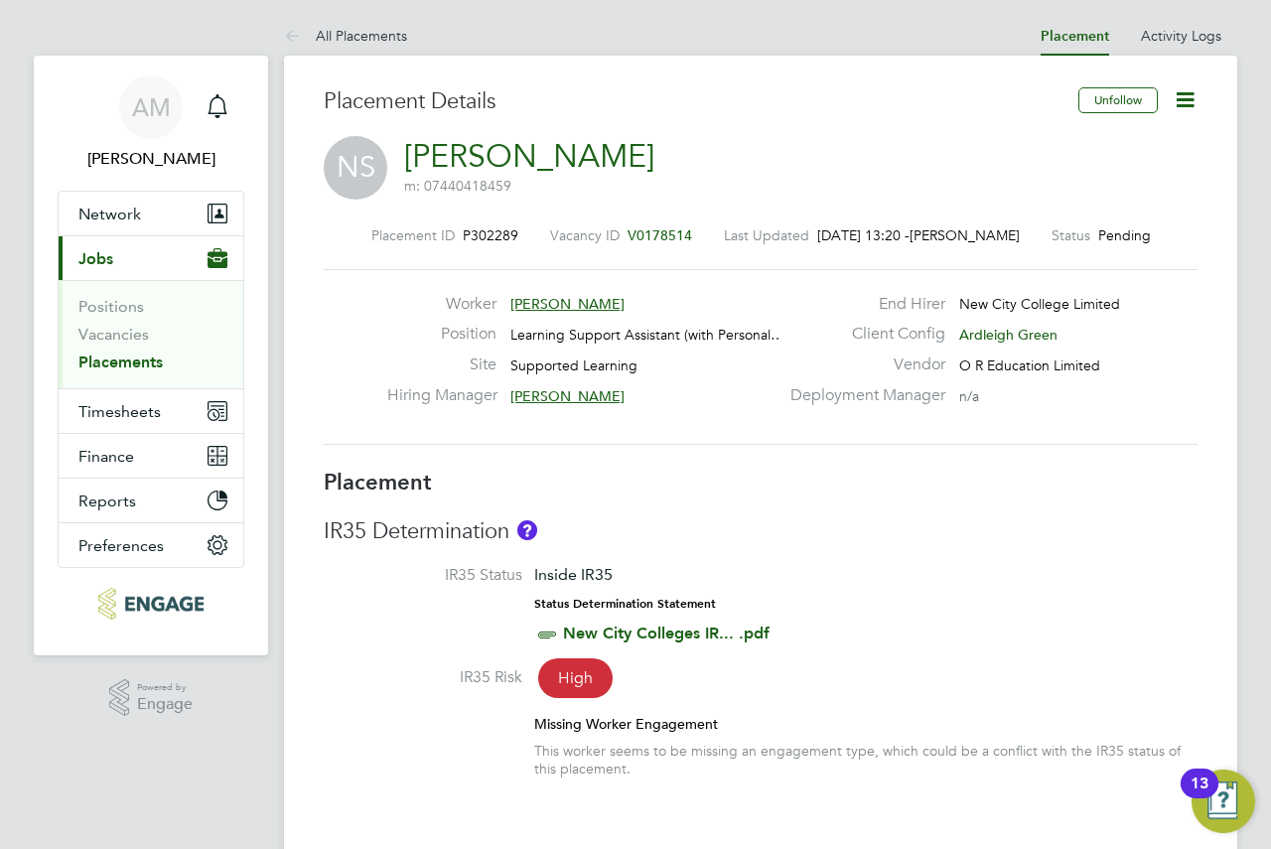
click at [101, 365] on link "Placements" at bounding box center [120, 361] width 84 height 19
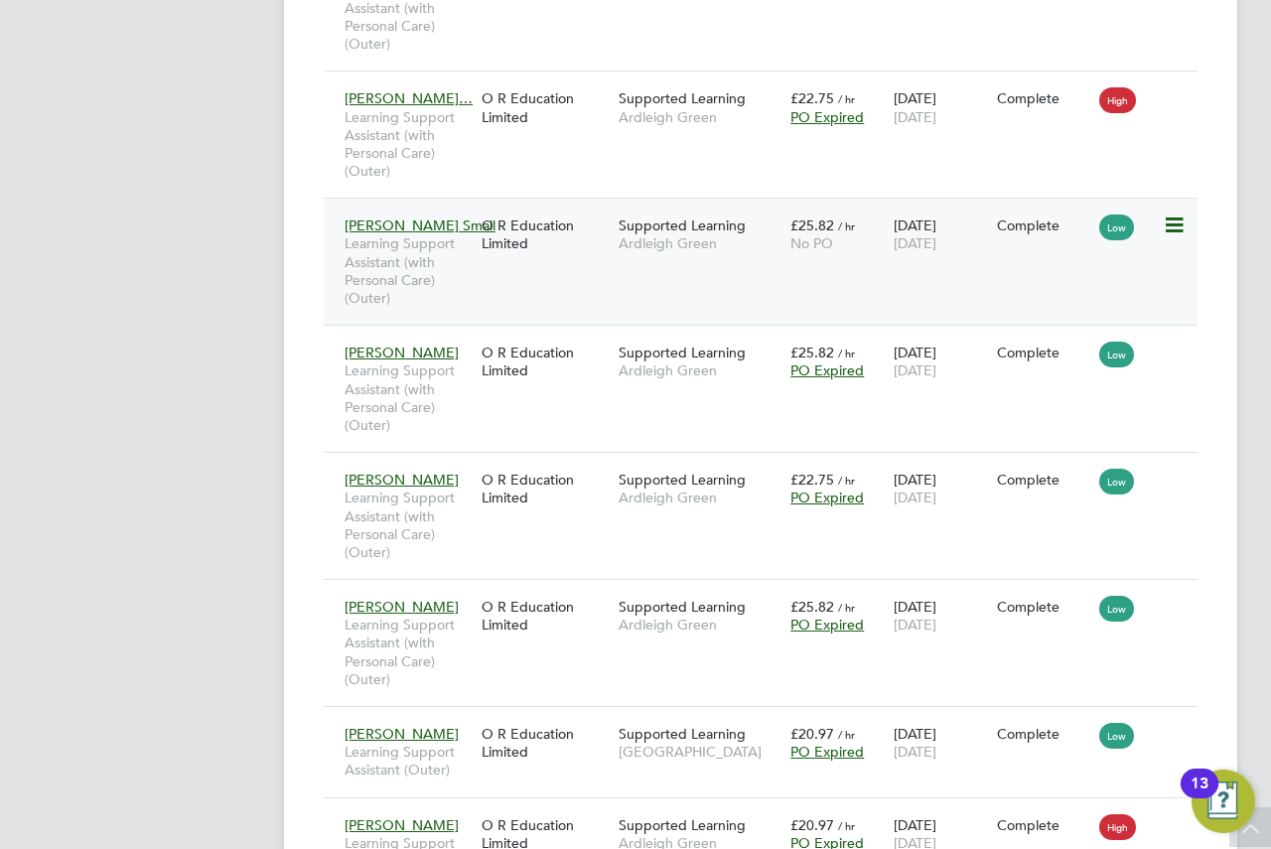
click at [407, 247] on span "Learning Support Assistant (with Personal Care) (Outer)" at bounding box center [408, 270] width 127 height 72
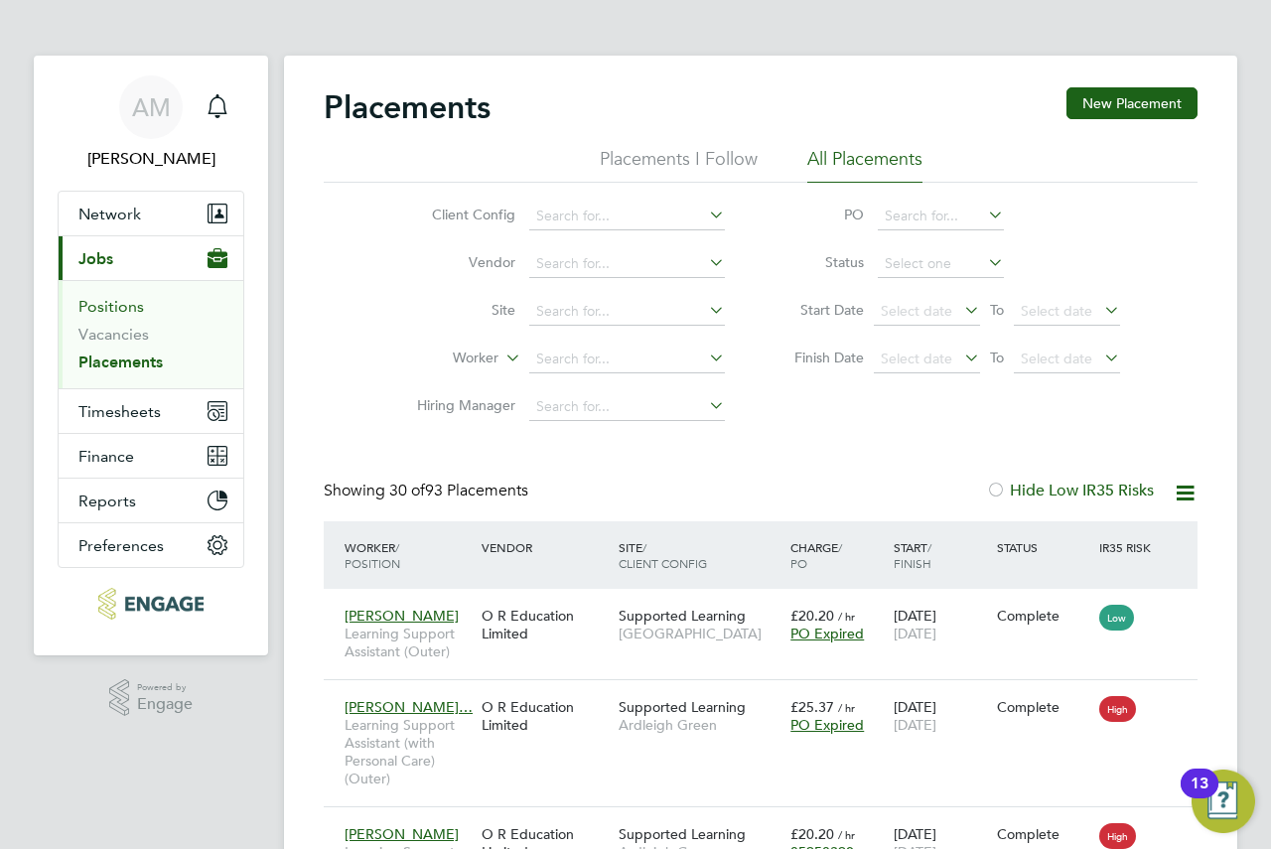
click at [107, 302] on link "Positions" at bounding box center [111, 306] width 66 height 19
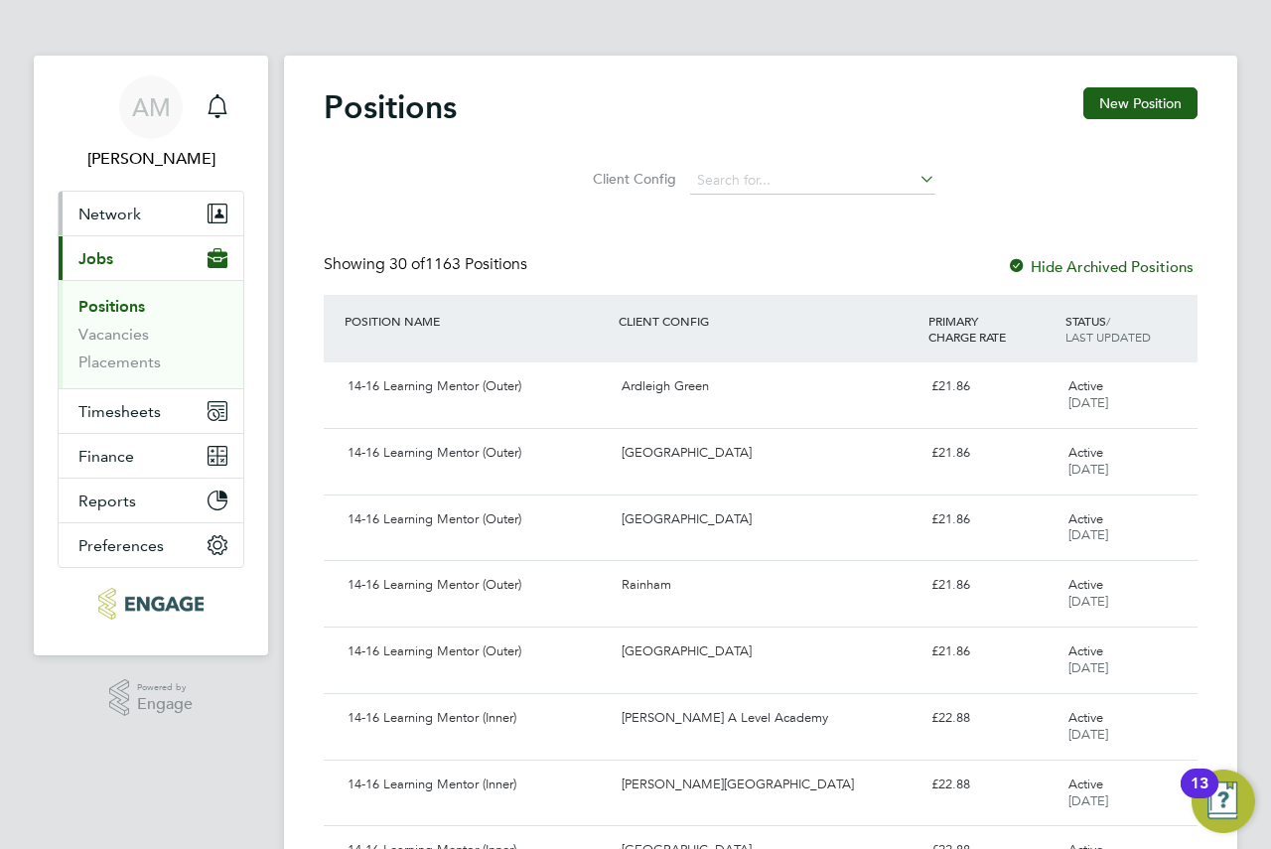
click at [99, 206] on span "Network" at bounding box center [109, 214] width 63 height 19
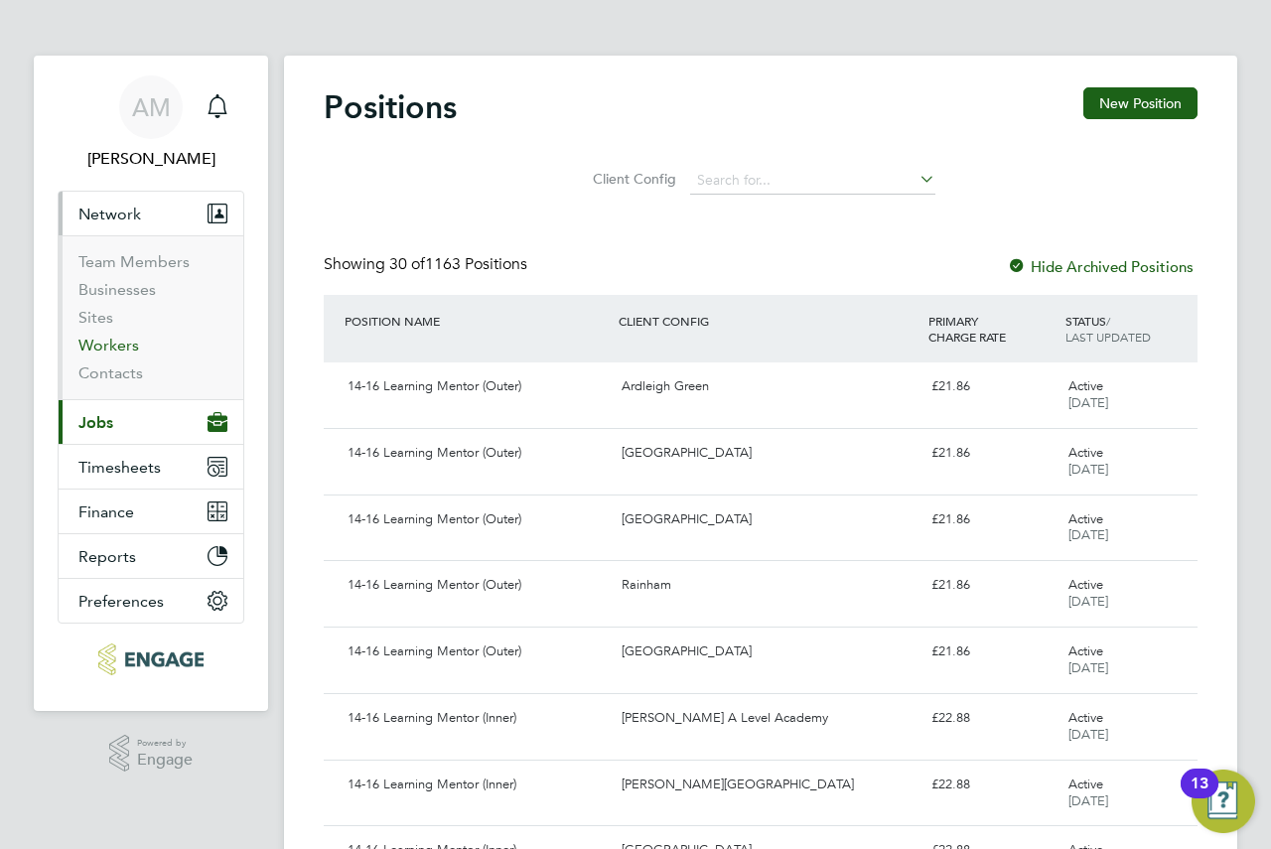
click at [109, 345] on link "Workers" at bounding box center [108, 345] width 61 height 19
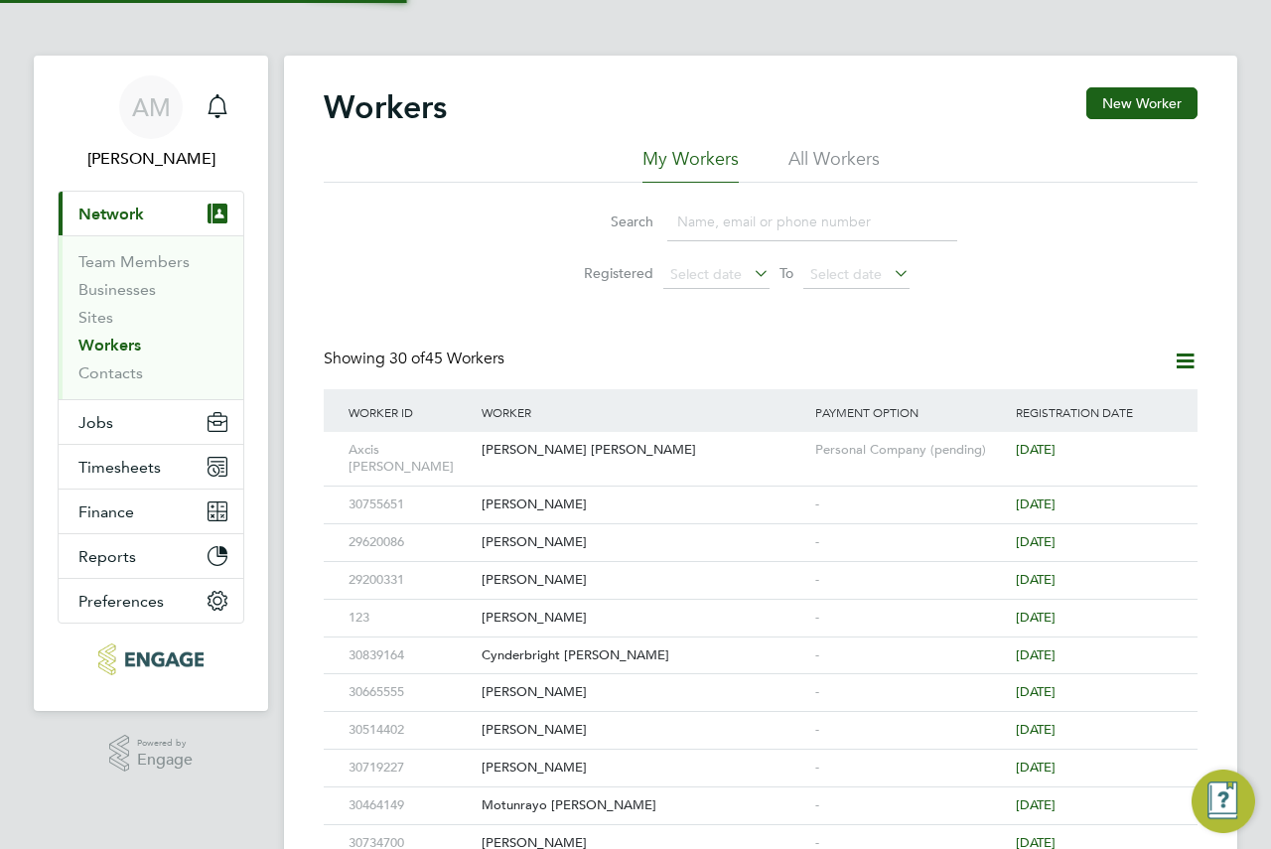
click at [742, 224] on input at bounding box center [812, 222] width 290 height 39
paste input "Mariam Diaoune"
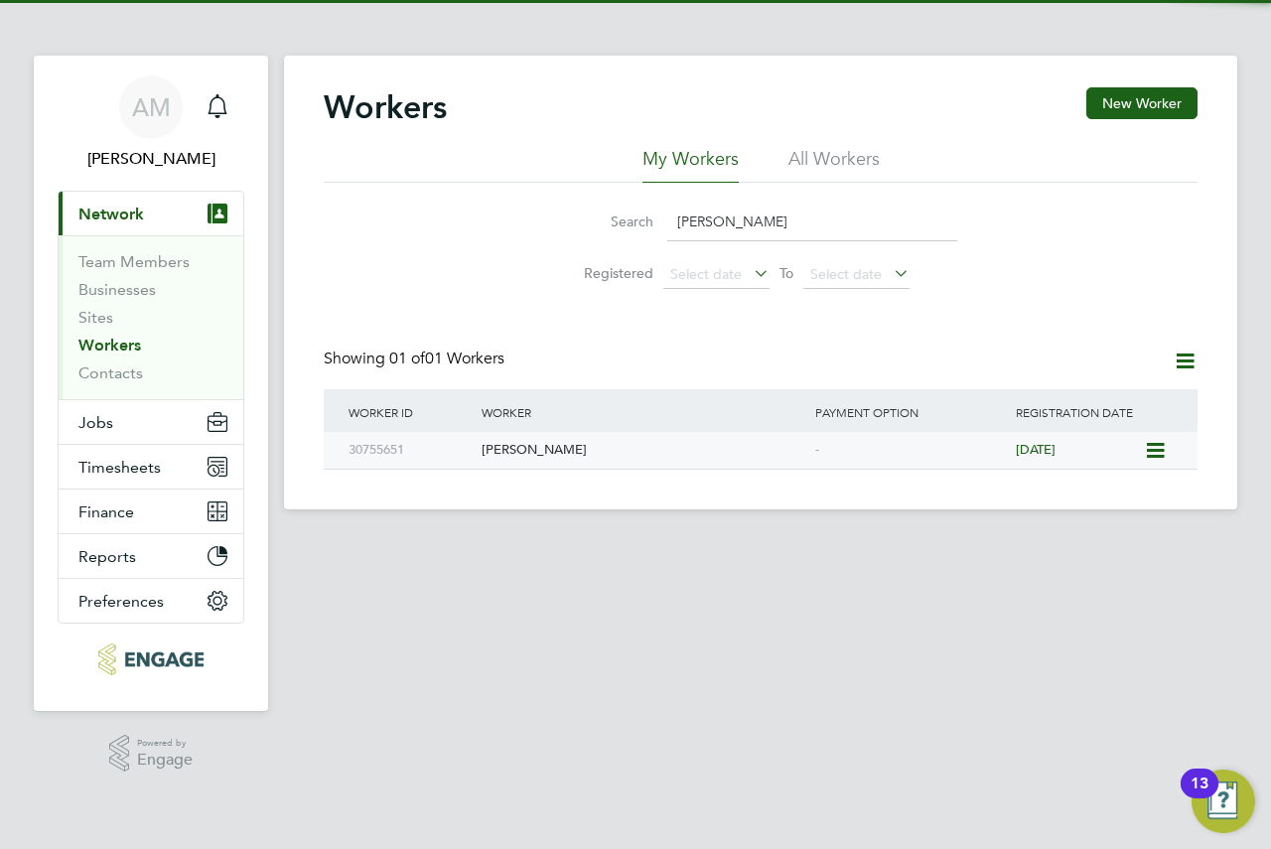
type input "Mariam Diaoune"
click at [542, 459] on div "Mariam Diaoune" at bounding box center [644, 450] width 334 height 37
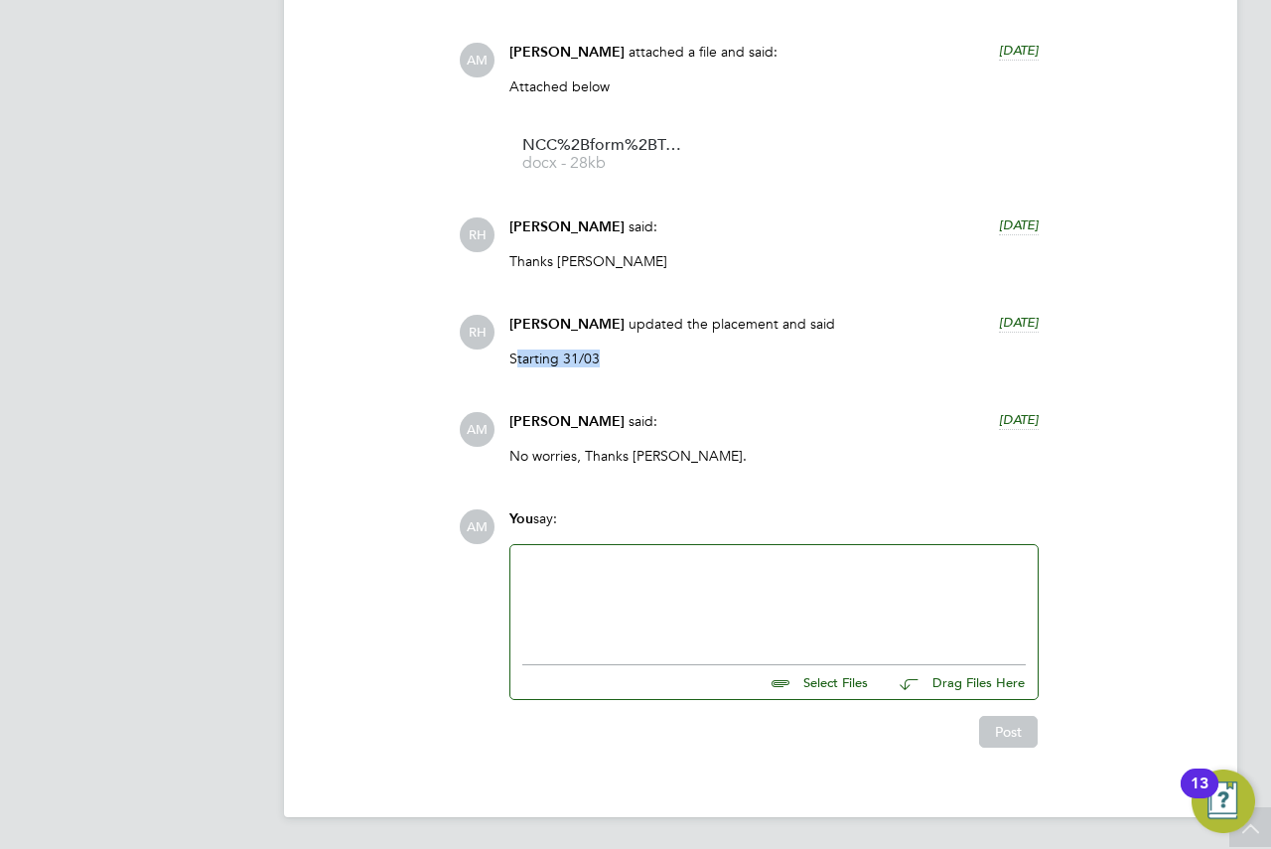
drag, startPoint x: 519, startPoint y: 357, endPoint x: 595, endPoint y: 355, distance: 75.5
click at [595, 355] on p "Starting 31/03" at bounding box center [773, 358] width 529 height 18
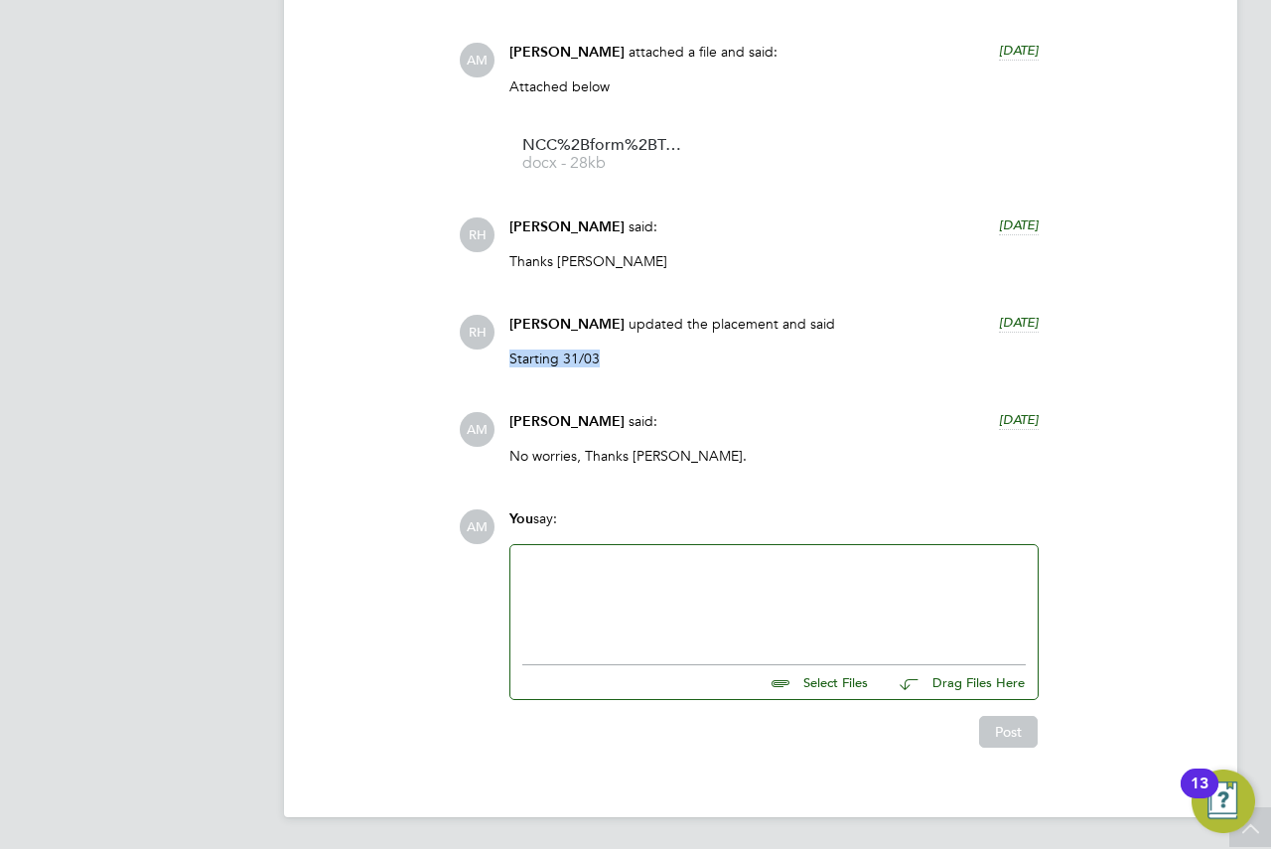
click at [551, 366] on p "Starting 31/03" at bounding box center [773, 358] width 529 height 18
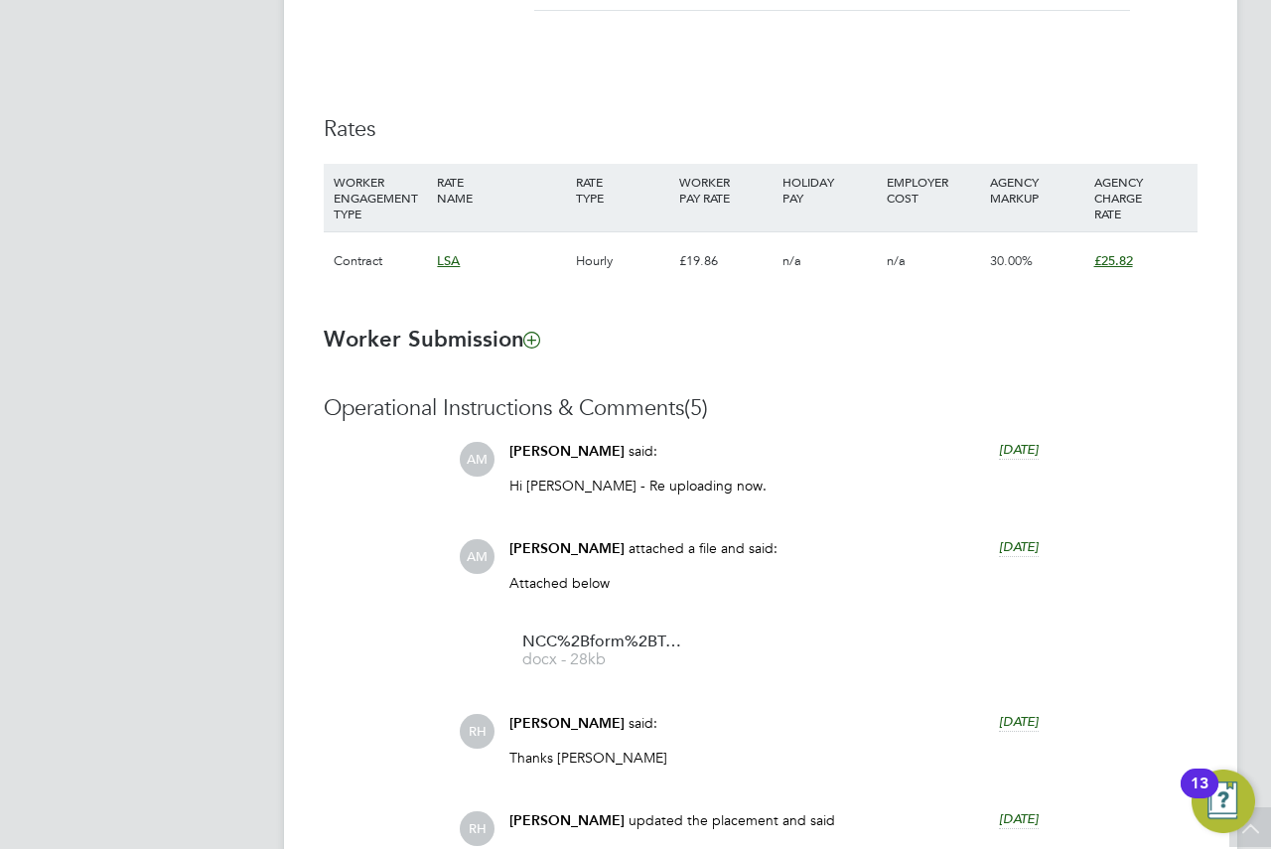
scroll to position [1518, 0]
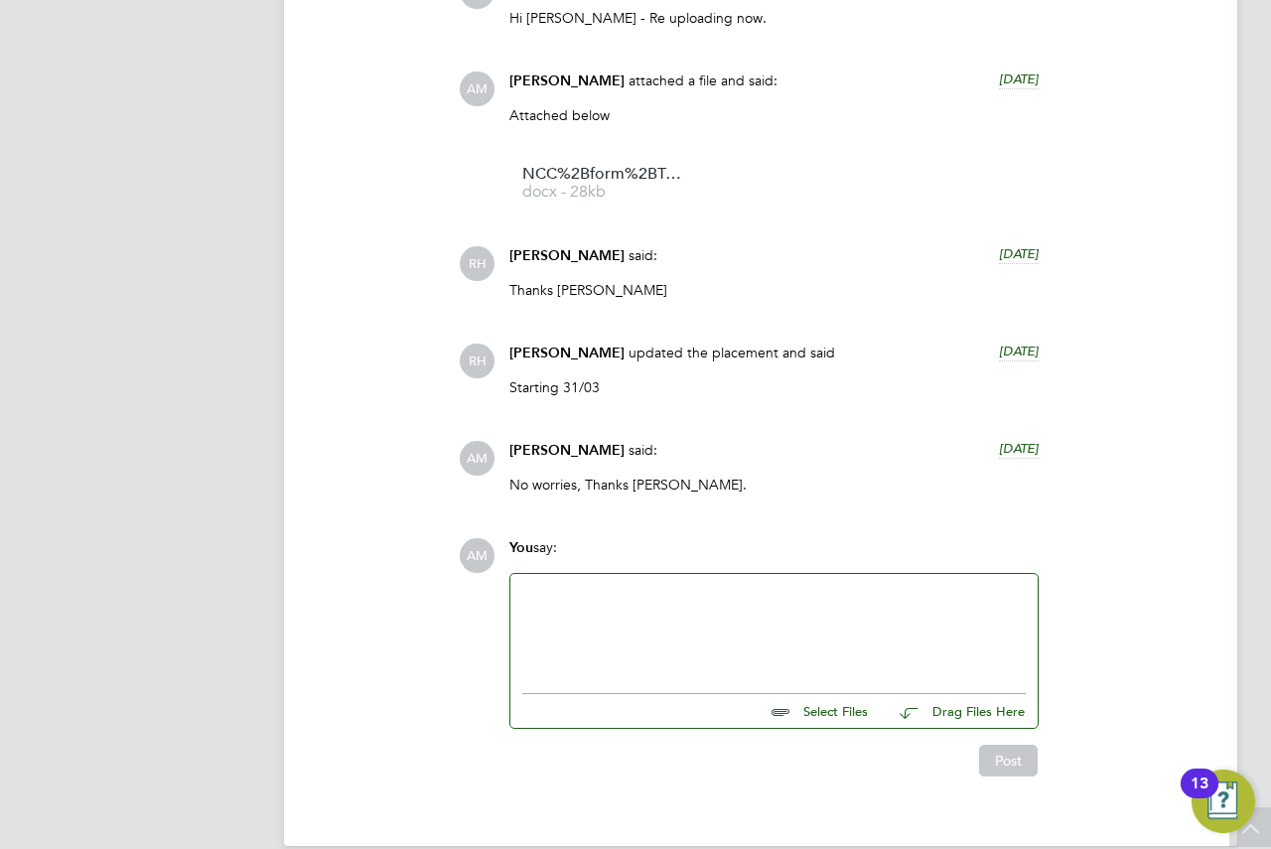
click at [664, 655] on div at bounding box center [773, 628] width 503 height 85
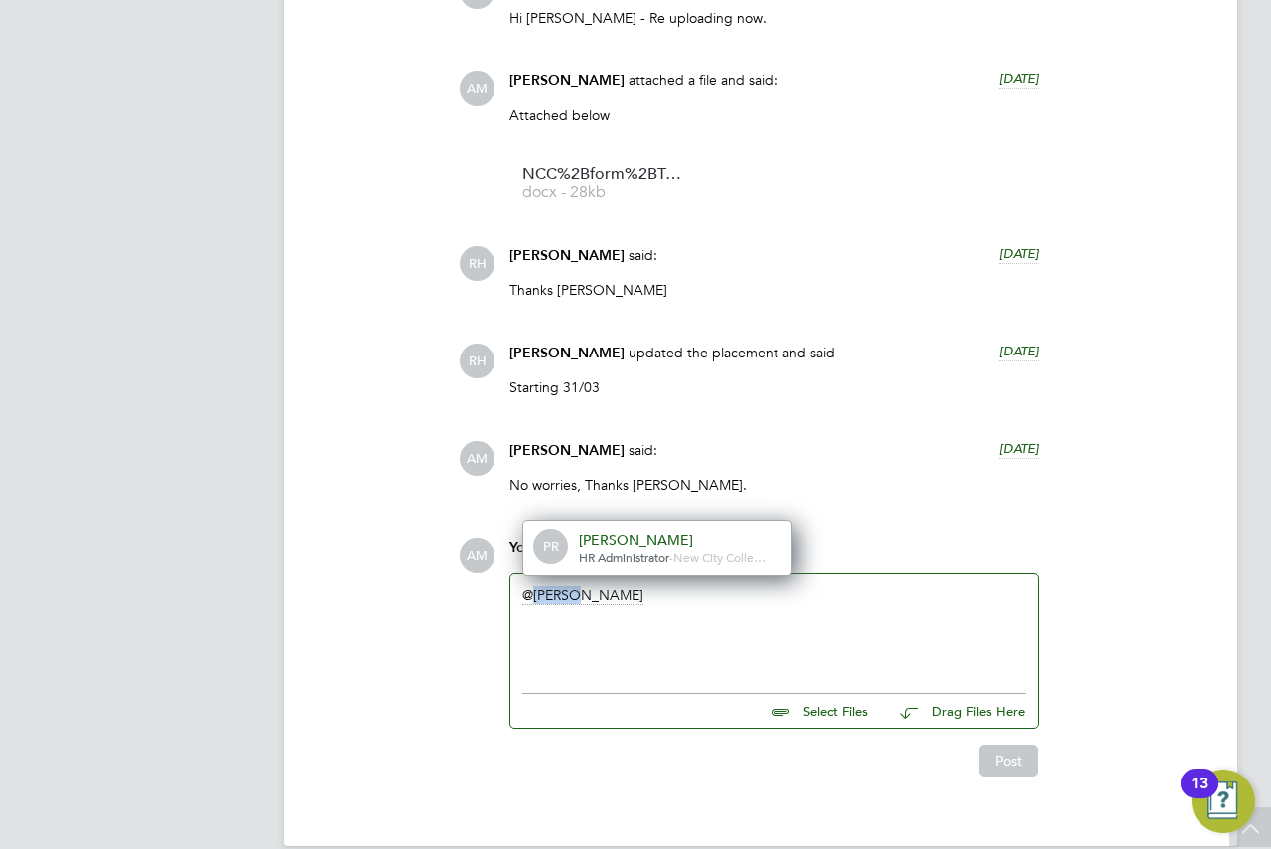
drag, startPoint x: 883, startPoint y: 608, endPoint x: 621, endPoint y: 621, distance: 262.4
click at [619, 629] on div "pallvi" at bounding box center [773, 628] width 503 height 85
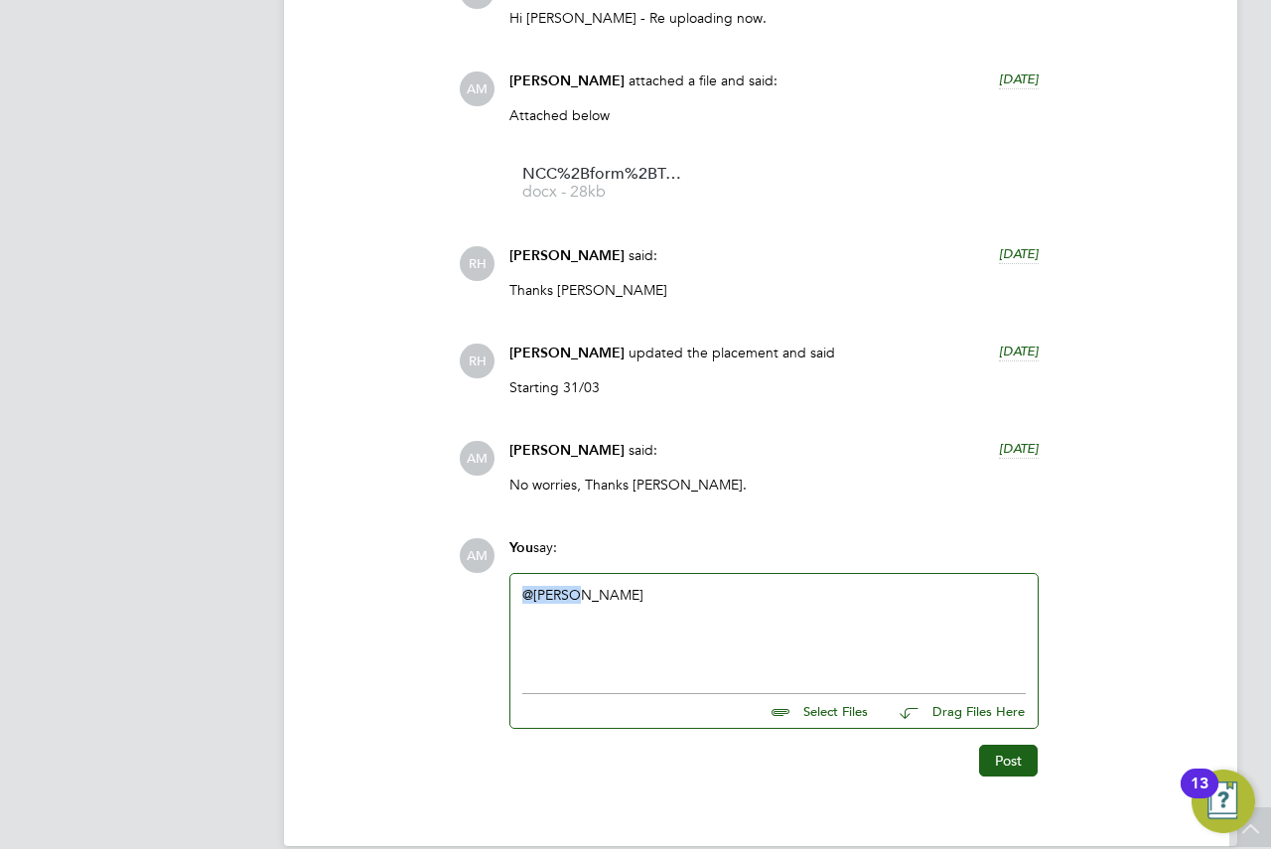
drag, startPoint x: 623, startPoint y: 617, endPoint x: 517, endPoint y: 602, distance: 107.3
click at [517, 602] on div "@pallvi" at bounding box center [773, 628] width 527 height 109
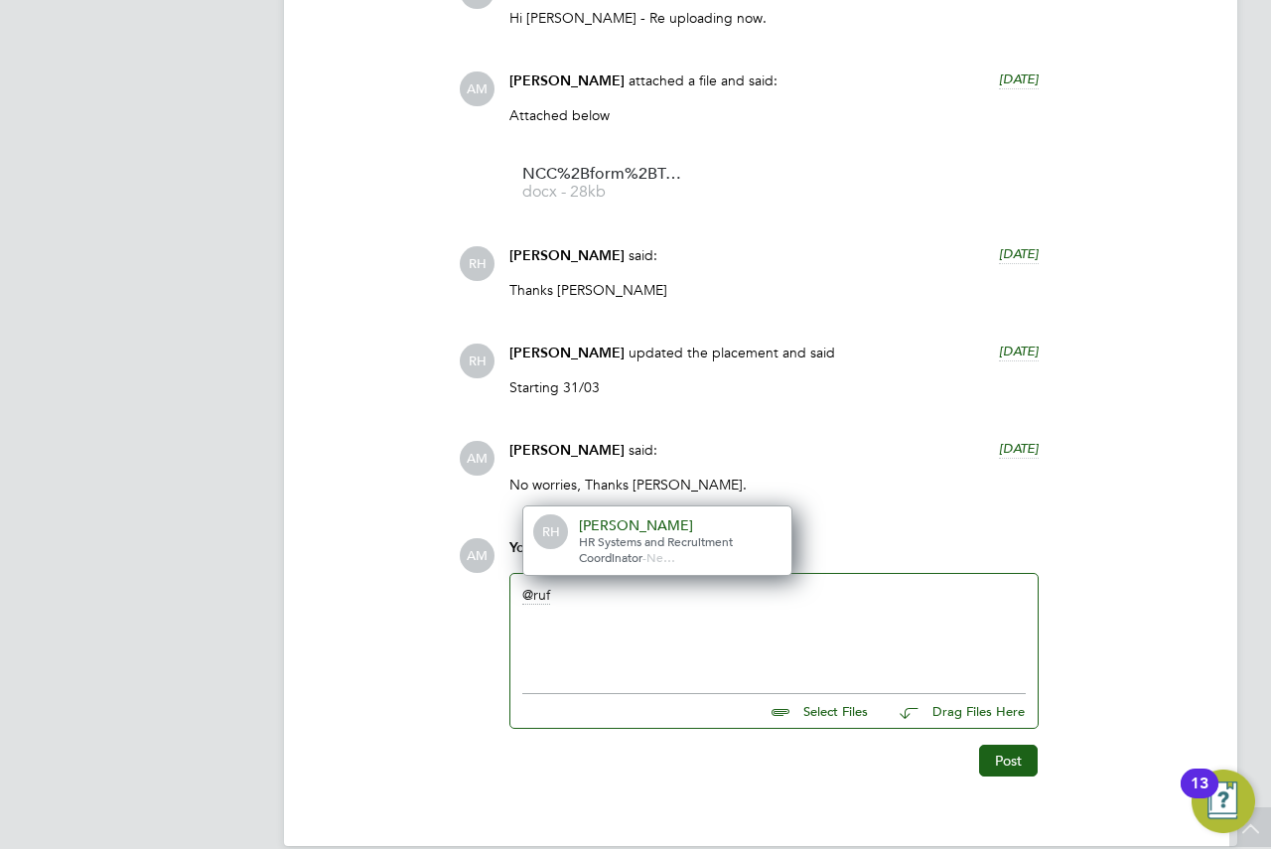
drag, startPoint x: 669, startPoint y: 604, endPoint x: 569, endPoint y: 615, distance: 100.9
click at [568, 620] on div "ruf" at bounding box center [773, 628] width 503 height 85
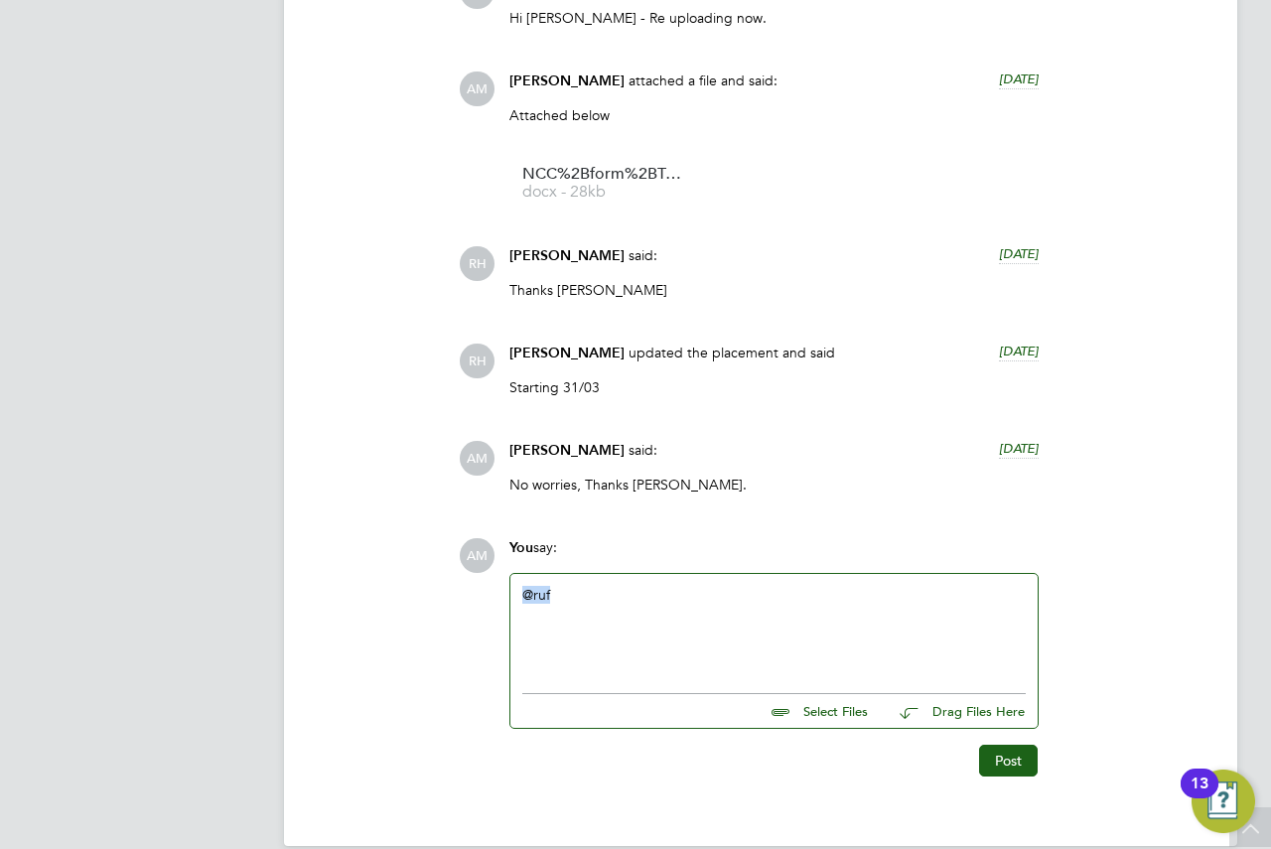
drag, startPoint x: 574, startPoint y: 610, endPoint x: 492, endPoint y: 599, distance: 82.1
click at [492, 599] on div "AM You say: @ruf Select Files Drag Files Here Drop your files here Post" at bounding box center [828, 657] width 739 height 238
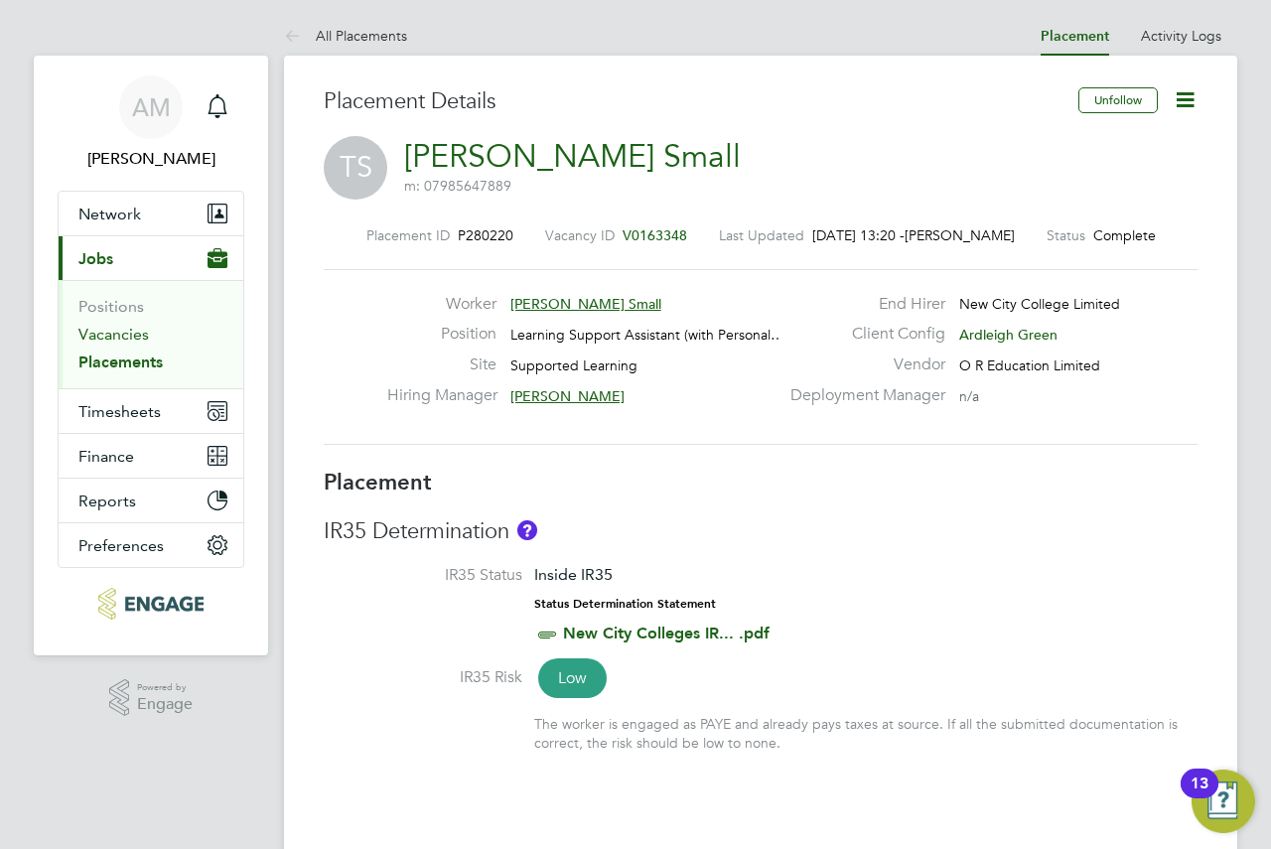
click at [104, 340] on link "Vacancies" at bounding box center [113, 334] width 70 height 19
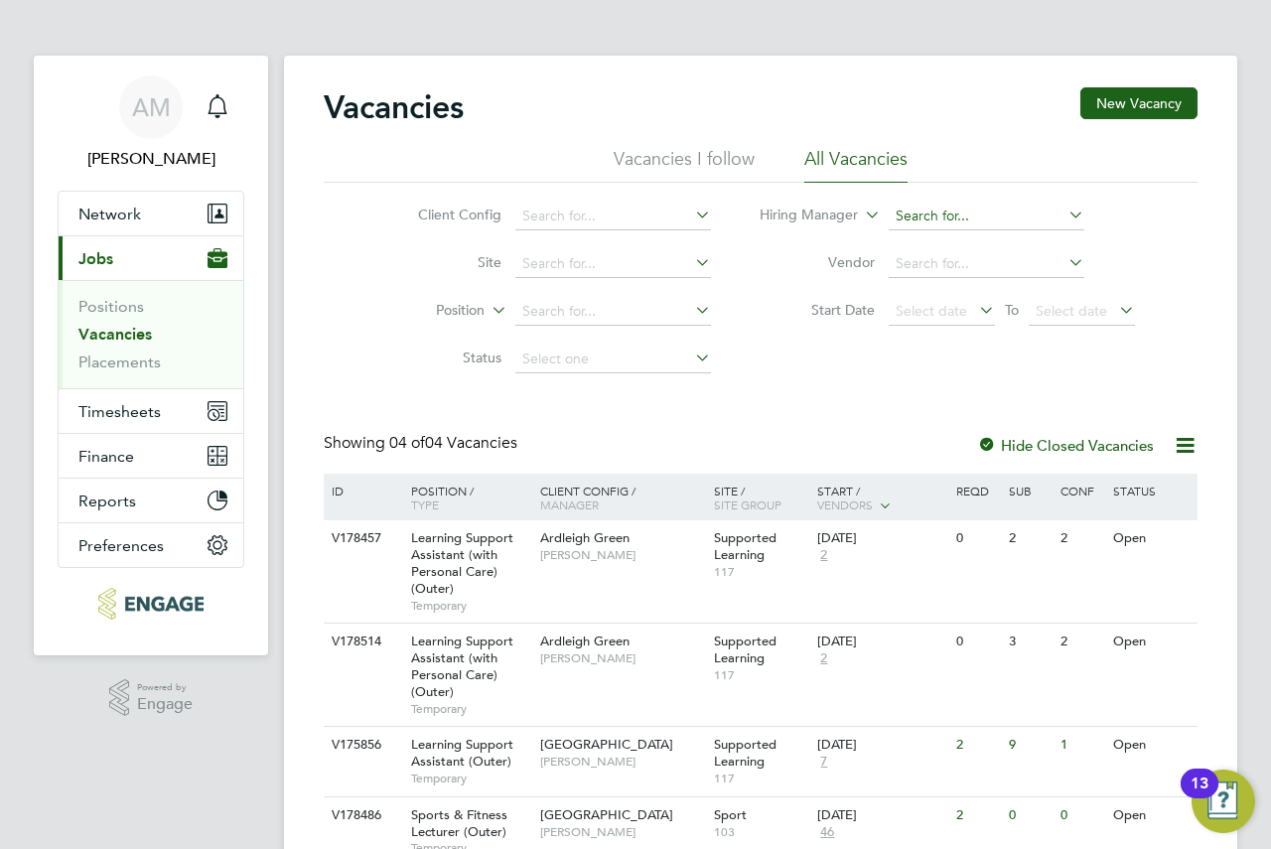
click at [944, 222] on input at bounding box center [987, 217] width 196 height 28
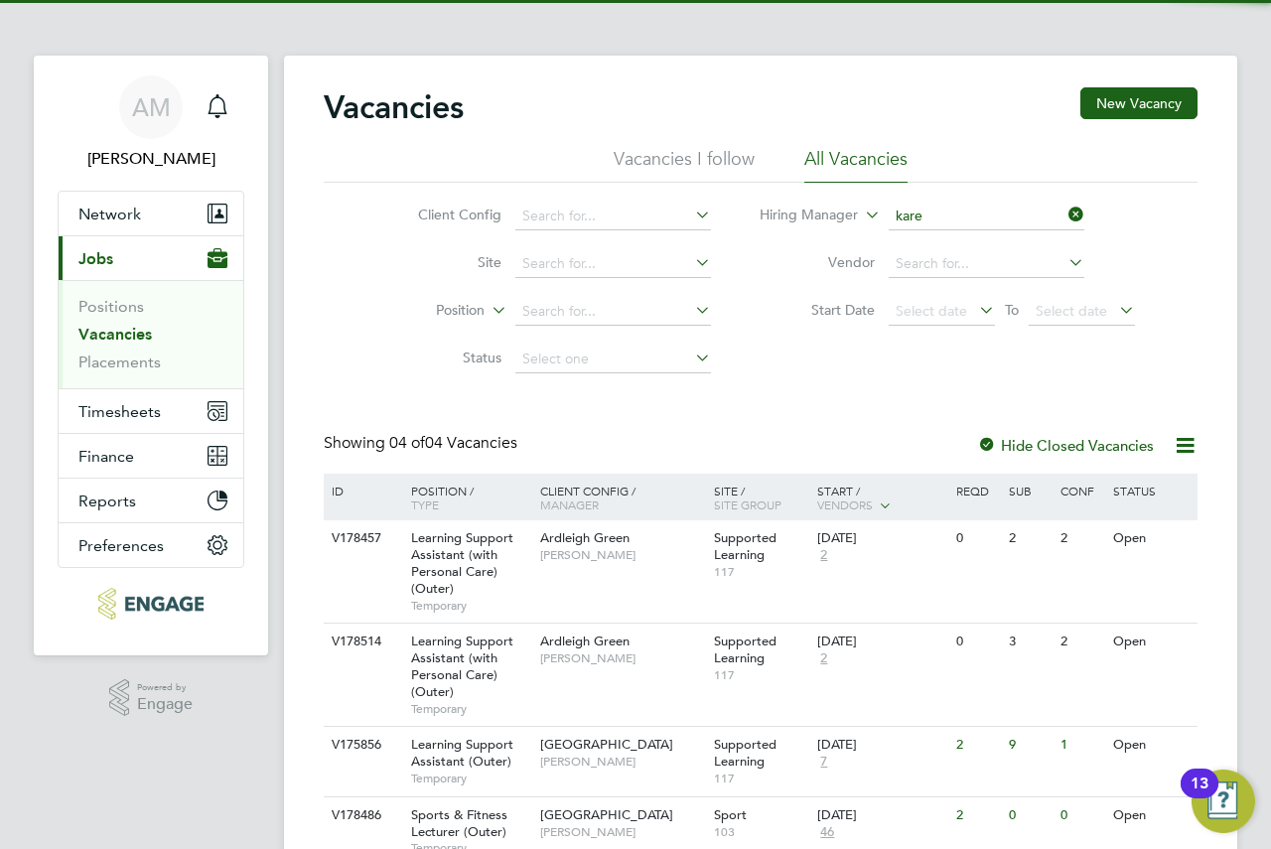
click at [914, 230] on li "Kare n Marcelline" at bounding box center [986, 243] width 198 height 27
type input "[PERSON_NAME]"
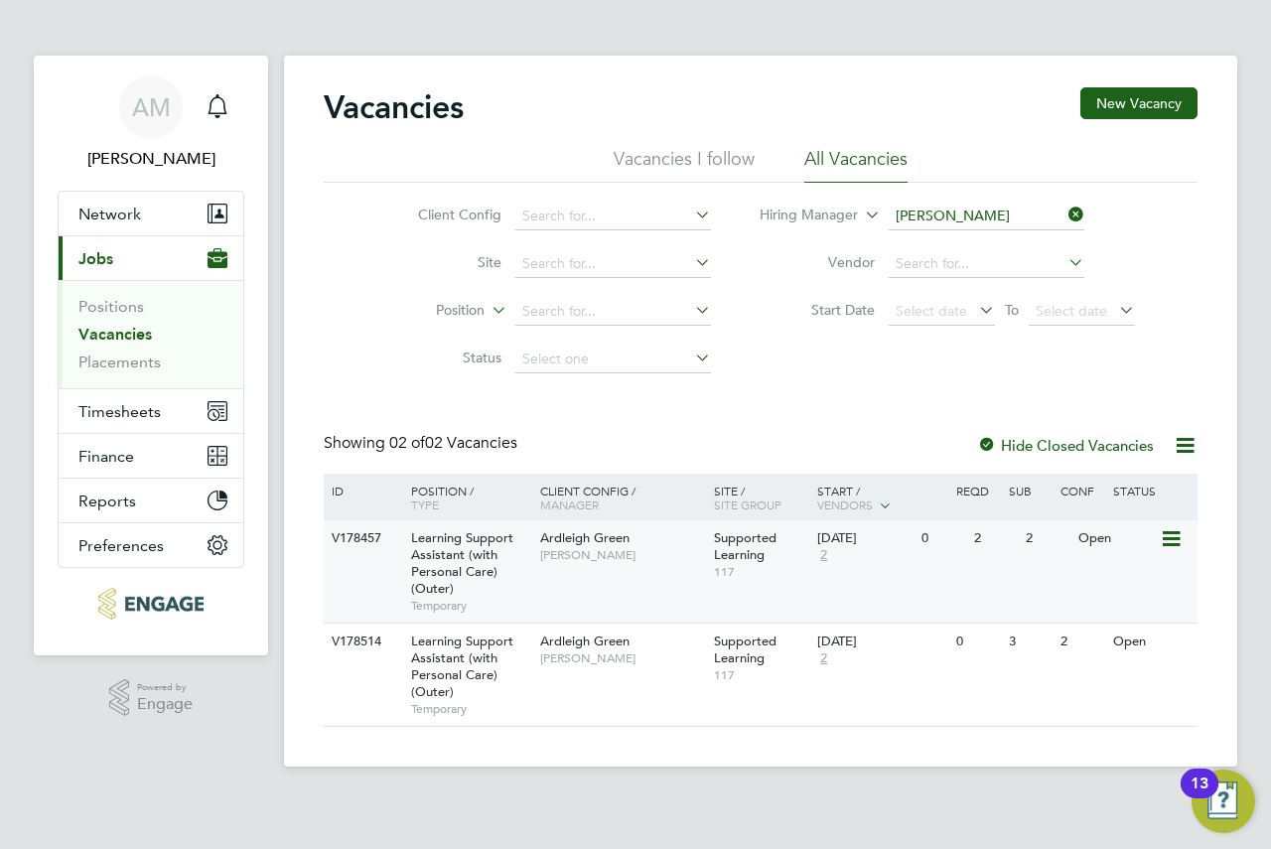
drag, startPoint x: 1002, startPoint y: 572, endPoint x: 637, endPoint y: 581, distance: 364.5
click at [637, 581] on div "V178457 Learning Support Assistant (with Personal Care) (Outer) Temporary Ardle…" at bounding box center [761, 571] width 874 height 102
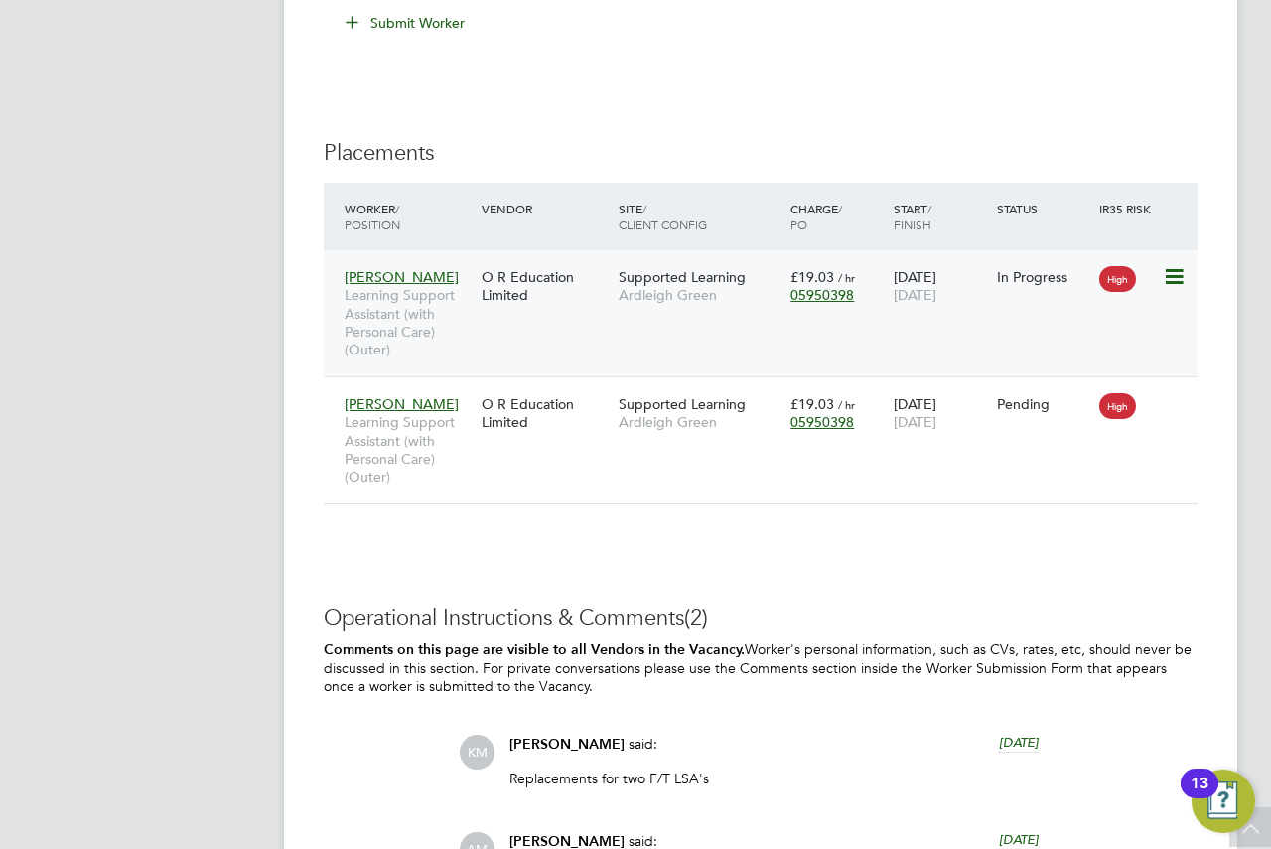
click at [703, 314] on div "Mariam Diaoune Learning Support Assistant (with Personal Care) (Outer) O R Educ…" at bounding box center [761, 313] width 874 height 126
click at [698, 294] on span "Ardleigh Green" at bounding box center [700, 295] width 162 height 18
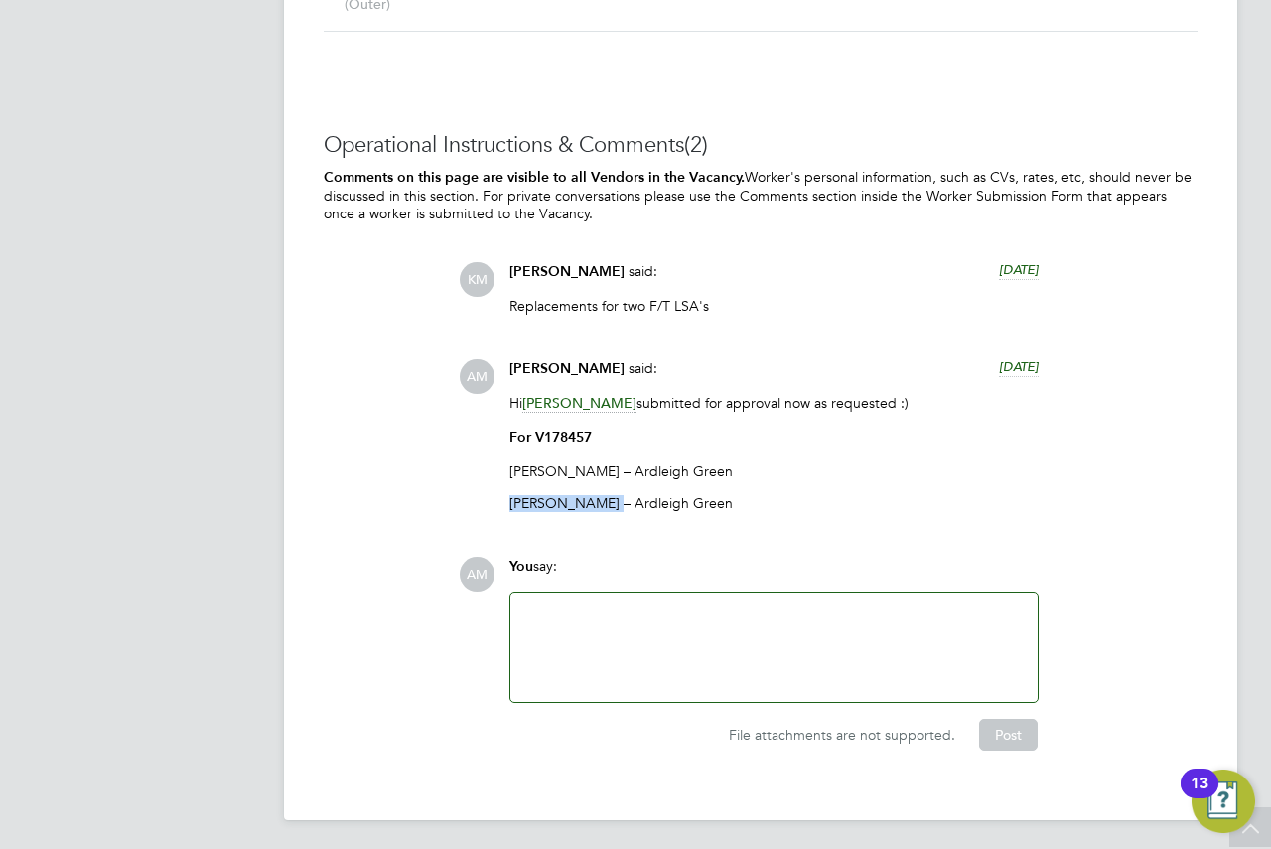
drag, startPoint x: 613, startPoint y: 493, endPoint x: 508, endPoint y: 495, distance: 104.3
click at [508, 495] on div "Andrew Murphy said: 6 days ago Hi Karen Marcelline submitted for approval now a…" at bounding box center [773, 443] width 549 height 168
copy p "Mariam Diaoune"
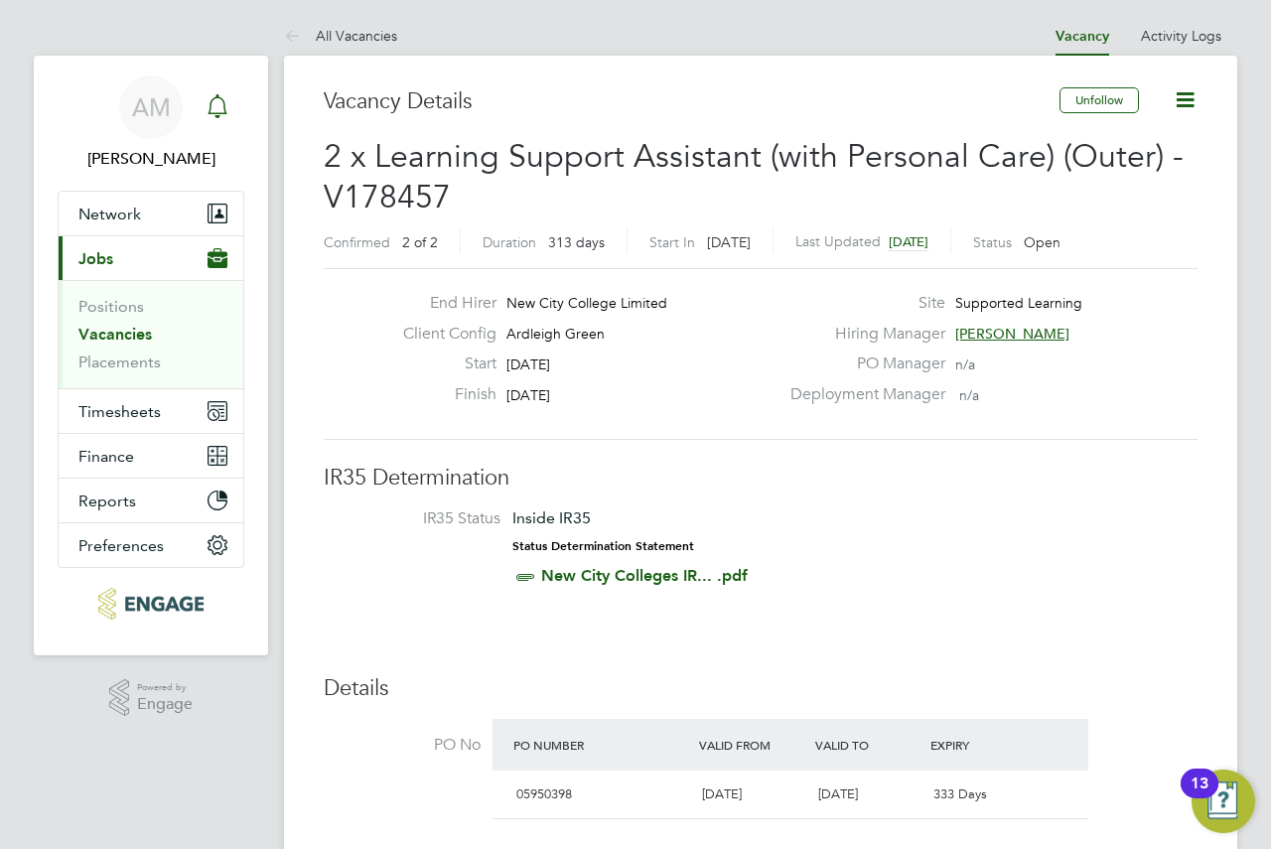
click at [234, 102] on div "Main navigation" at bounding box center [218, 107] width 40 height 40
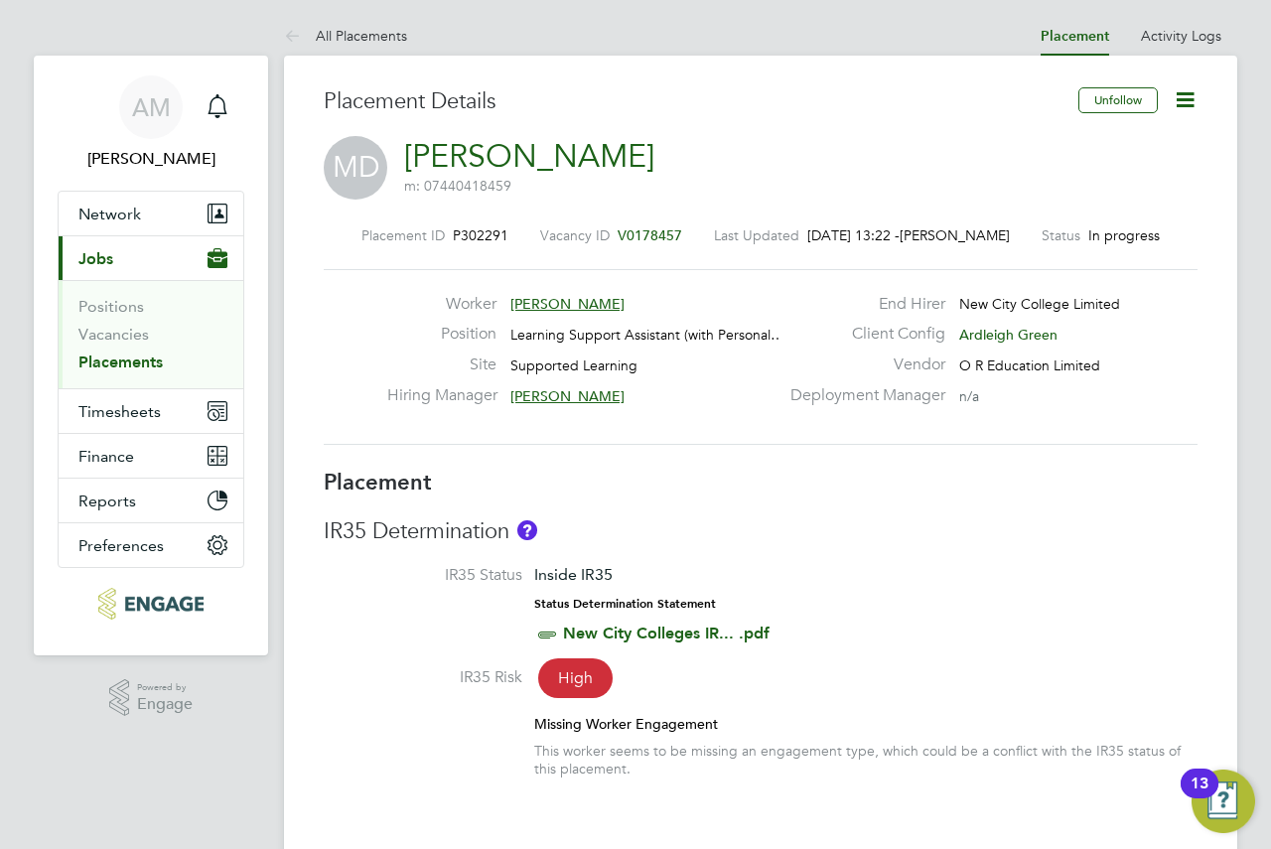
drag, startPoint x: 771, startPoint y: 132, endPoint x: 713, endPoint y: 112, distance: 61.8
click at [713, 112] on h3 "Placement Details" at bounding box center [694, 101] width 740 height 29
drag, startPoint x: 661, startPoint y: 145, endPoint x: 471, endPoint y: 158, distance: 191.1
click at [471, 158] on div "MD Mariam Diaoune m: 07440418459" at bounding box center [761, 170] width 874 height 68
click at [612, 159] on link "[PERSON_NAME]" at bounding box center [529, 156] width 250 height 39
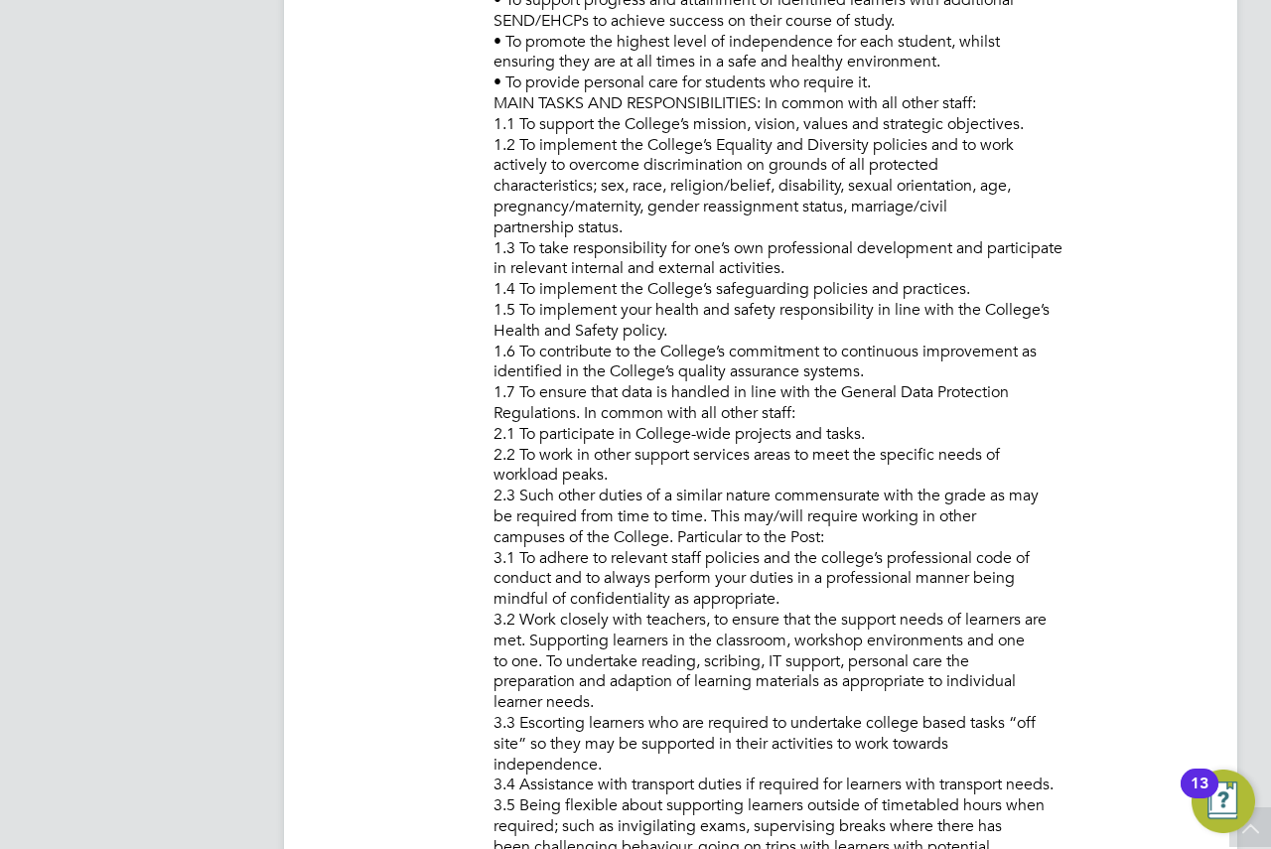
drag, startPoint x: 835, startPoint y: 412, endPoint x: 705, endPoint y: 357, distance: 141.1
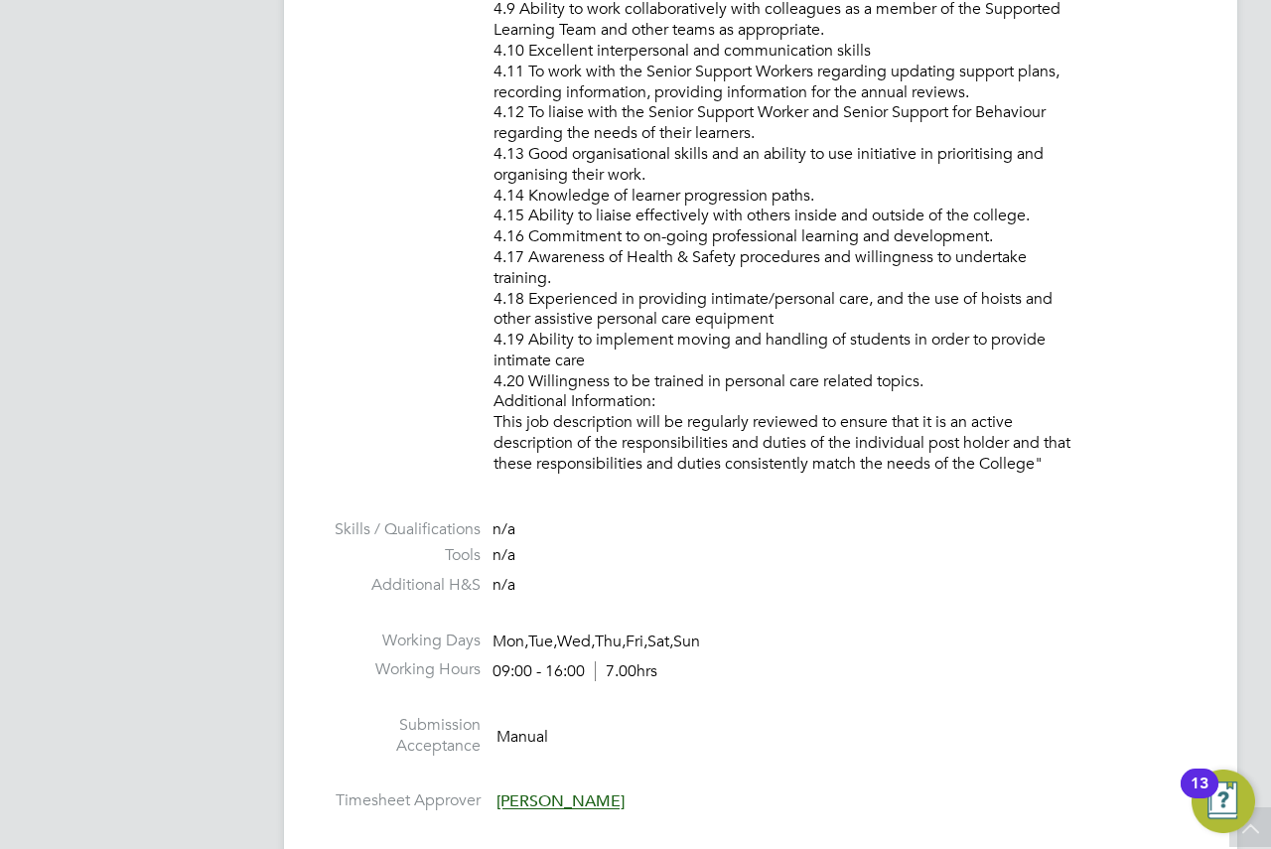
drag, startPoint x: 821, startPoint y: 274, endPoint x: 795, endPoint y: 250, distance: 35.1
drag, startPoint x: 795, startPoint y: 250, endPoint x: 785, endPoint y: 229, distance: 23.1
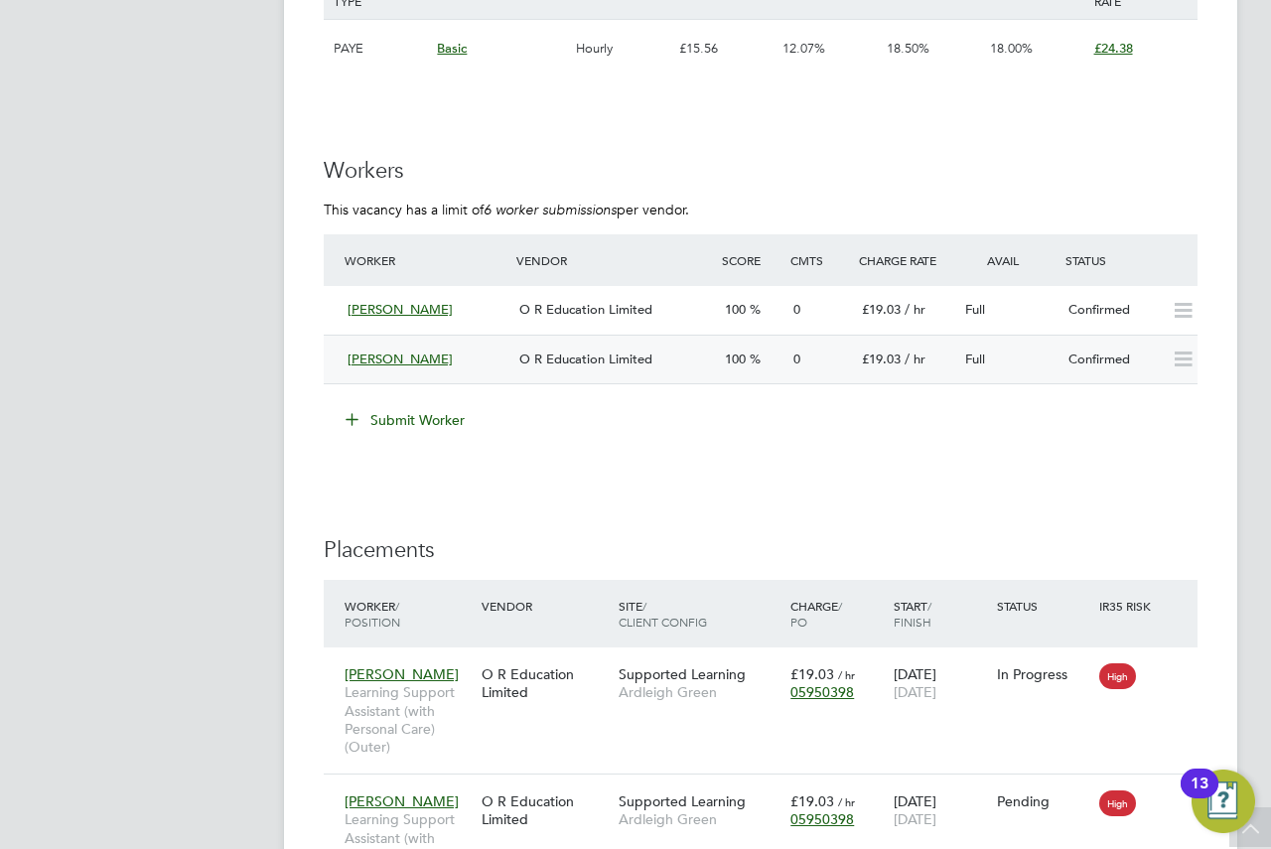
click at [586, 351] on span "O R Education Limited" at bounding box center [585, 358] width 133 height 17
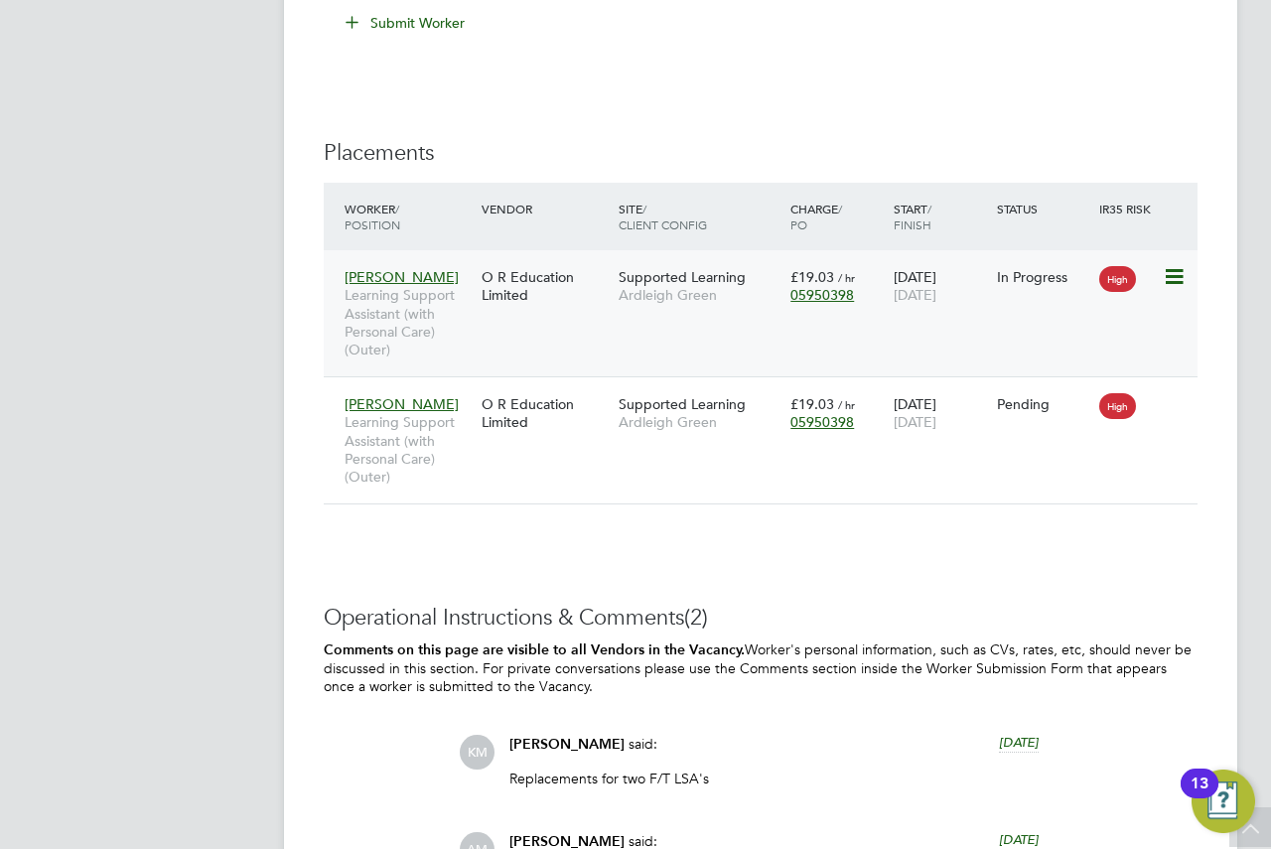
click at [582, 311] on div "O R Education Limited" at bounding box center [545, 286] width 137 height 56
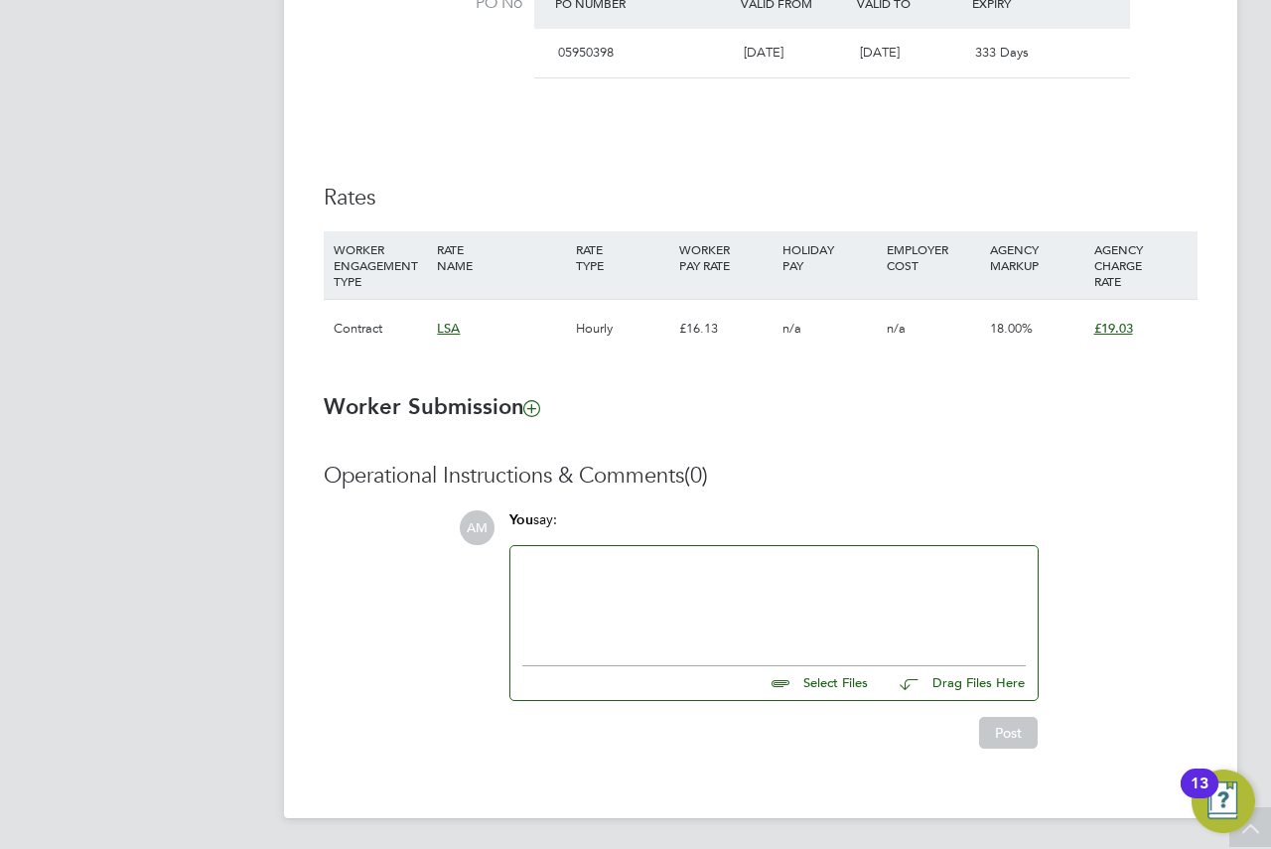
click at [678, 582] on div at bounding box center [773, 600] width 503 height 85
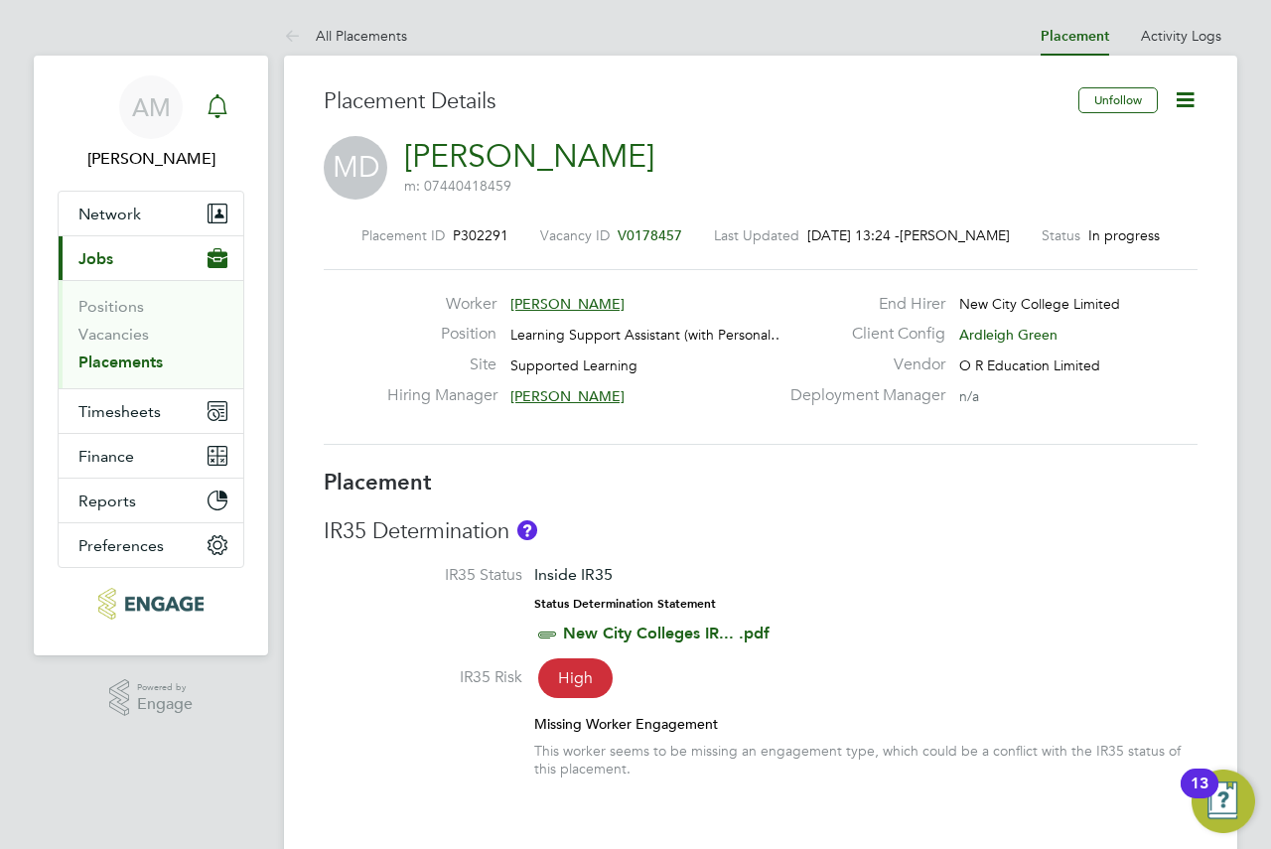
click at [206, 120] on div "Main navigation" at bounding box center [218, 107] width 40 height 40
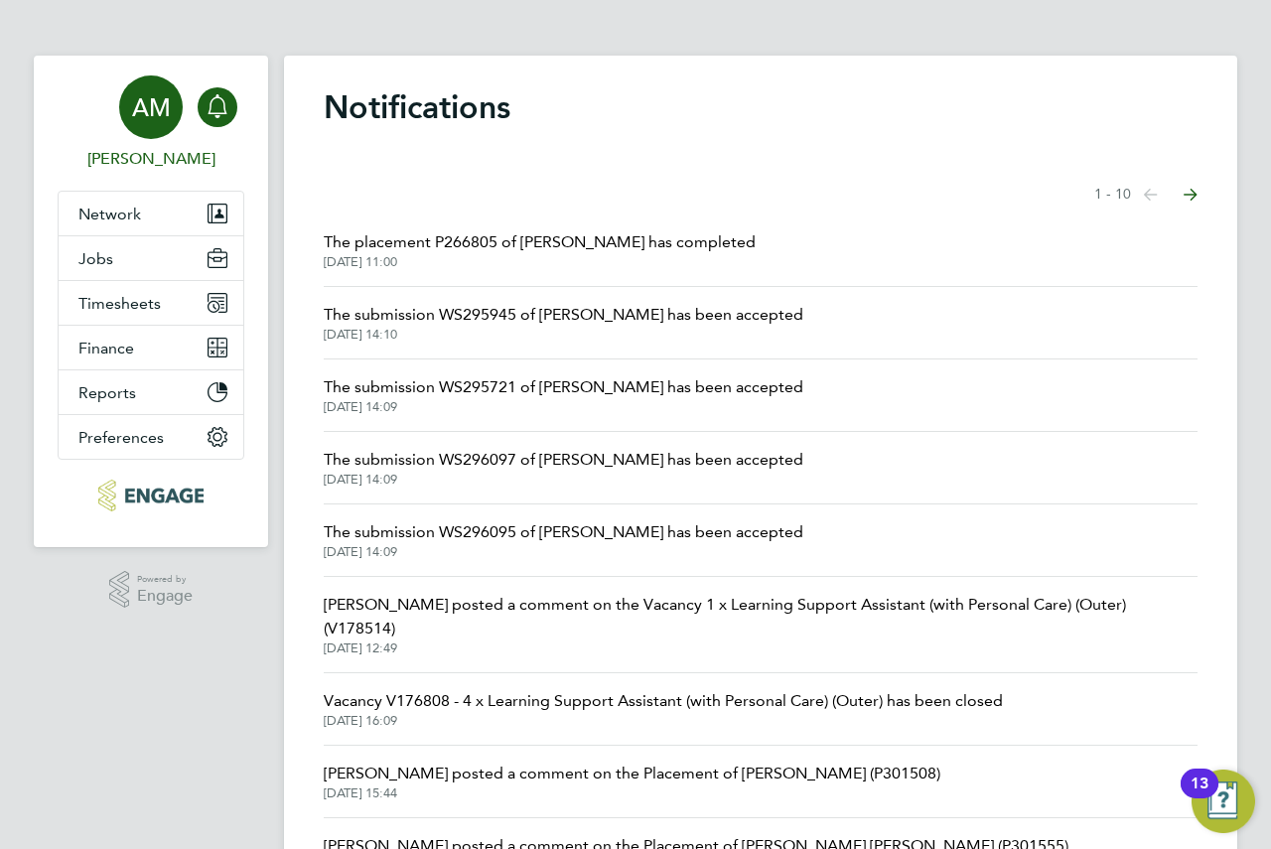
click at [148, 120] on span "AM" at bounding box center [151, 107] width 39 height 26
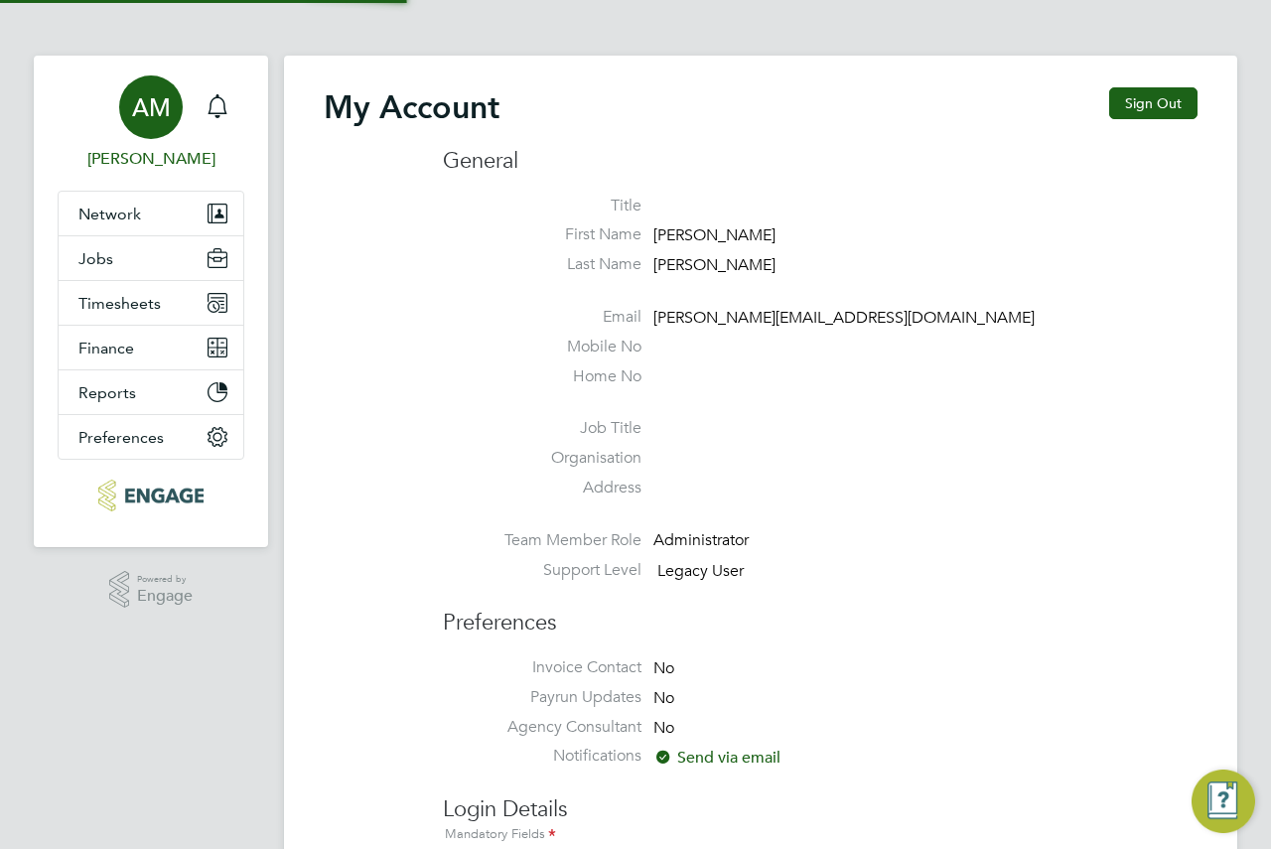
type input "andrew@axcis.co.uk"
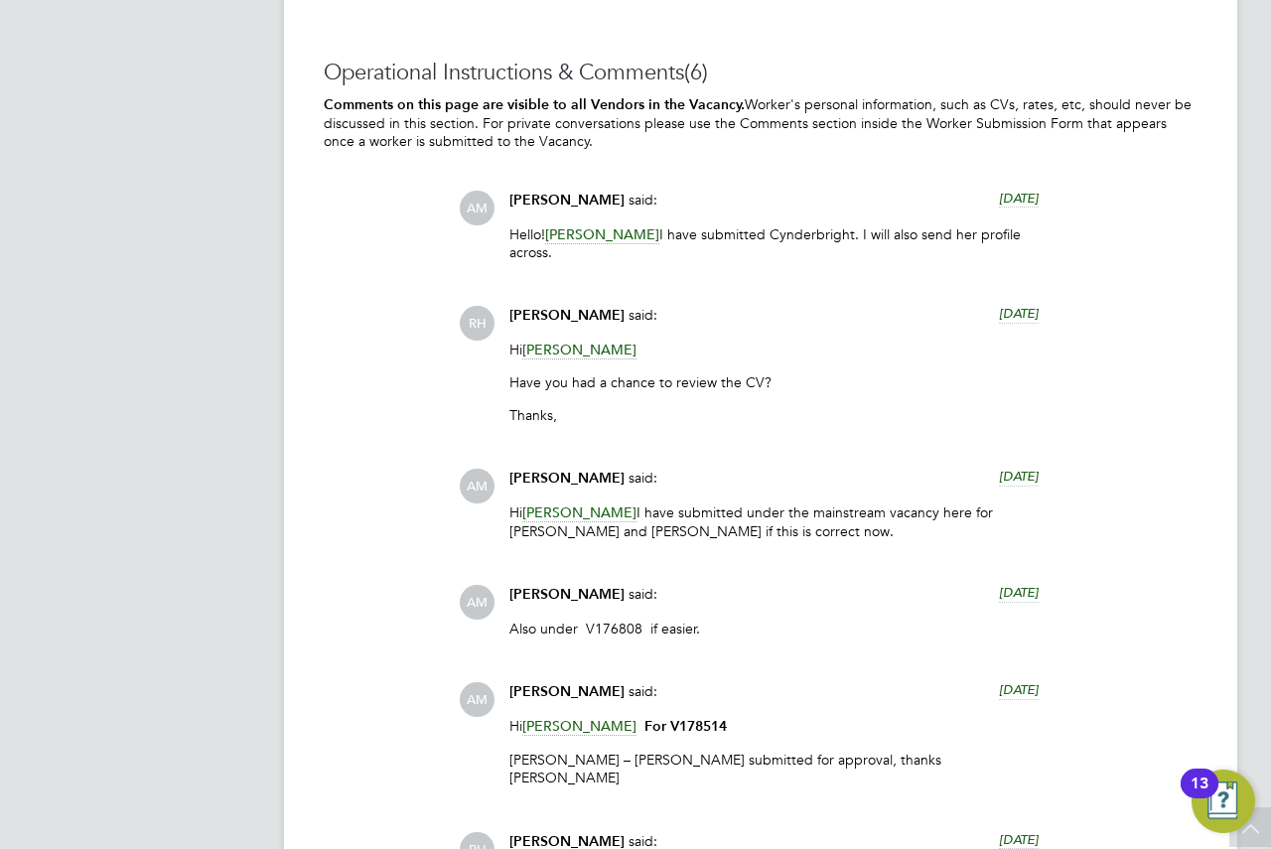
scroll to position [5163, 0]
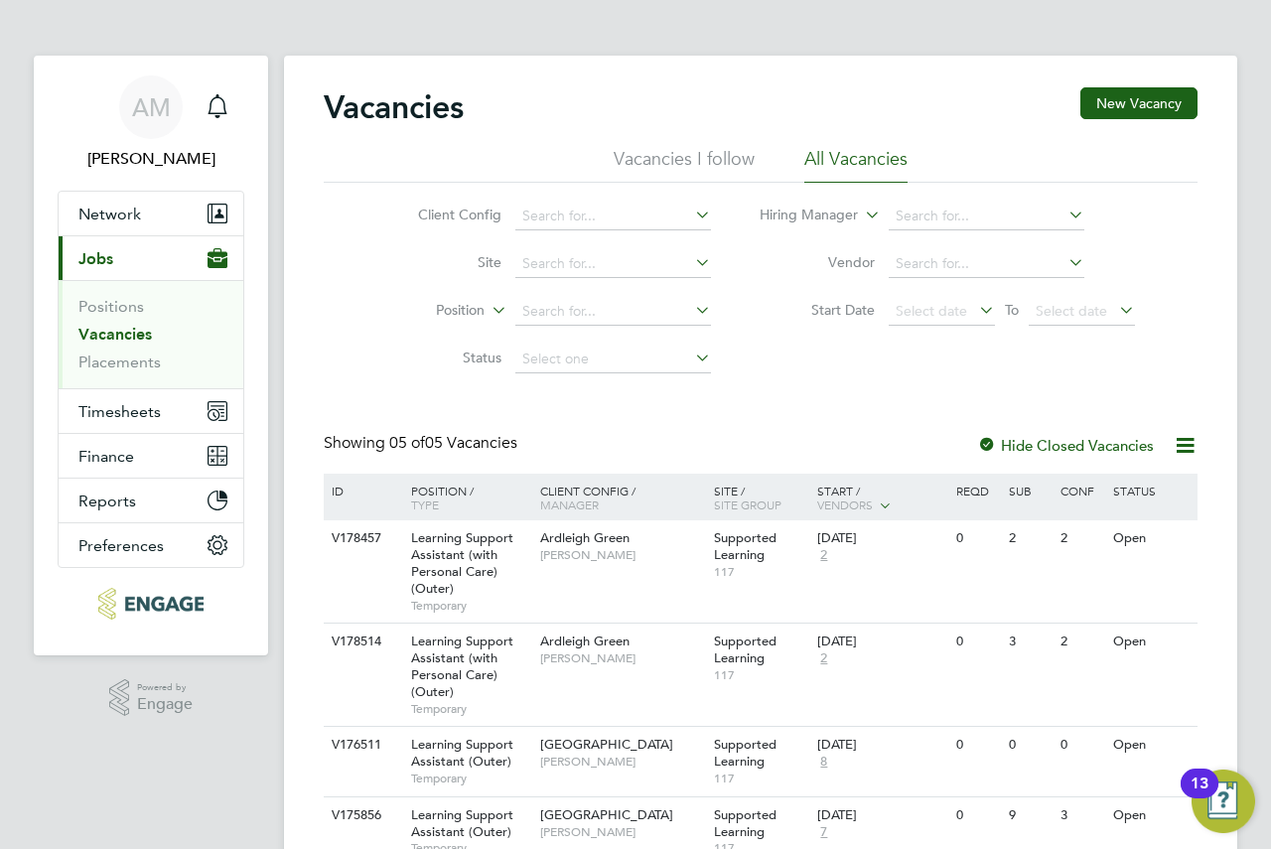
scroll to position [159, 0]
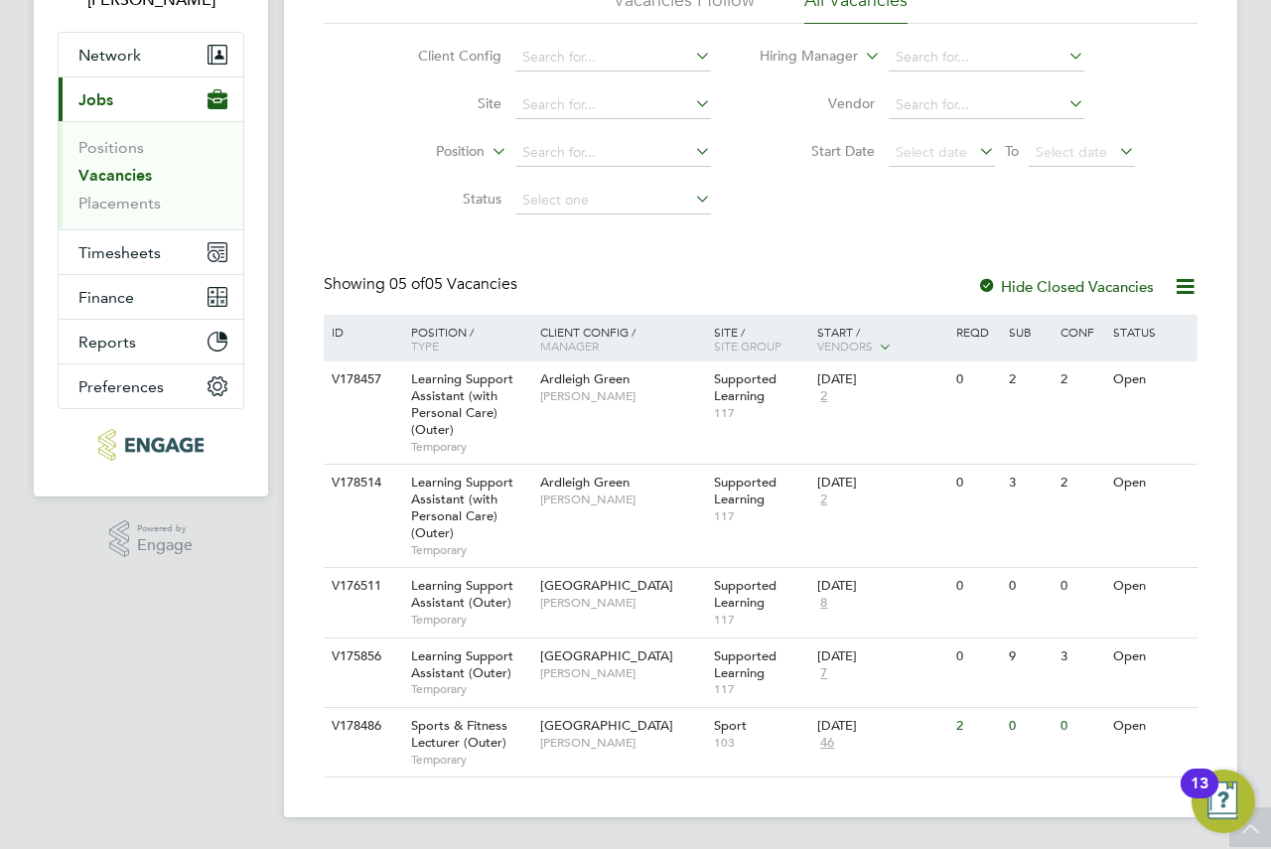
click at [1177, 285] on icon at bounding box center [1185, 286] width 25 height 25
click at [1021, 292] on label "Hide Closed Vacancies" at bounding box center [1065, 286] width 177 height 19
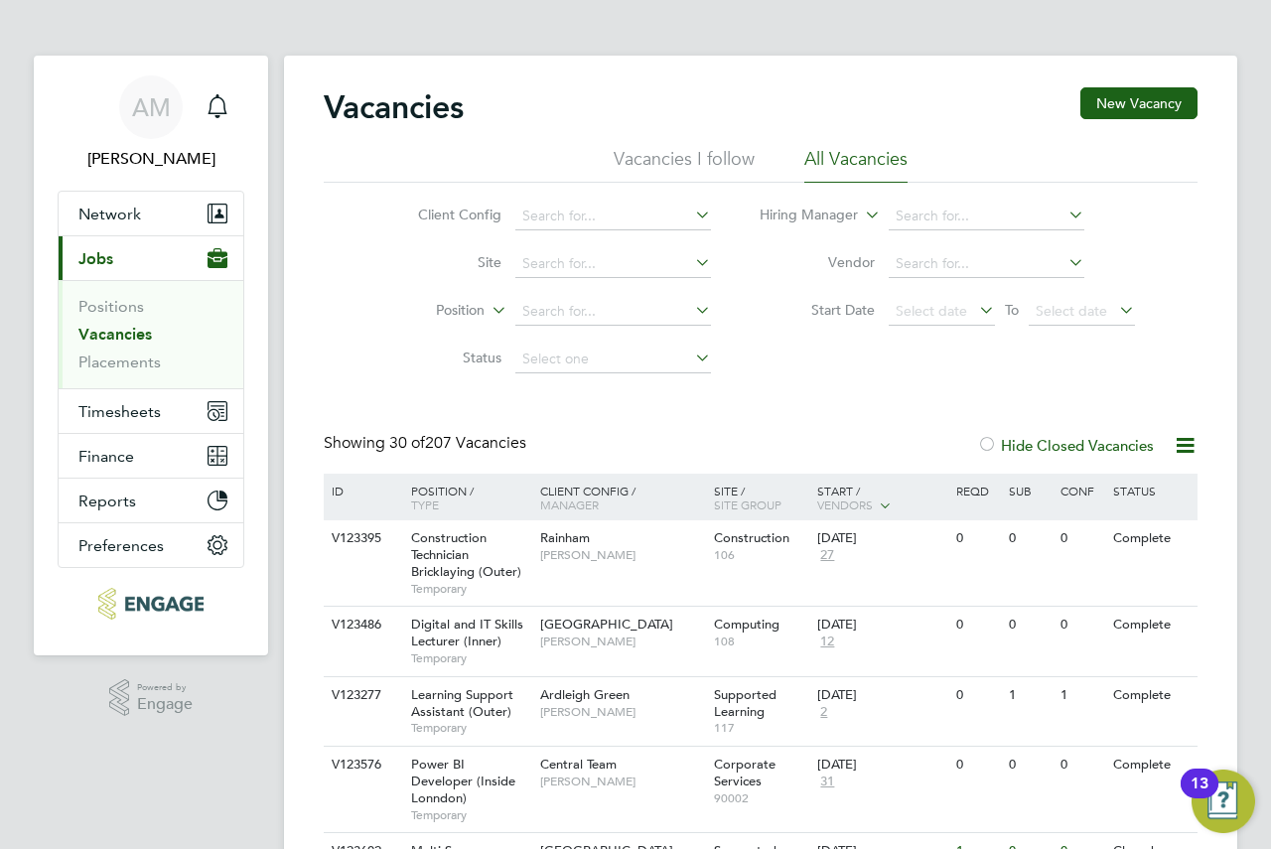
drag, startPoint x: 1030, startPoint y: 450, endPoint x: 1032, endPoint y: 440, distance: 10.1
click at [1032, 440] on label "Hide Closed Vacancies" at bounding box center [1065, 445] width 177 height 19
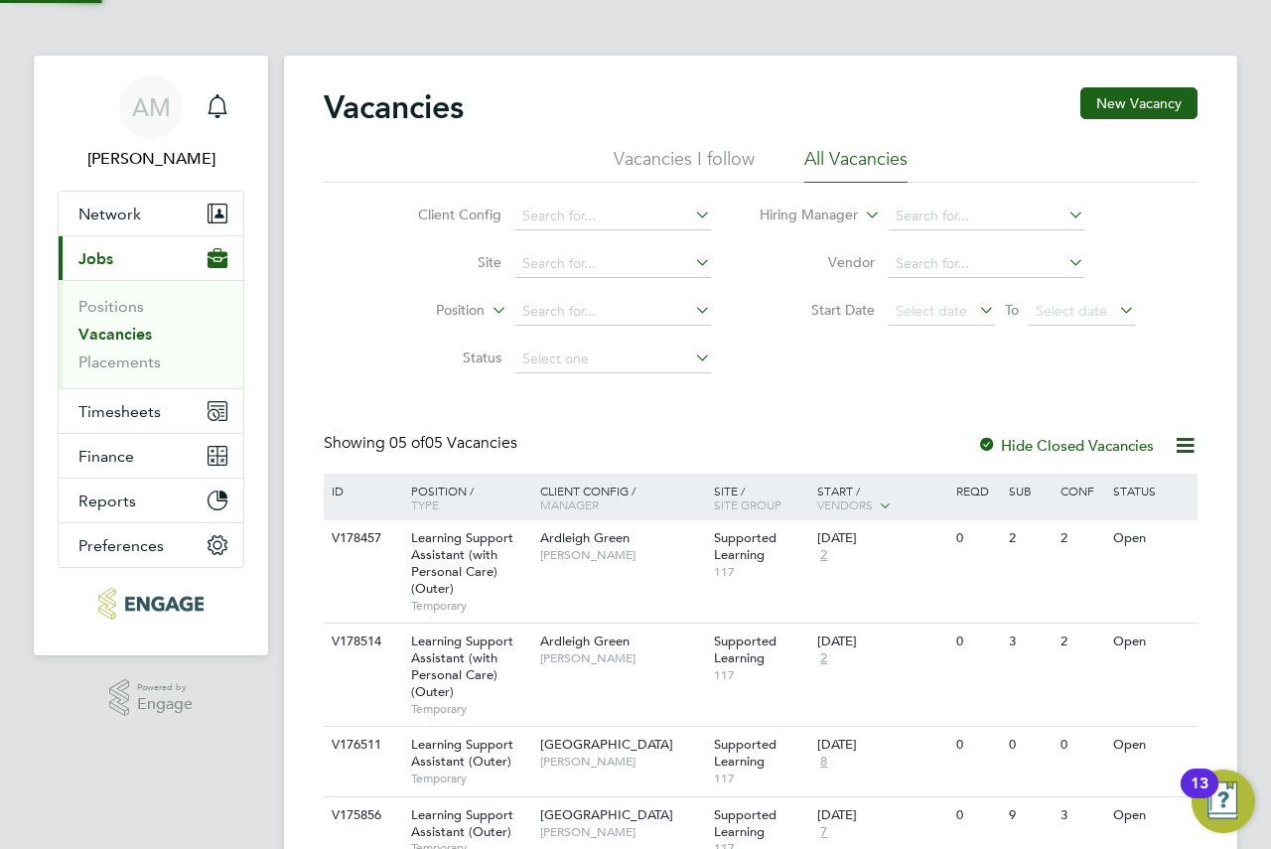
click at [1032, 440] on label "Hide Closed Vacancies" at bounding box center [1065, 445] width 177 height 19
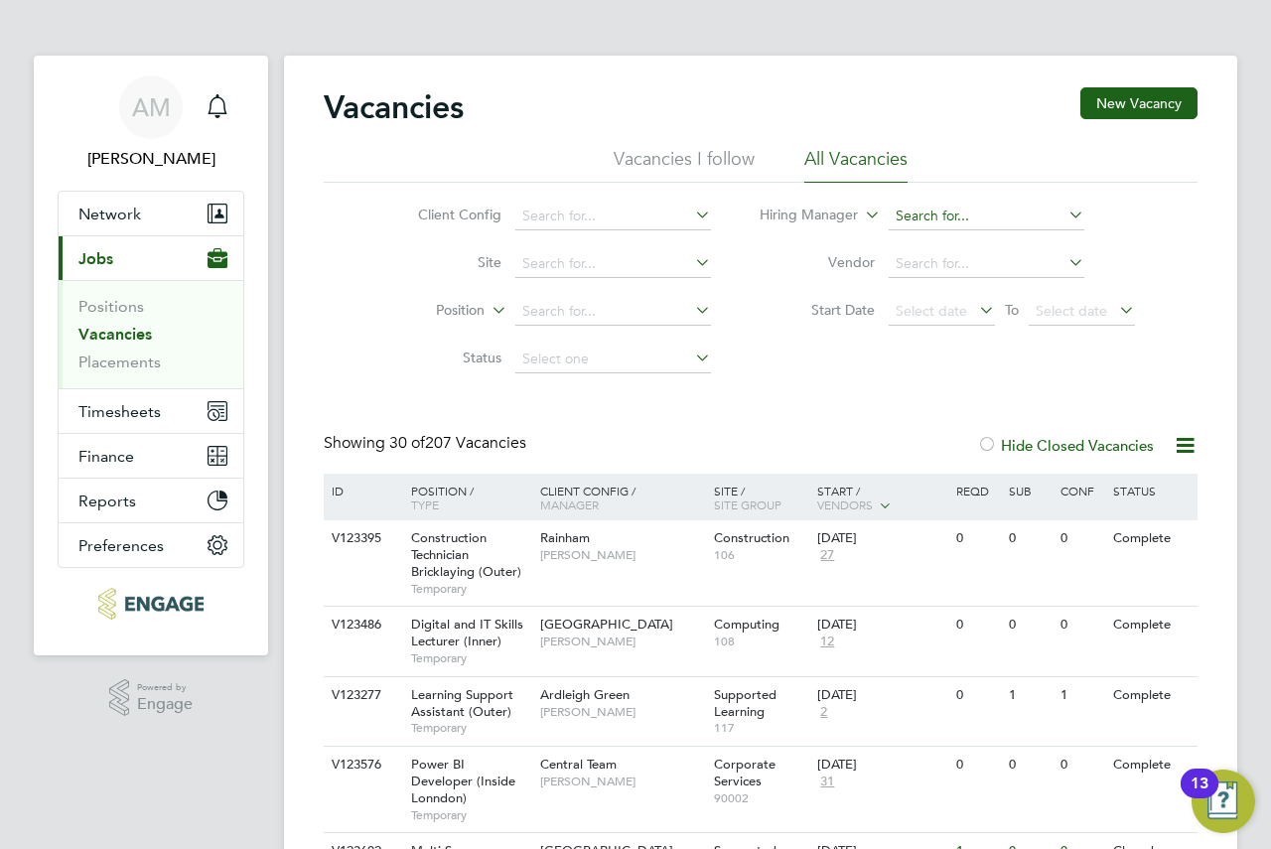
click at [938, 226] on input at bounding box center [987, 217] width 196 height 28
click at [979, 235] on li "Kar en Marcelline" at bounding box center [986, 243] width 198 height 27
type input "Karen Marcelline"
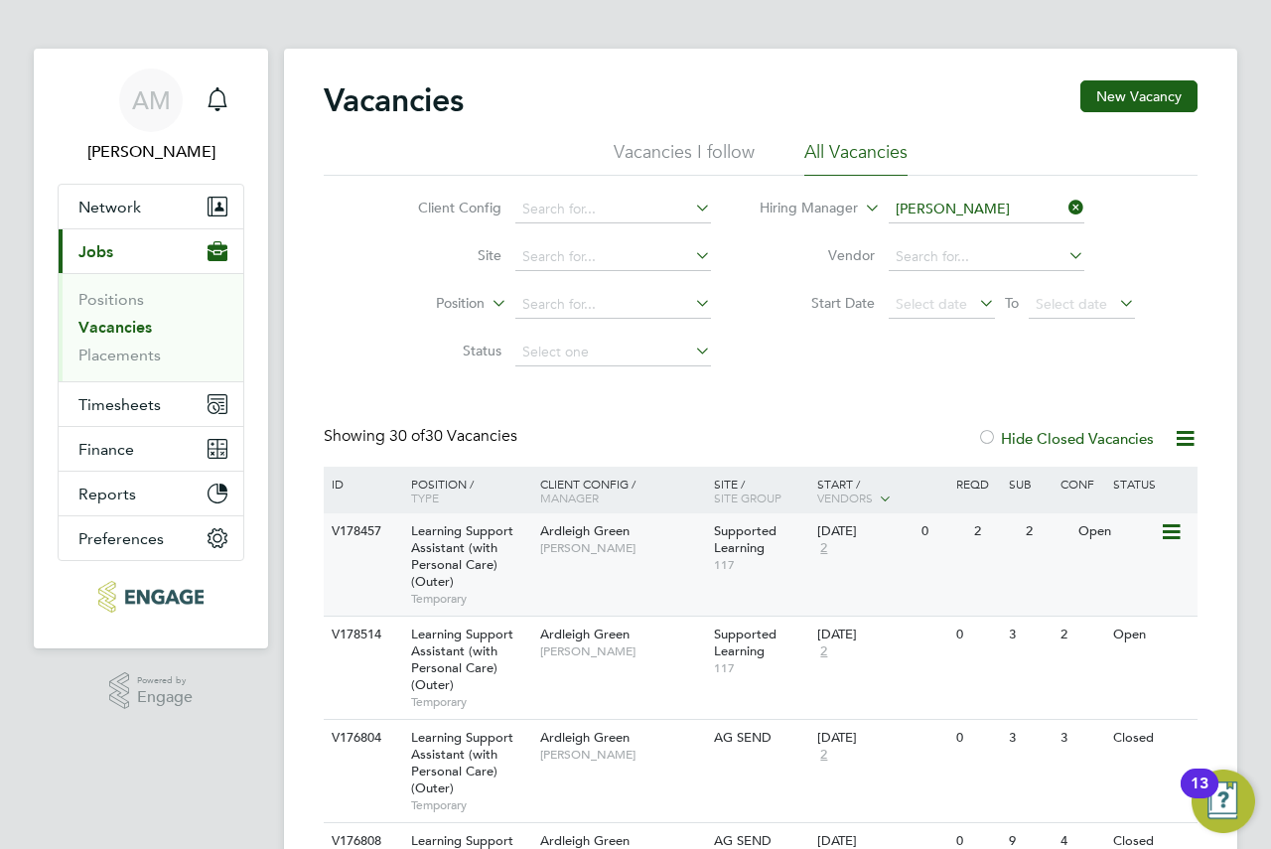
scroll to position [199, 0]
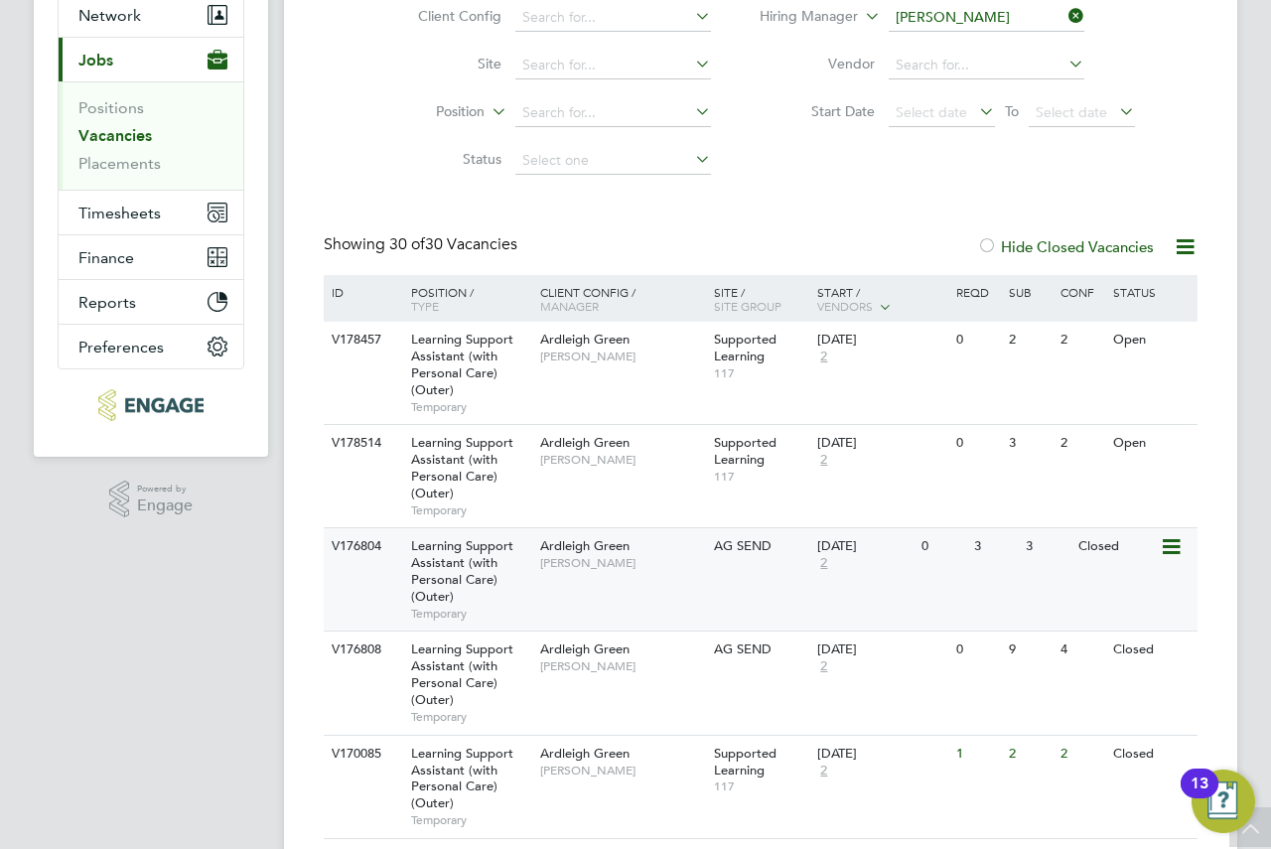
click at [869, 552] on div "01 Sep 2025" at bounding box center [864, 546] width 94 height 17
click at [759, 672] on div "V176808 Learning Support Assistant (with Personal Care) (Outer) Temporary Ardle…" at bounding box center [761, 681] width 874 height 103
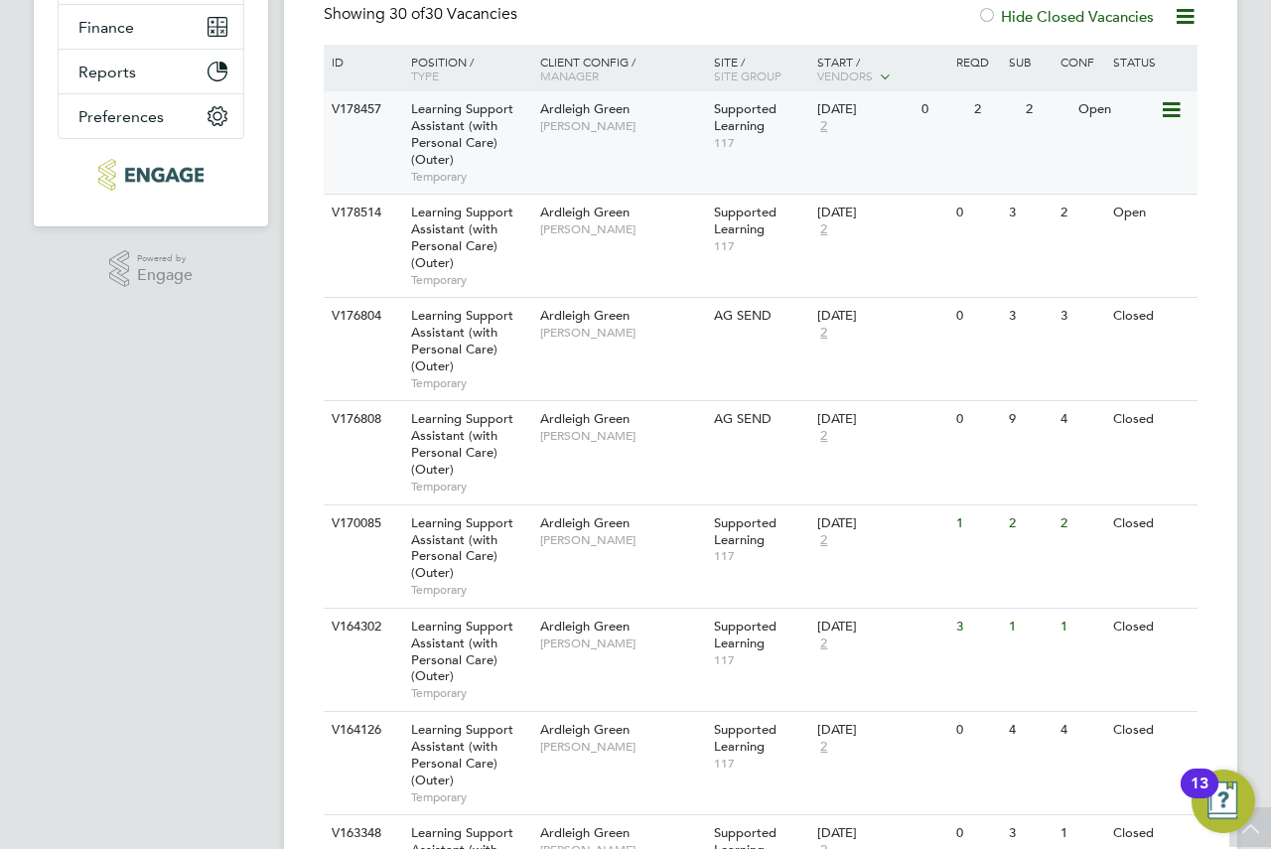
scroll to position [0, 0]
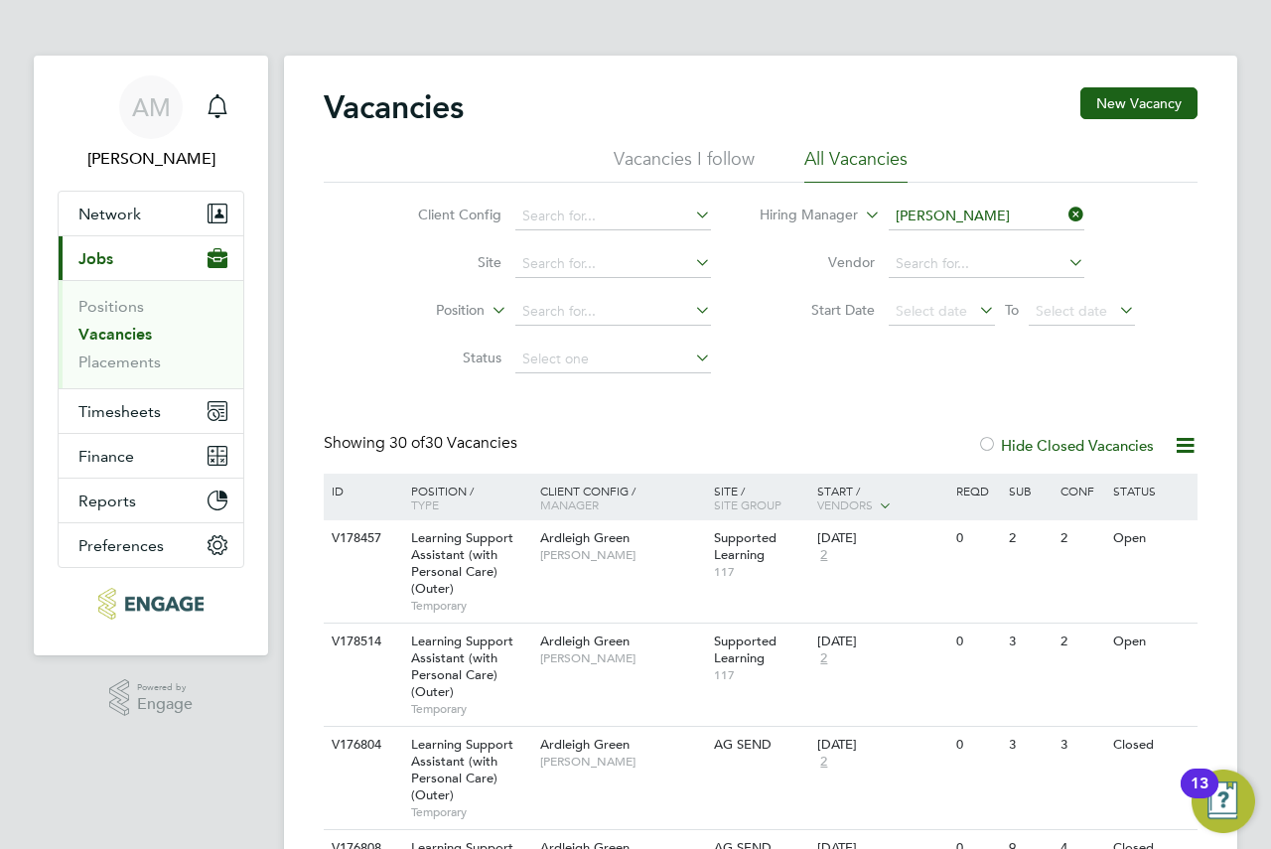
click at [115, 263] on button "Current page: Jobs" at bounding box center [151, 258] width 185 height 44
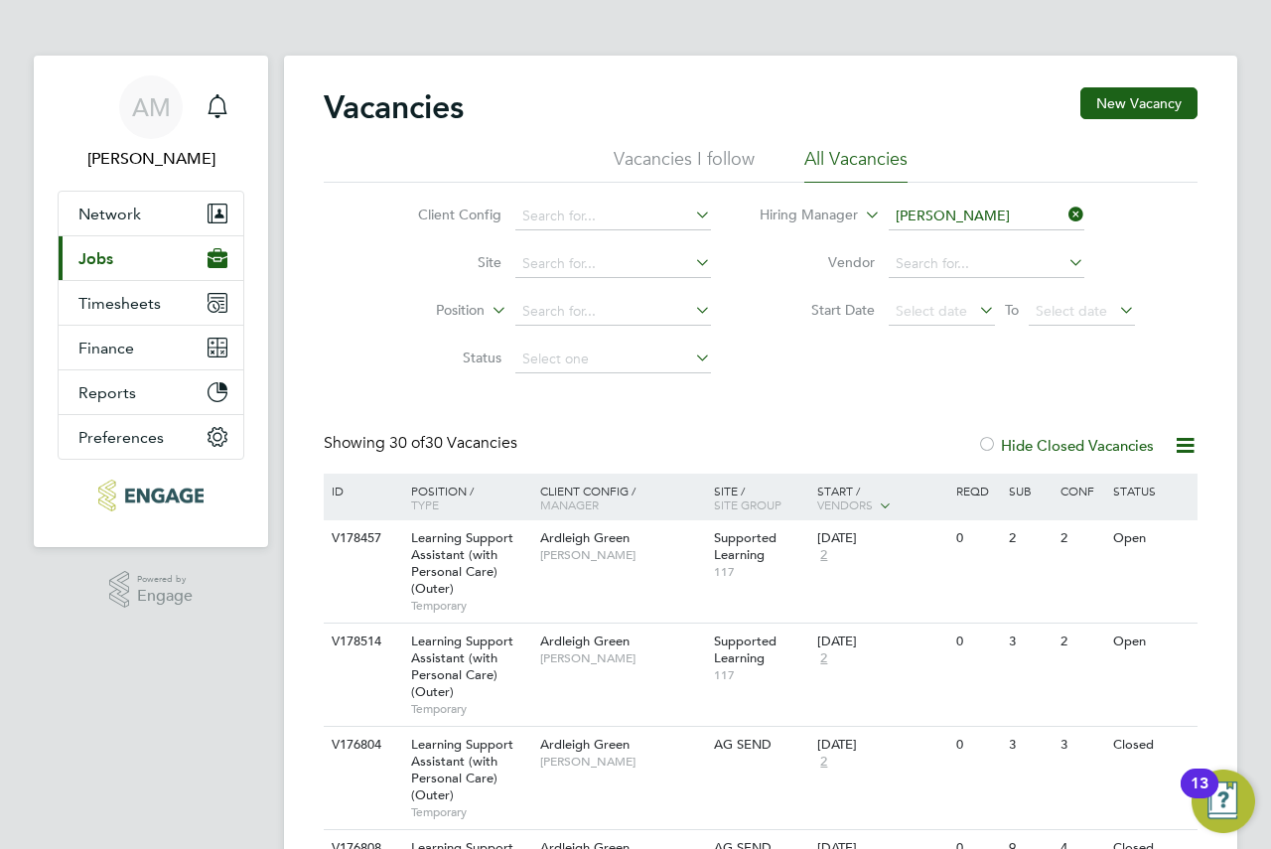
click at [114, 263] on button "Current page: Jobs" at bounding box center [151, 258] width 185 height 44
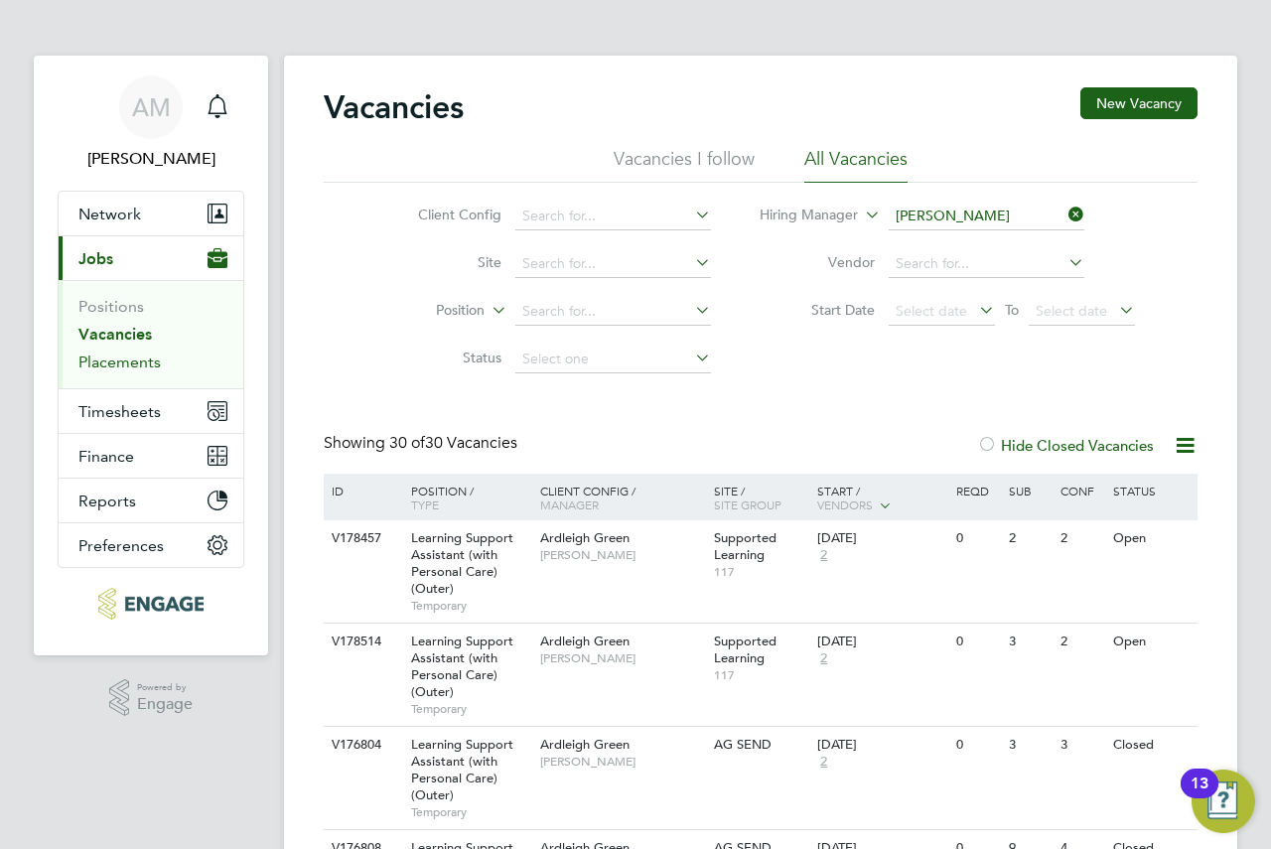
drag, startPoint x: 197, startPoint y: 340, endPoint x: 144, endPoint y: 359, distance: 56.2
click at [144, 359] on link "Placements" at bounding box center [119, 361] width 82 height 19
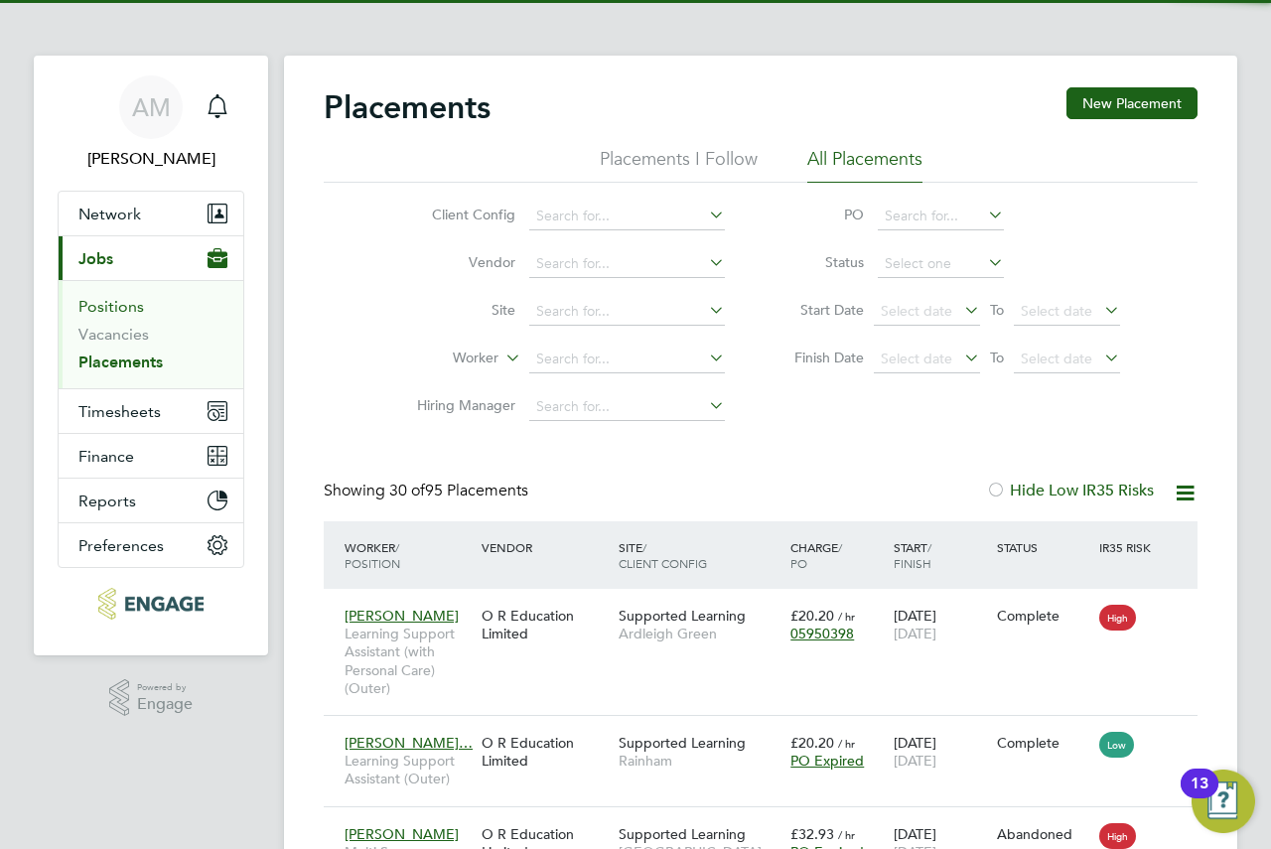
click at [114, 309] on link "Positions" at bounding box center [111, 306] width 66 height 19
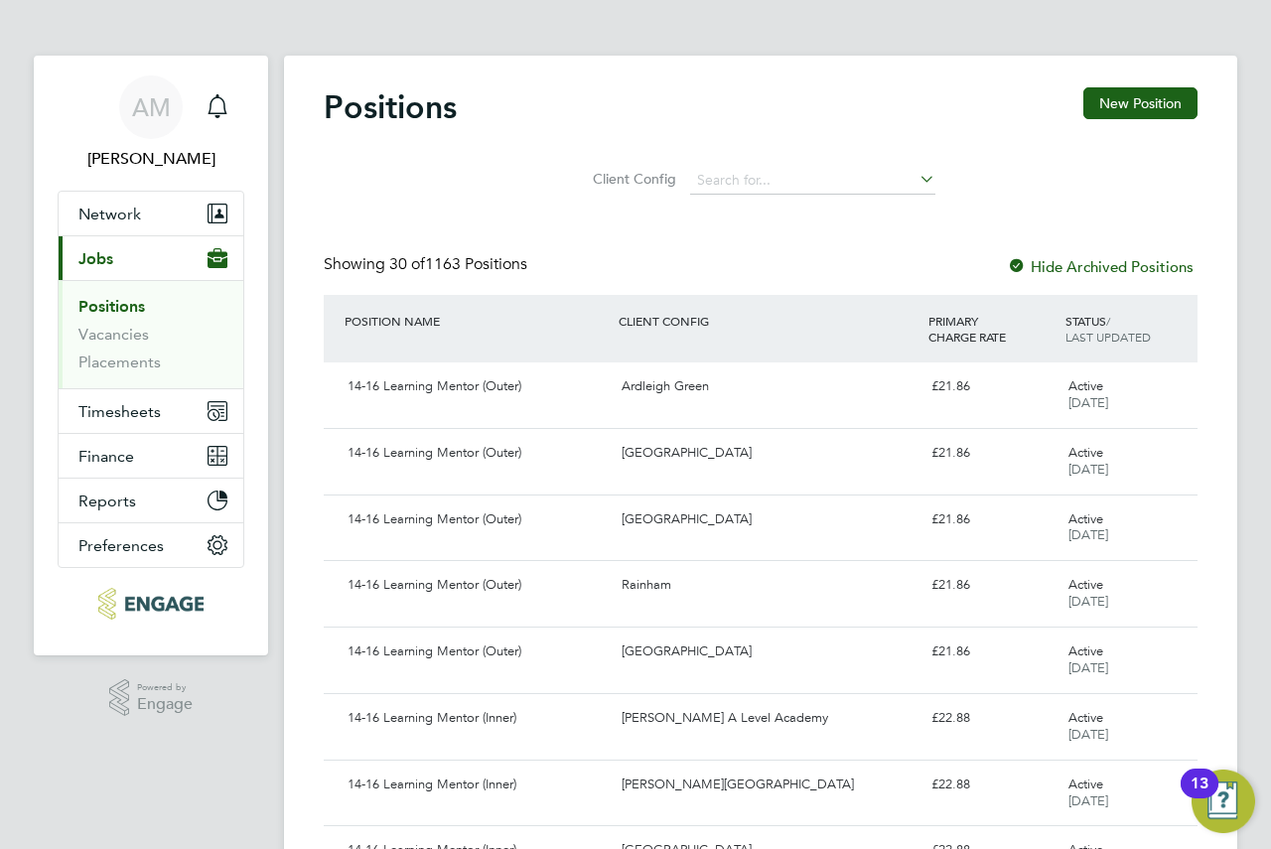
click at [139, 344] on li "Vacancies" at bounding box center [152, 339] width 149 height 28
click at [130, 339] on link "Vacancies" at bounding box center [113, 334] width 70 height 19
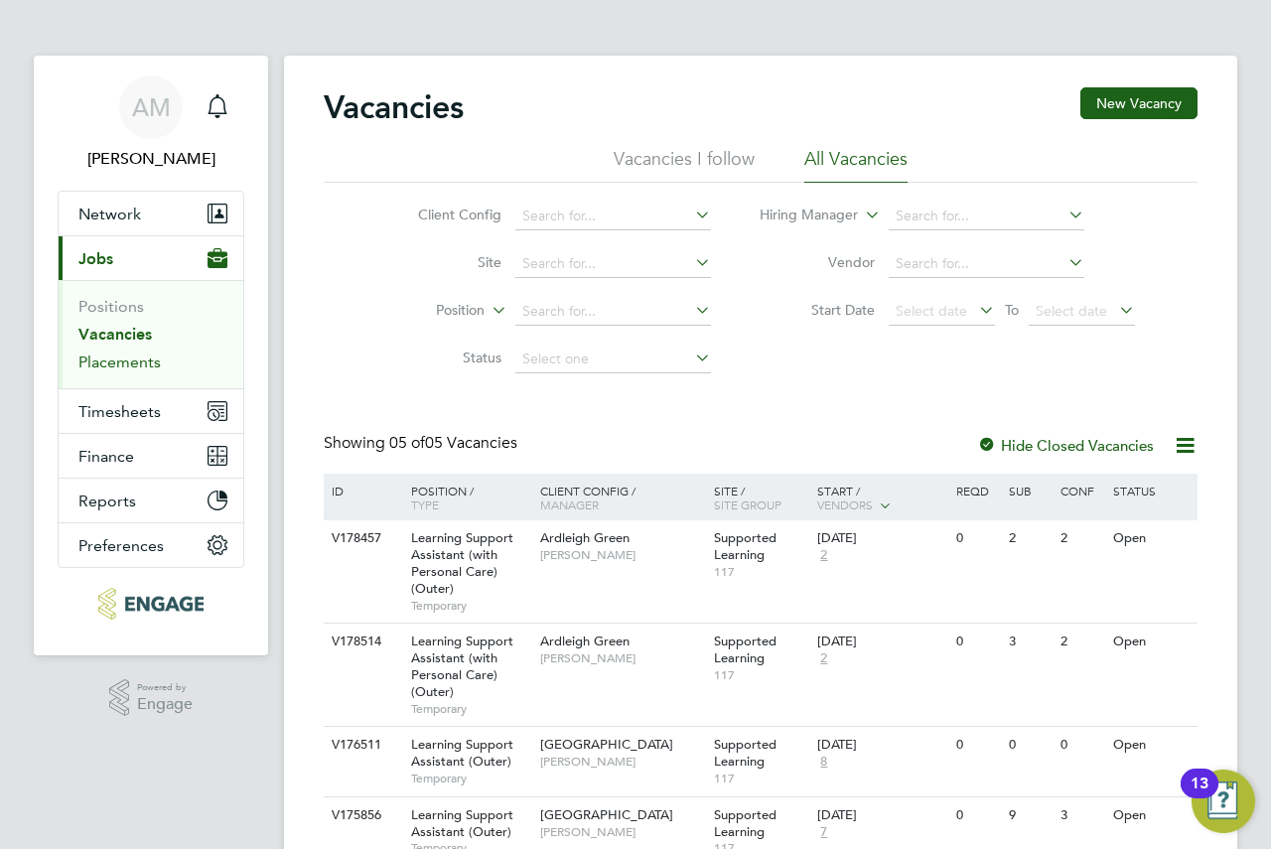
drag, startPoint x: 135, startPoint y: 372, endPoint x: 124, endPoint y: 361, distance: 15.4
click at [124, 361] on link "Placements" at bounding box center [119, 361] width 82 height 19
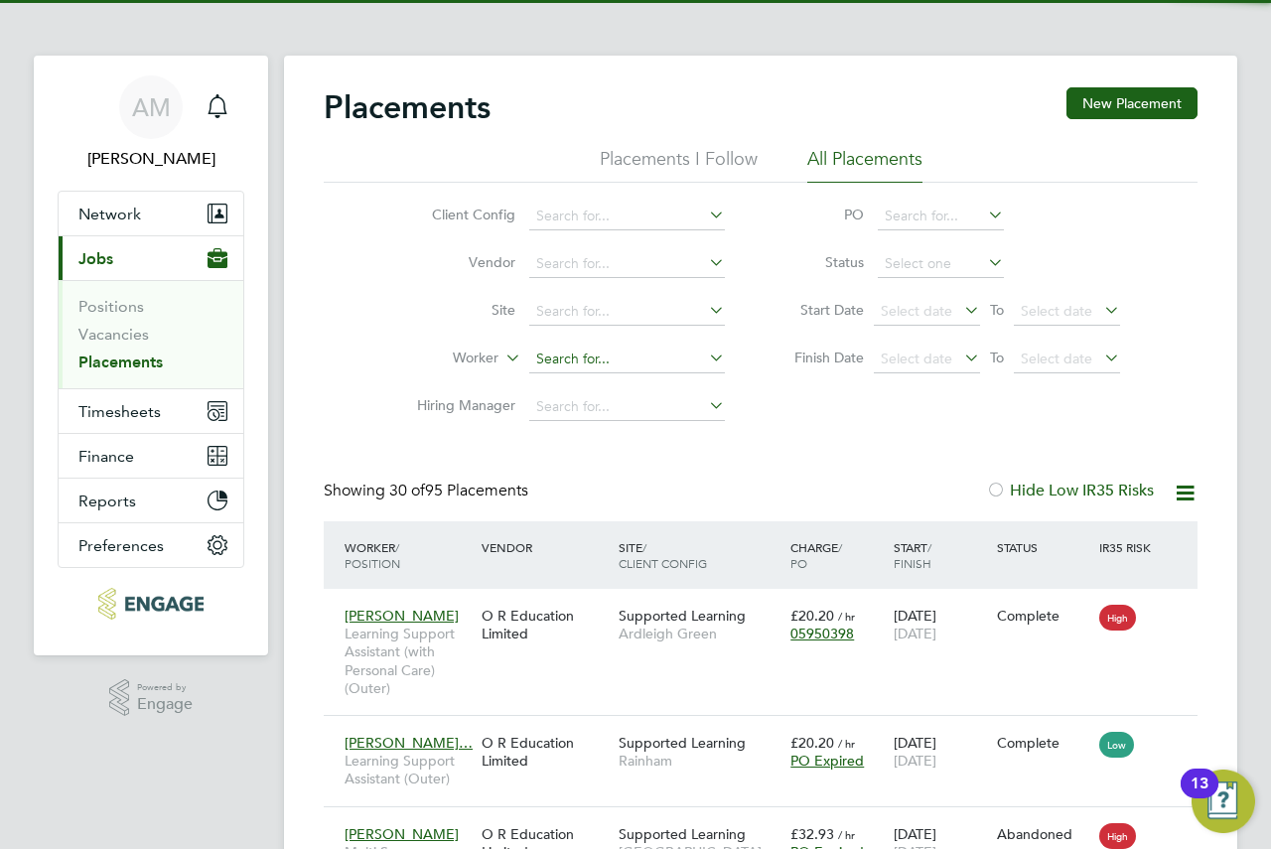
click at [592, 355] on input at bounding box center [627, 359] width 196 height 28
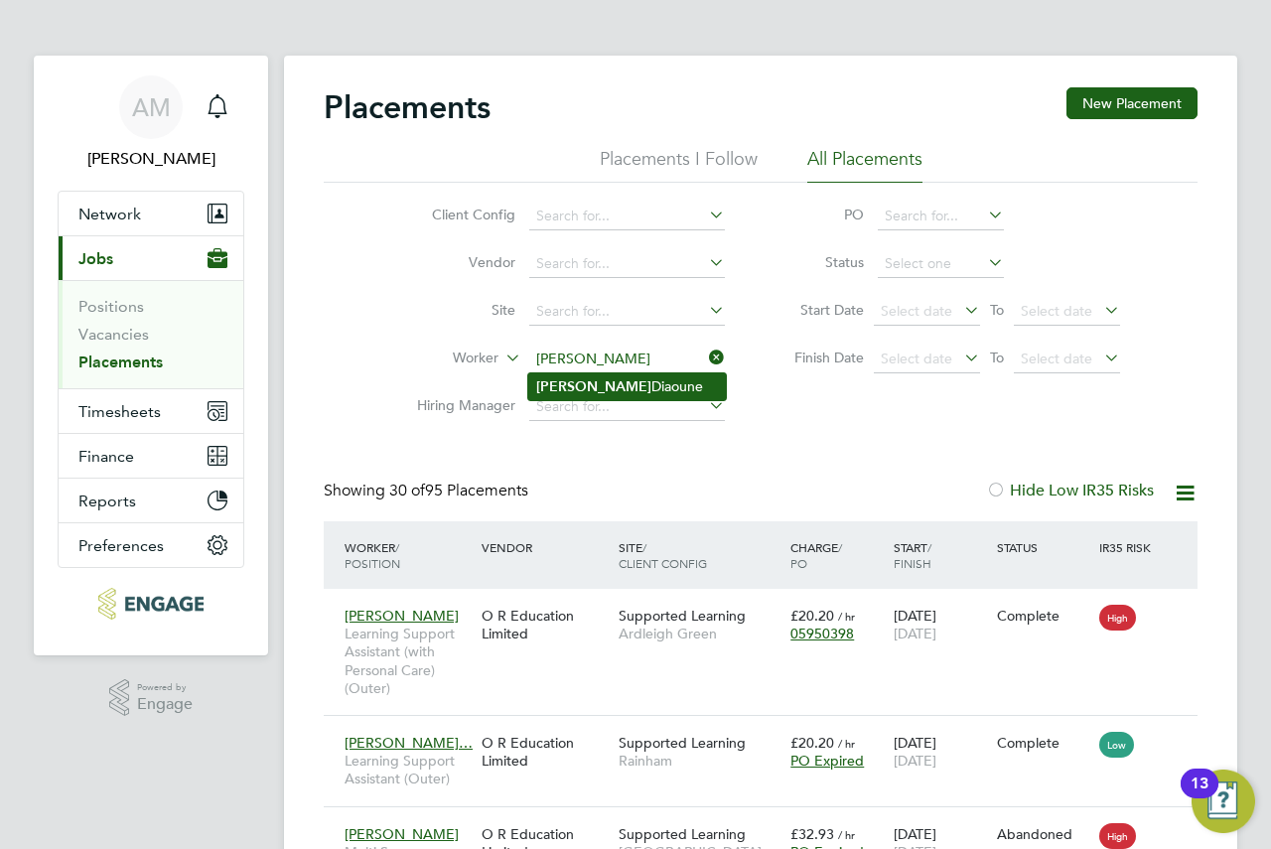
click at [590, 376] on li "Mariam Diaoune" at bounding box center [627, 386] width 198 height 27
type input "Mariam Diaoune"
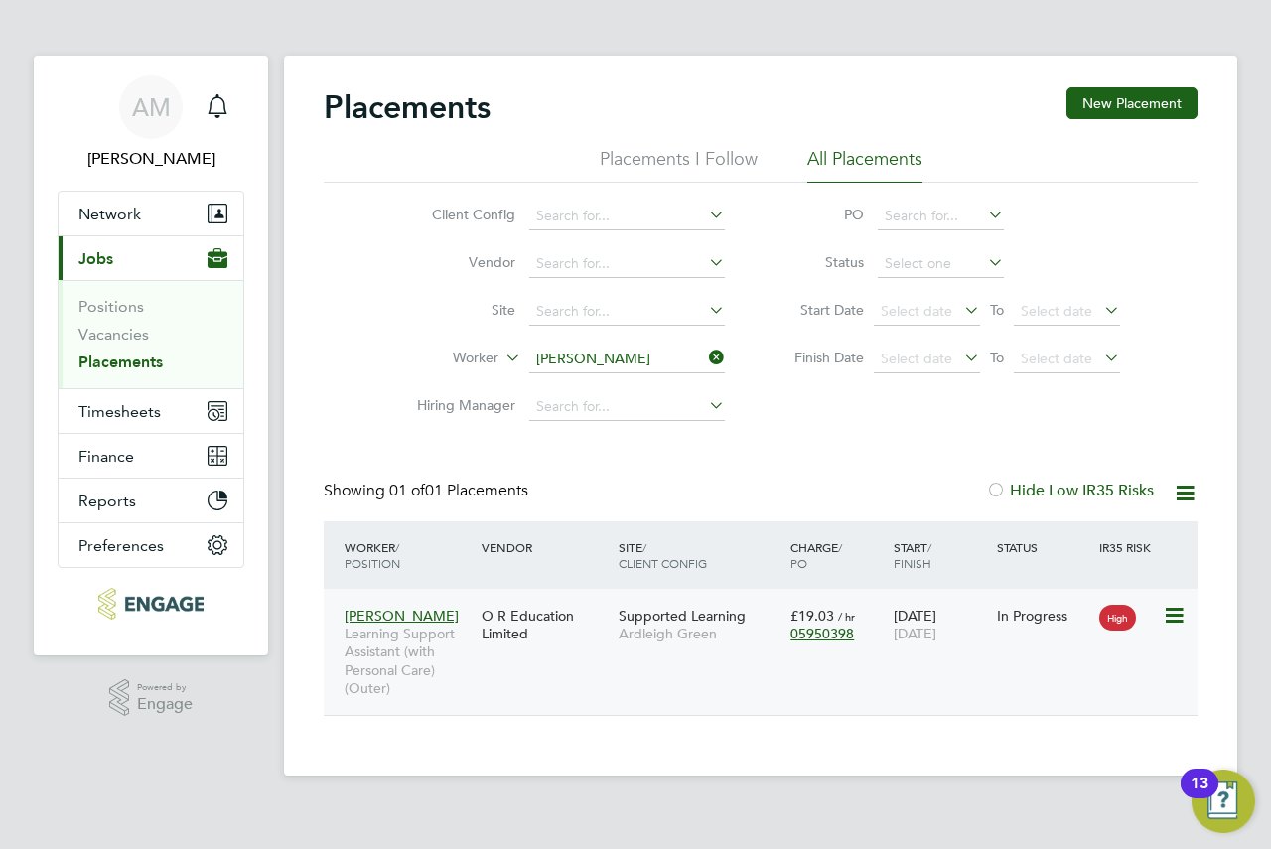
click at [670, 631] on span "Ardleigh Green" at bounding box center [700, 633] width 162 height 18
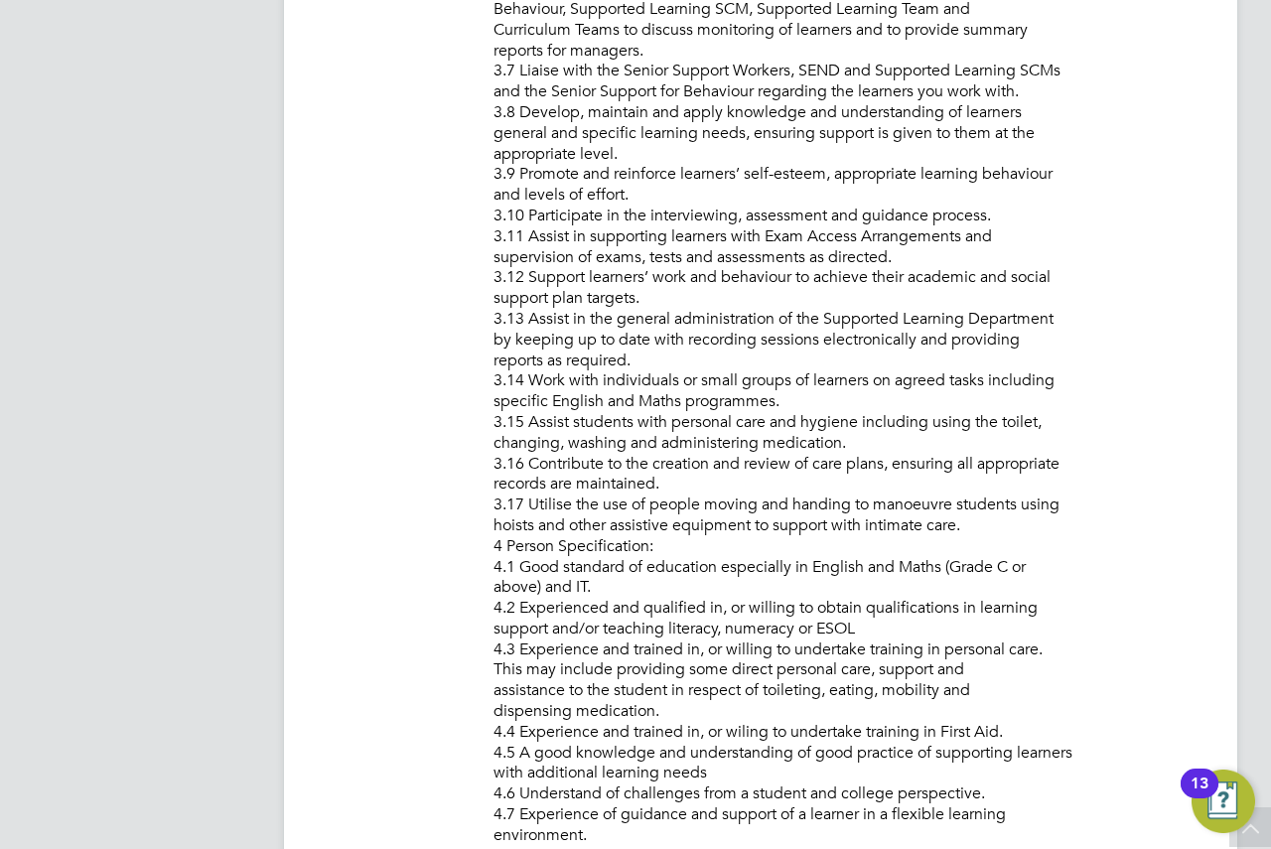
drag, startPoint x: 906, startPoint y: 298, endPoint x: 761, endPoint y: 220, distance: 164.3
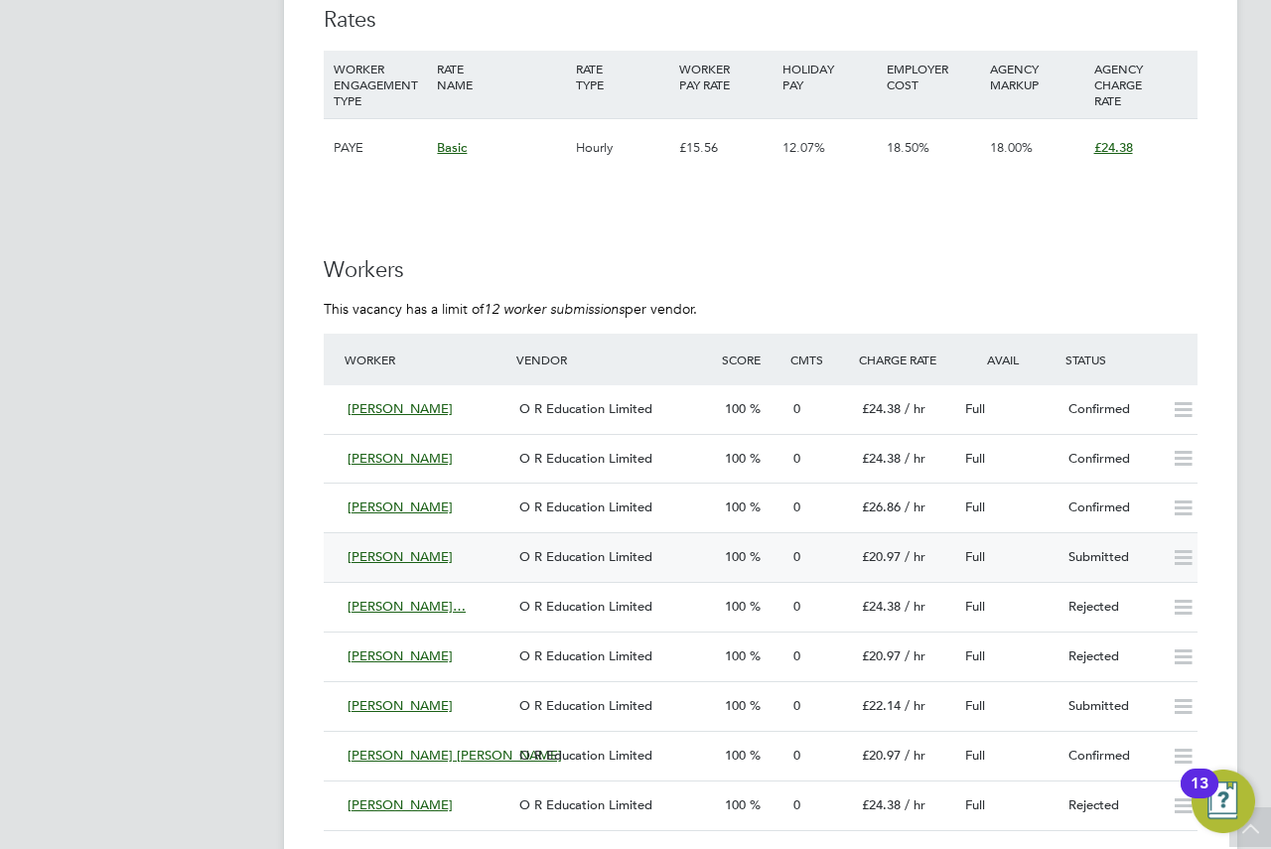
click at [1062, 547] on div "Submitted" at bounding box center [1111, 557] width 103 height 33
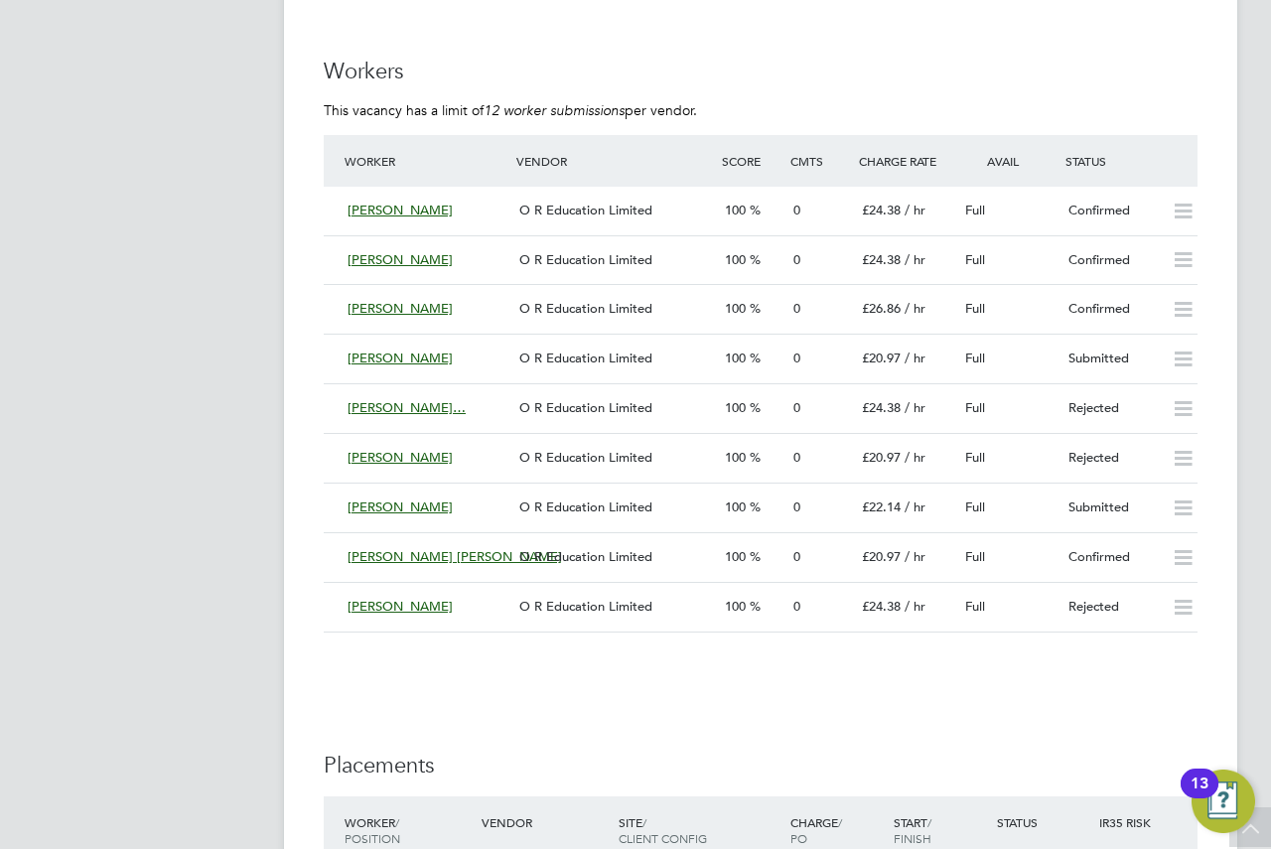
drag, startPoint x: 858, startPoint y: 386, endPoint x: 218, endPoint y: 336, distance: 641.4
click at [1183, 361] on icon at bounding box center [1183, 359] width 25 height 16
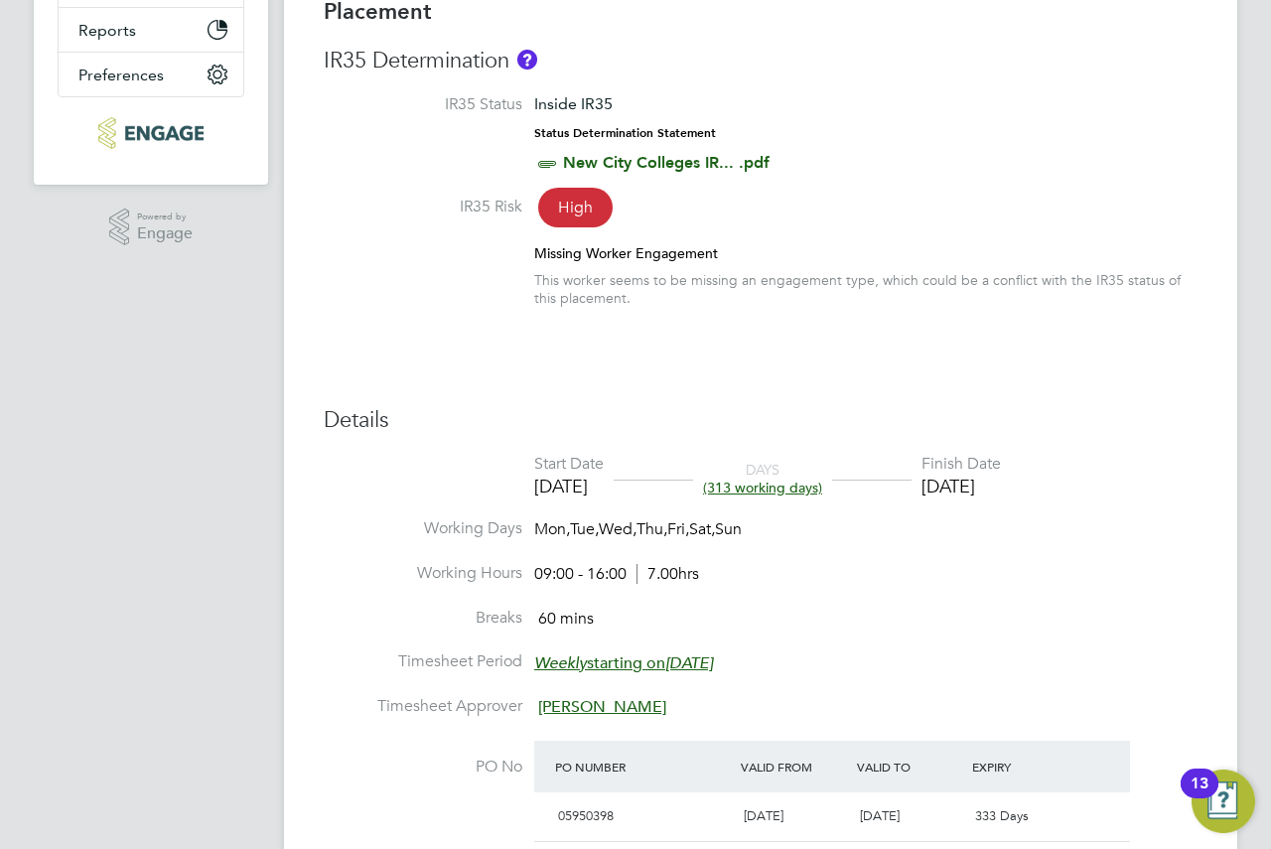
scroll to position [596, 0]
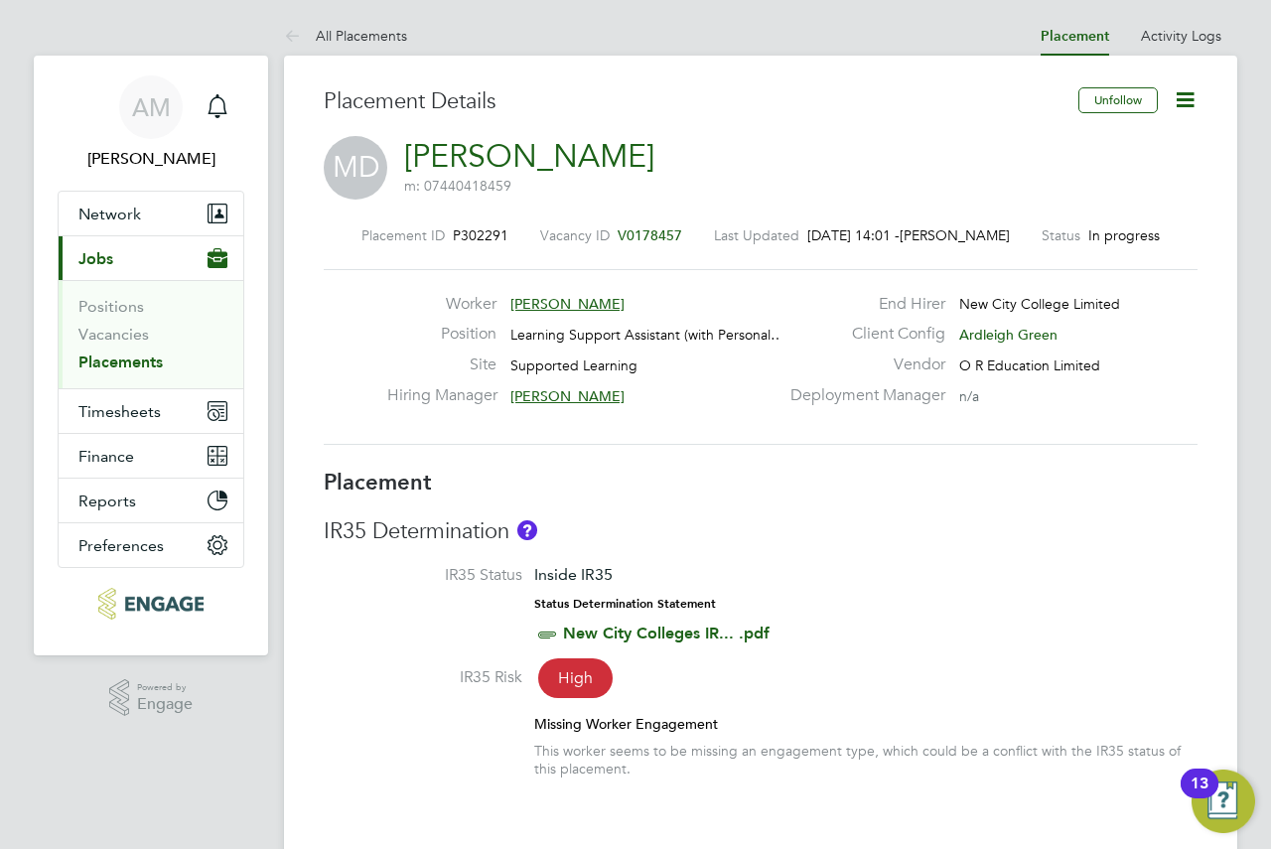
click at [514, 150] on link "[PERSON_NAME]" at bounding box center [529, 156] width 250 height 39
drag, startPoint x: 677, startPoint y: 155, endPoint x: 461, endPoint y: 151, distance: 216.5
click at [461, 151] on div "MD Mariam Diaoune m: 07440418459" at bounding box center [761, 170] width 874 height 68
click at [710, 143] on div "MD Mariam Diaoune m: 07440418459" at bounding box center [761, 170] width 874 height 68
drag, startPoint x: 564, startPoint y: 156, endPoint x: 476, endPoint y: 149, distance: 88.6
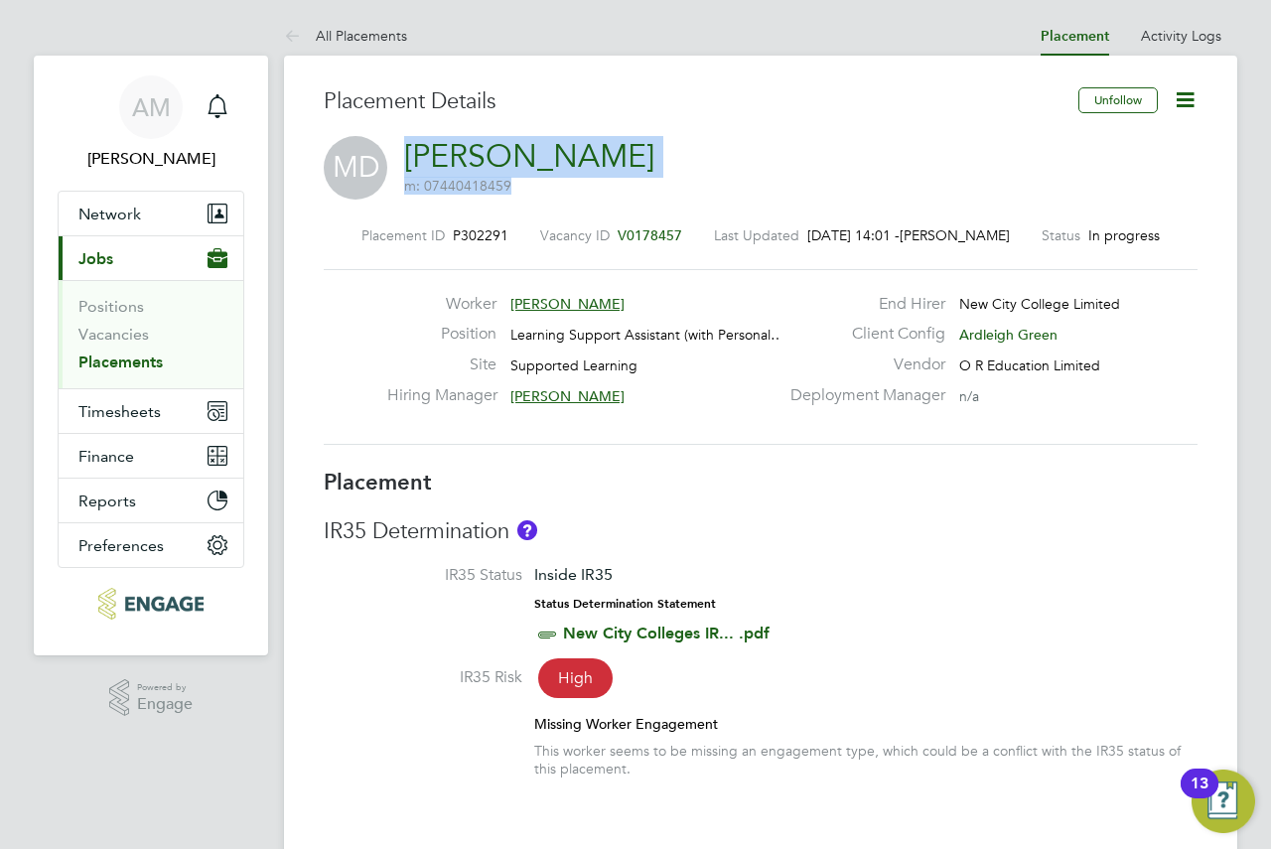
click at [400, 146] on div "MD Mariam Diaoune m: 07440418459" at bounding box center [761, 170] width 874 height 68
copy h2 "Mariam Diaoune m: 07440418459"
click at [781, 153] on div "MD Mariam Diaoune m: 07440418459" at bounding box center [761, 170] width 874 height 68
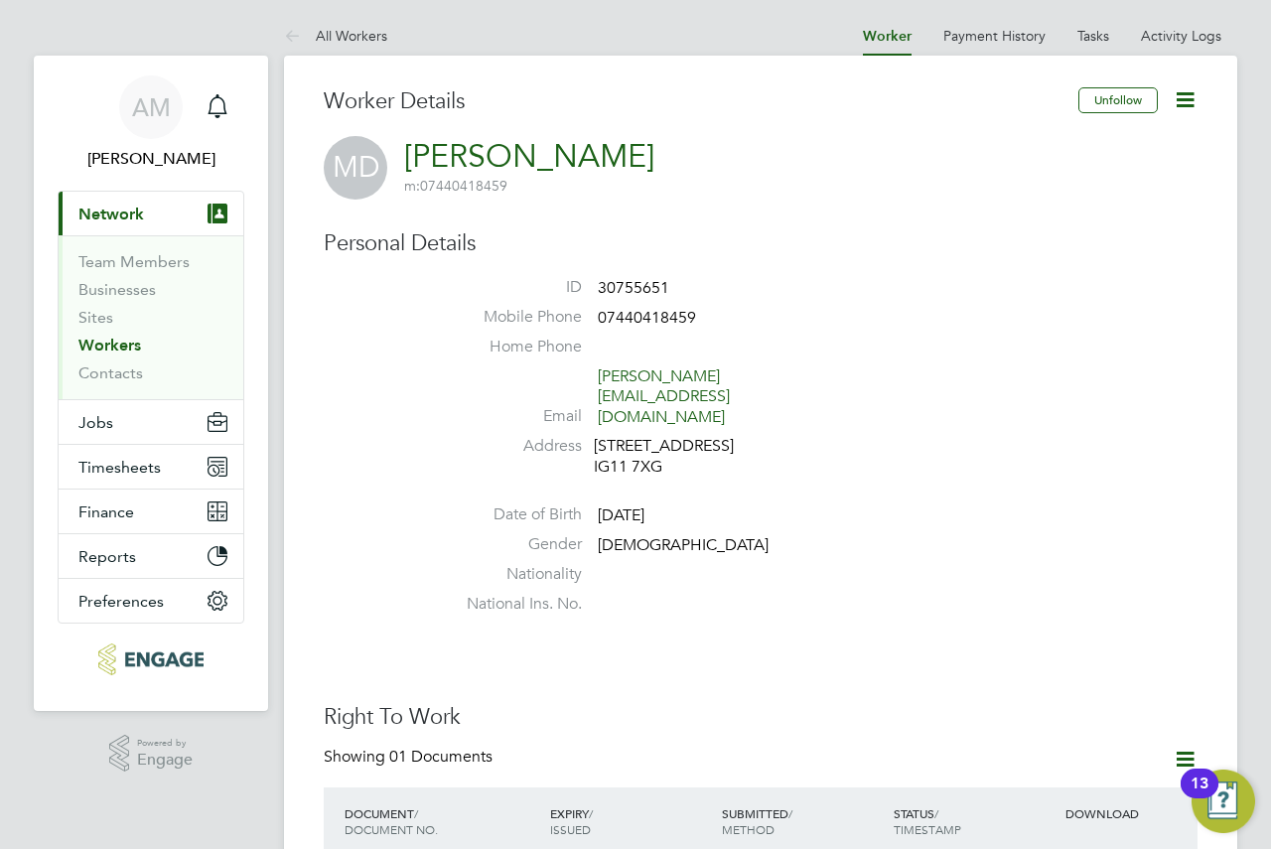
scroll to position [596, 0]
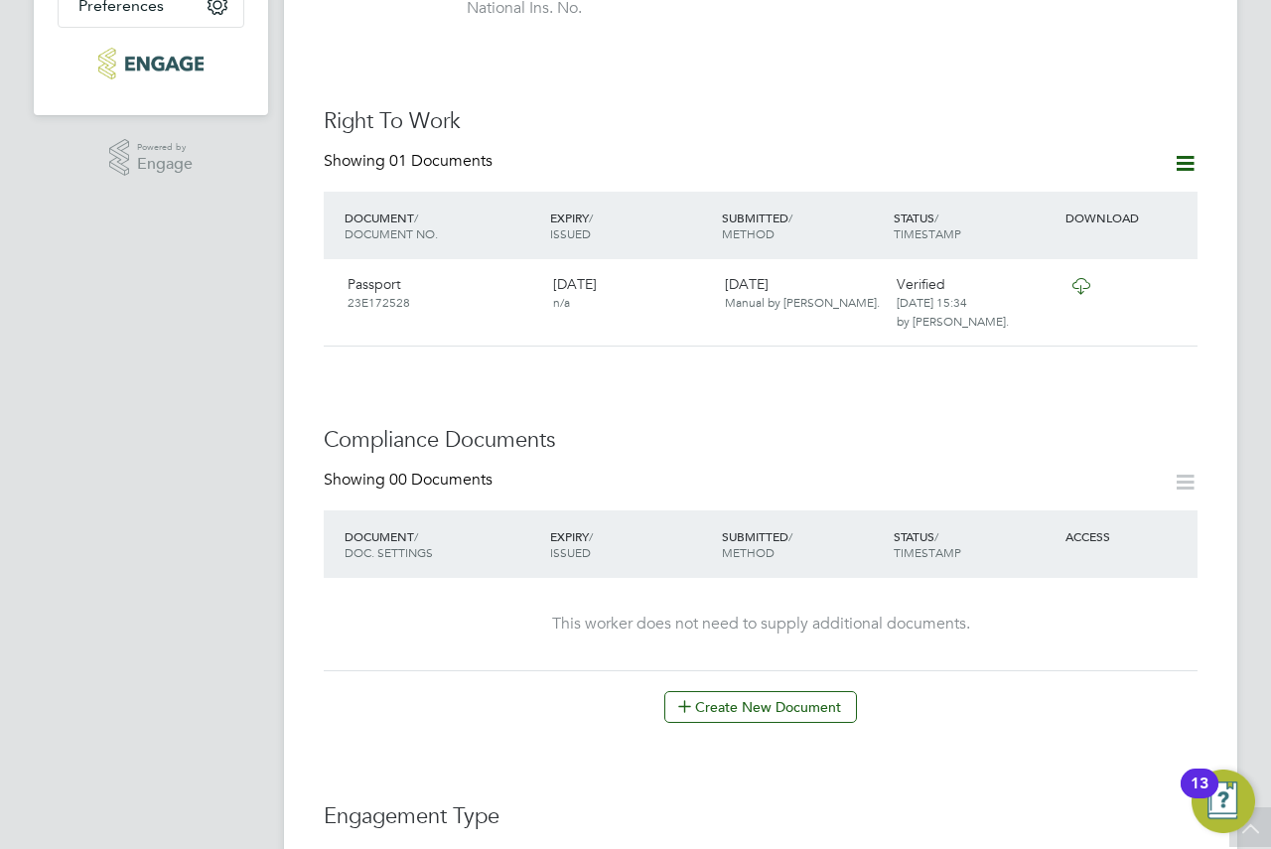
drag, startPoint x: 958, startPoint y: 238, endPoint x: 961, endPoint y: 207, distance: 31.9
drag, startPoint x: 961, startPoint y: 207, endPoint x: 824, endPoint y: 86, distance: 182.2
click at [820, 107] on h3 "Right To Work" at bounding box center [761, 121] width 874 height 29
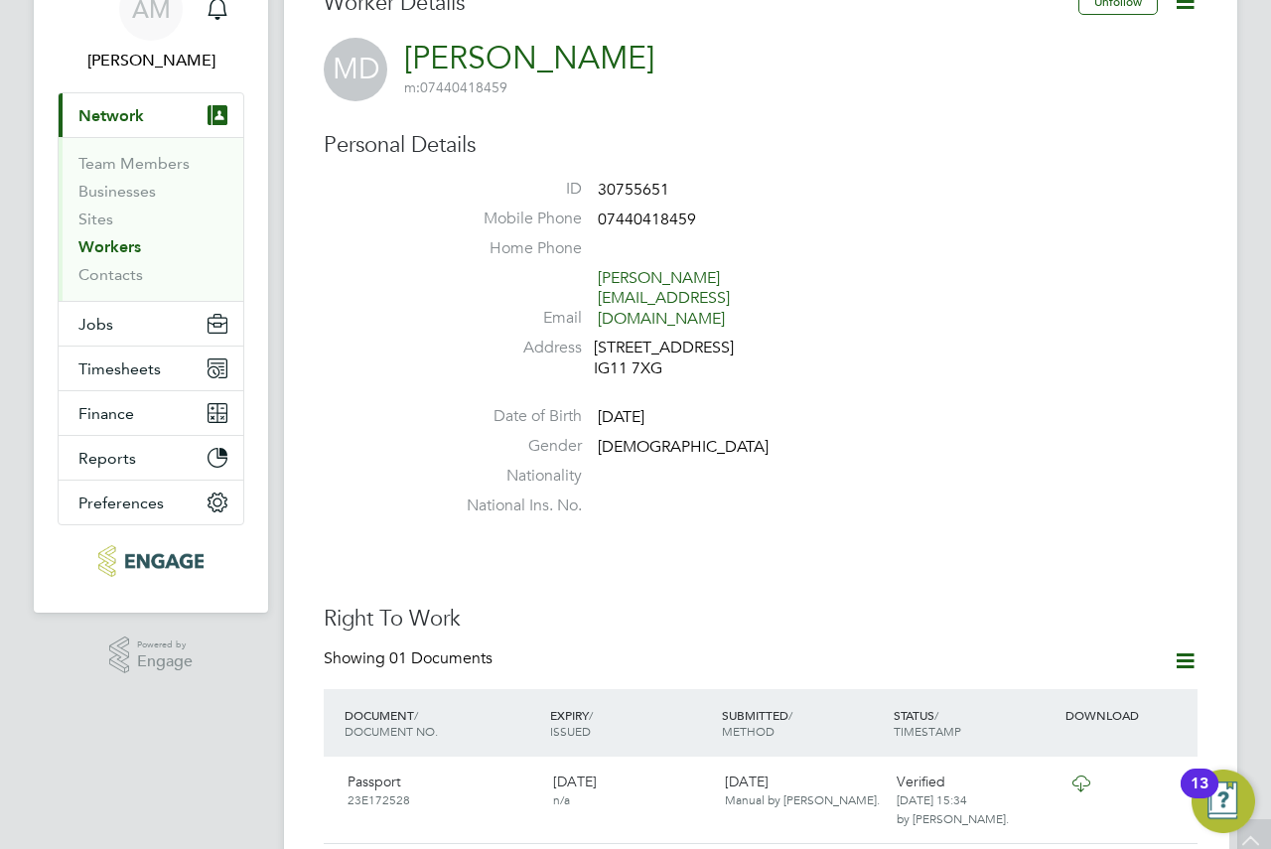
scroll to position [0, 0]
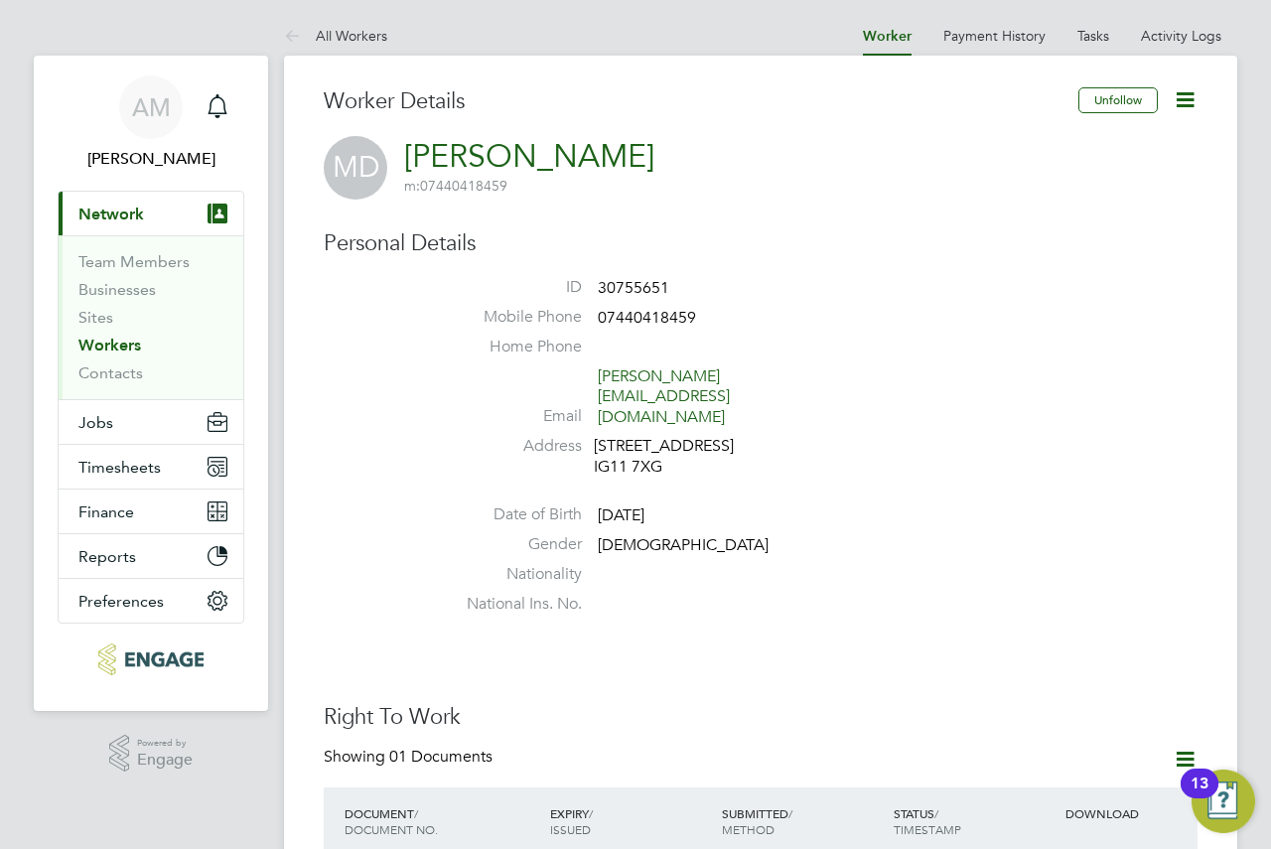
drag, startPoint x: 813, startPoint y: 210, endPoint x: 747, endPoint y: 168, distance: 79.0
click at [747, 175] on div "MD [PERSON_NAME] m: 07440418459" at bounding box center [761, 168] width 874 height 64
drag, startPoint x: 612, startPoint y: 157, endPoint x: 664, endPoint y: 139, distance: 55.6
click at [545, 146] on div "MD [PERSON_NAME] m: 07440418459" at bounding box center [761, 168] width 874 height 64
drag, startPoint x: 691, startPoint y: 143, endPoint x: 597, endPoint y: 120, distance: 97.0
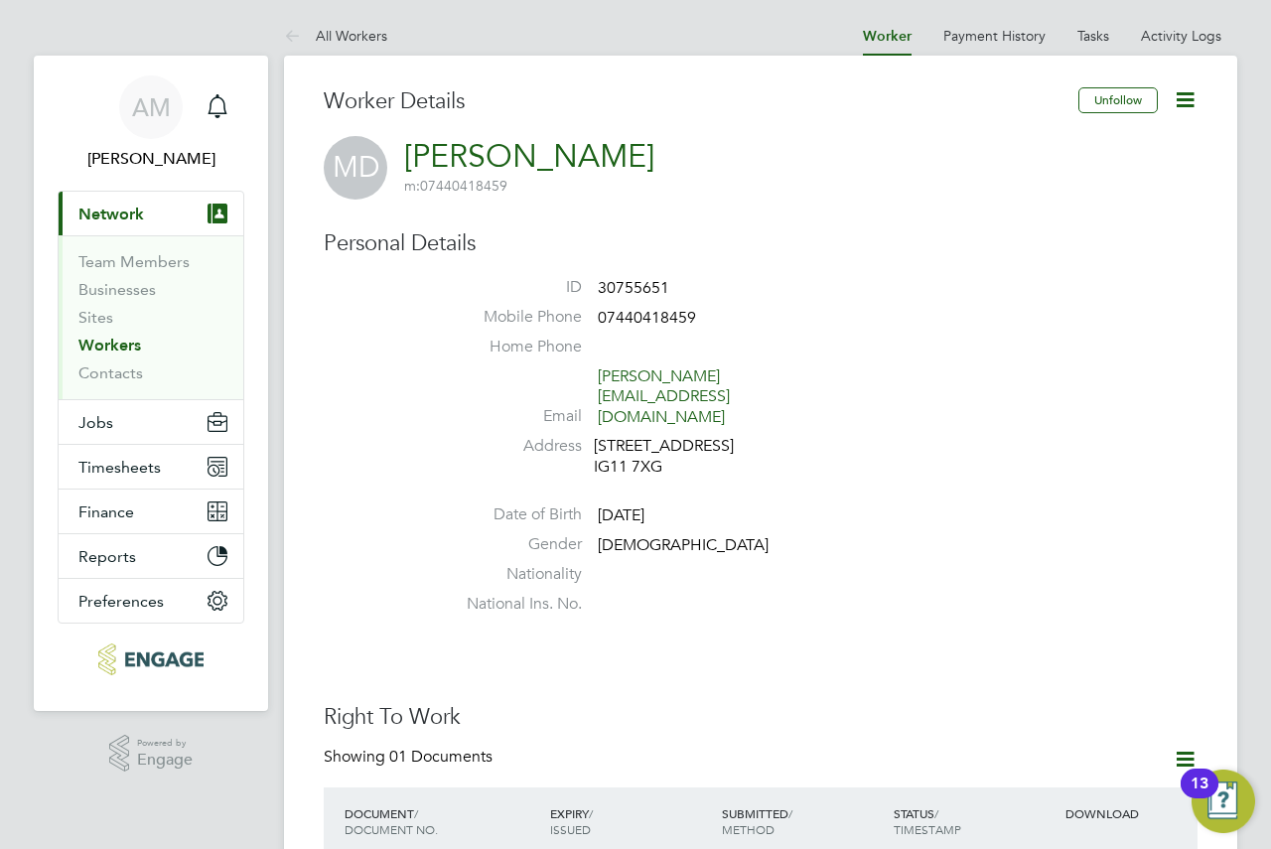
click at [597, 120] on div "Worker Details" at bounding box center [701, 111] width 755 height 49
click at [784, 148] on div "MD Mariam Diaoune m: 07440418459" at bounding box center [761, 168] width 874 height 64
